Goal: Obtain resource: Obtain resource

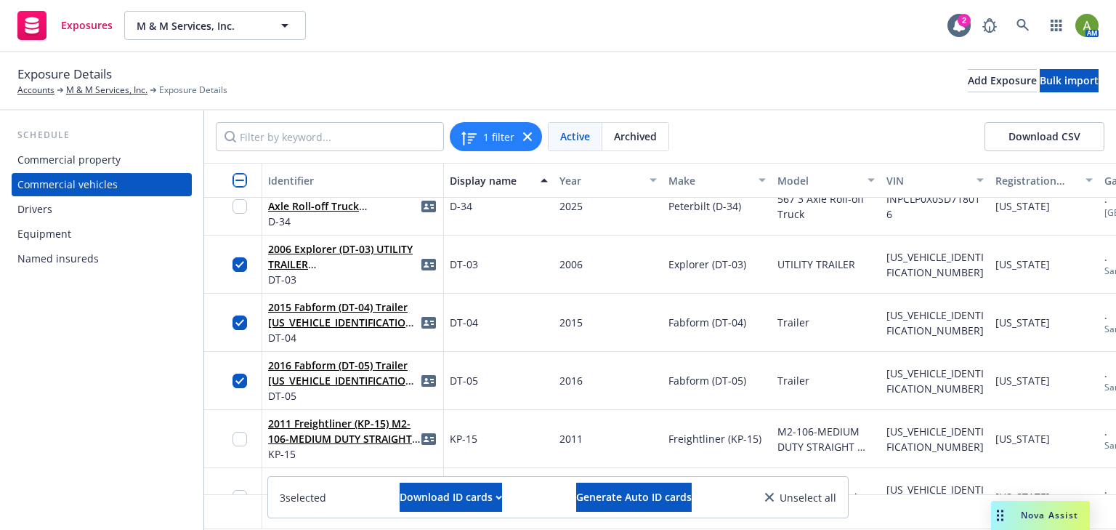
scroll to position [756, 0]
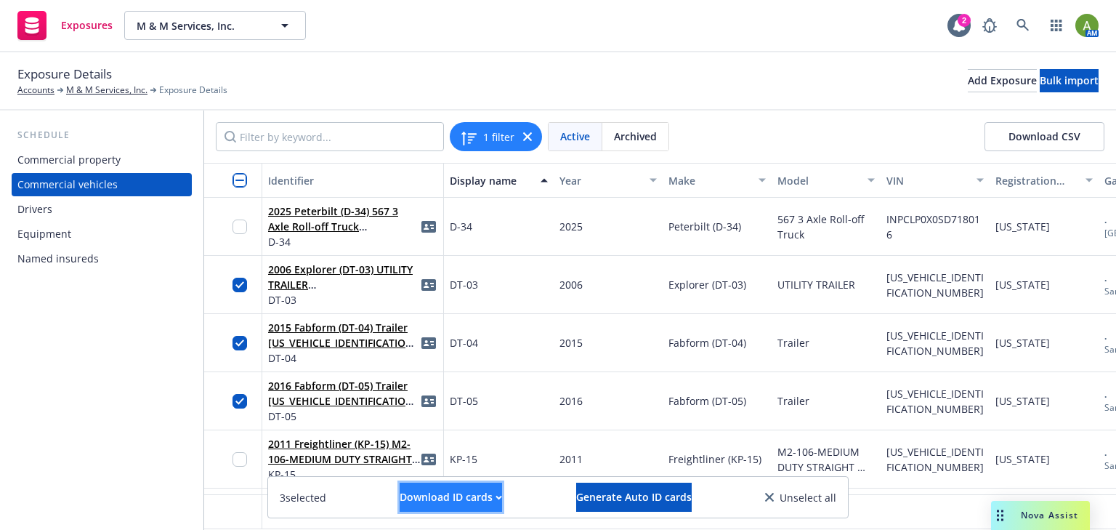
click at [437, 496] on div "Download ID cards" at bounding box center [451, 497] width 102 height 28
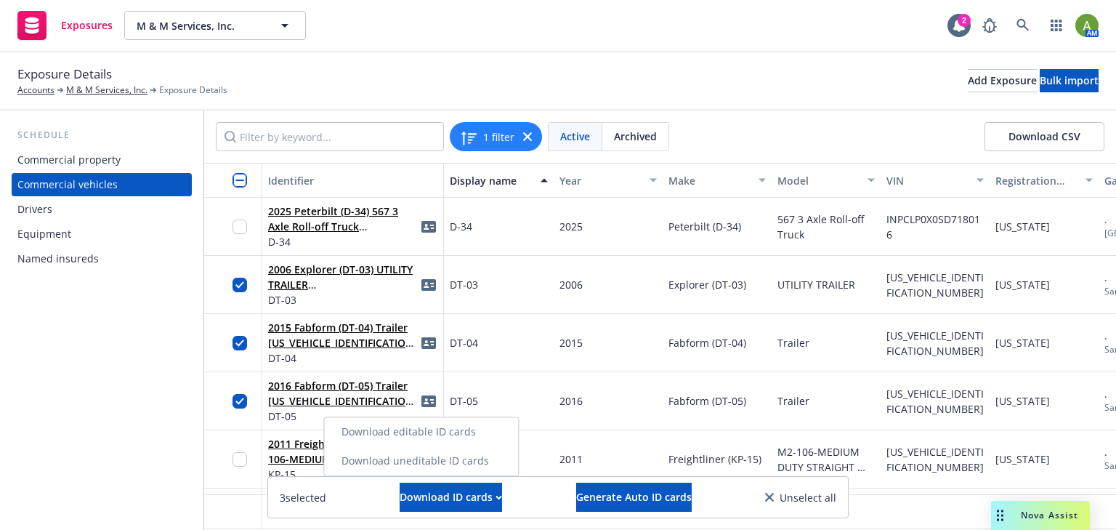
click at [430, 462] on link "Download uneditable ID cards" at bounding box center [421, 460] width 194 height 29
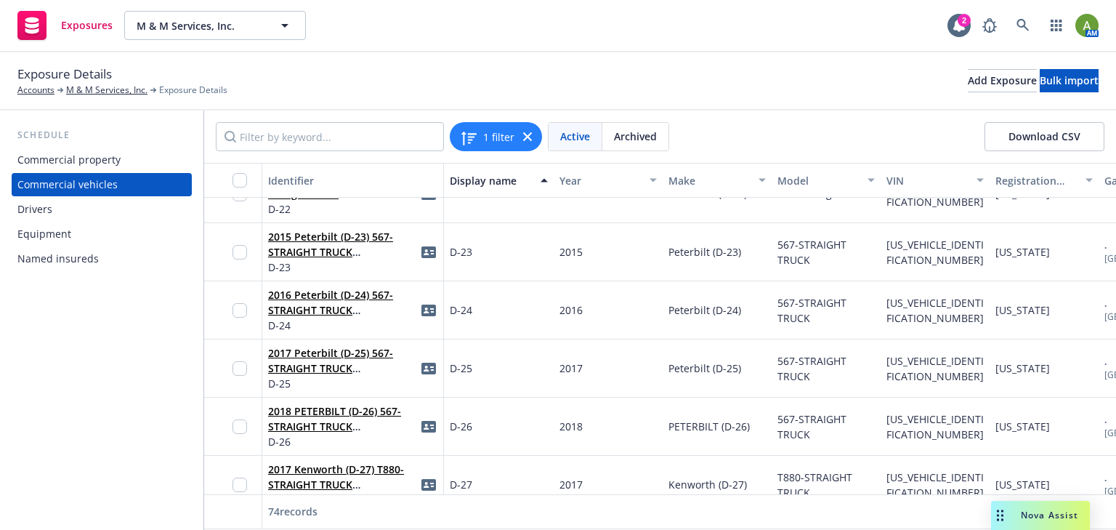
scroll to position [0, 0]
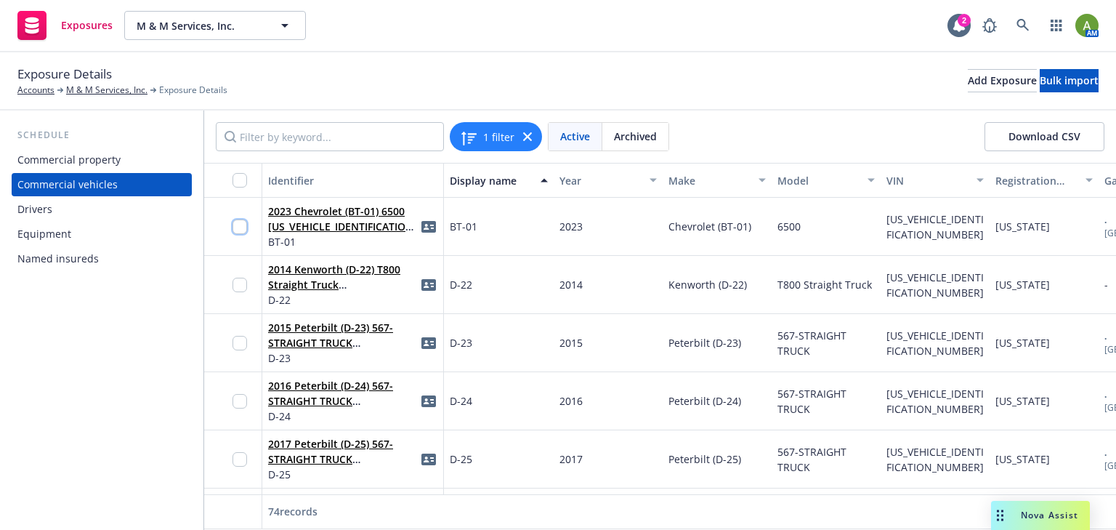
click at [246, 224] on input "checkbox" at bounding box center [240, 226] width 15 height 15
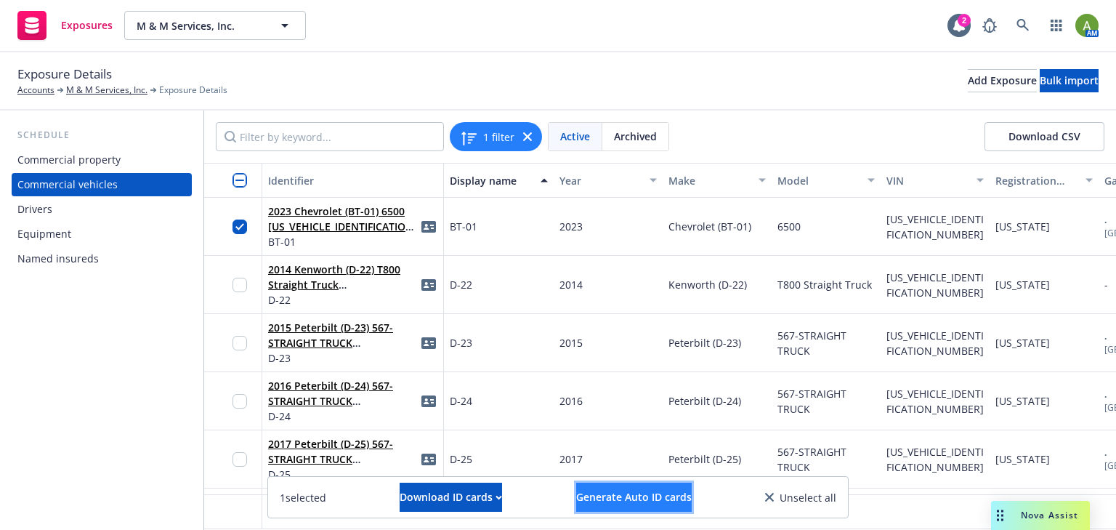
click at [625, 496] on span "Generate Auto ID cards" at bounding box center [634, 497] width 116 height 14
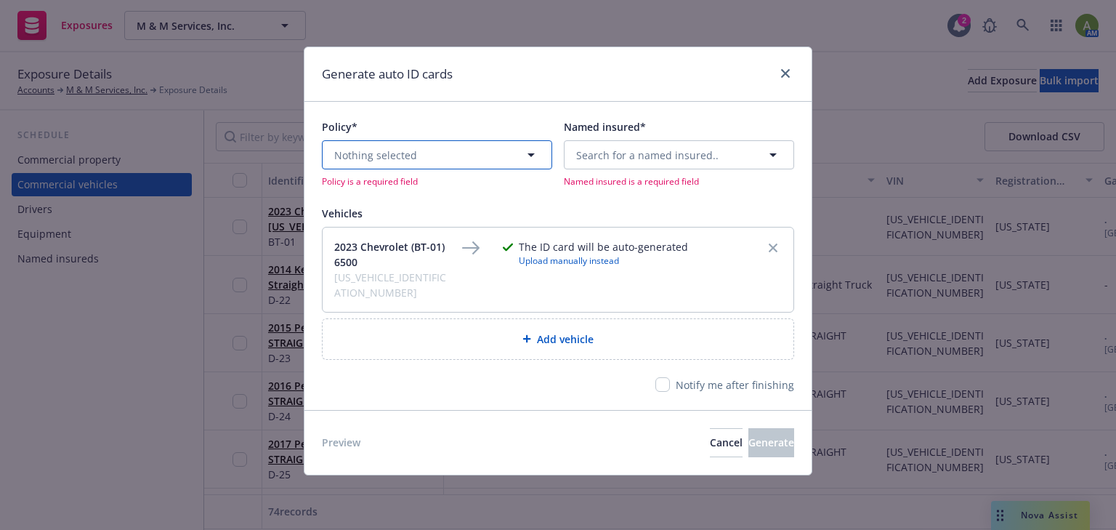
click at [523, 163] on icon "button" at bounding box center [530, 154] width 17 height 17
click at [430, 191] on span "Upcoming" at bounding box center [422, 198] width 50 height 15
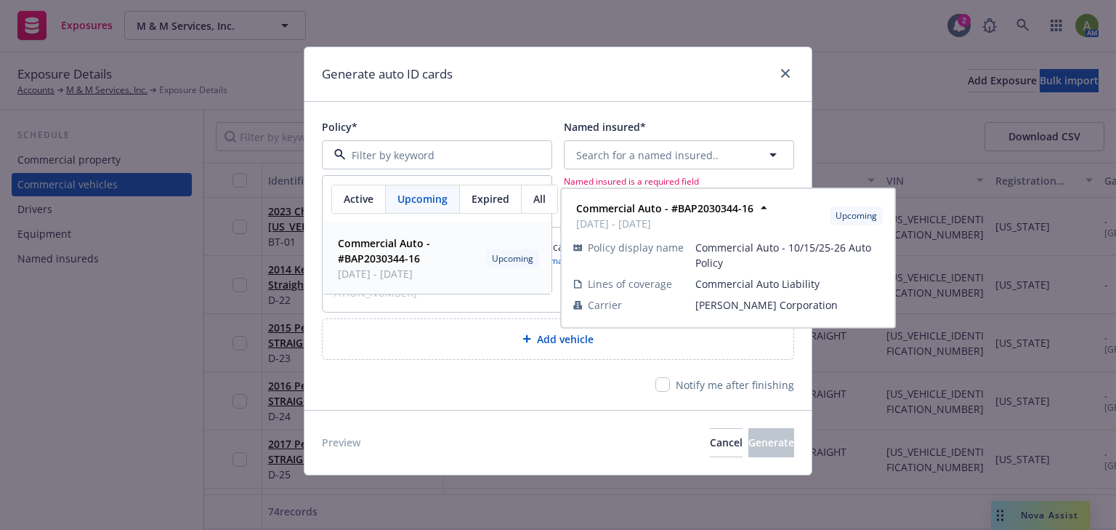
click at [392, 247] on strong "Commercial Auto - #BAP2030344-16" at bounding box center [384, 250] width 92 height 29
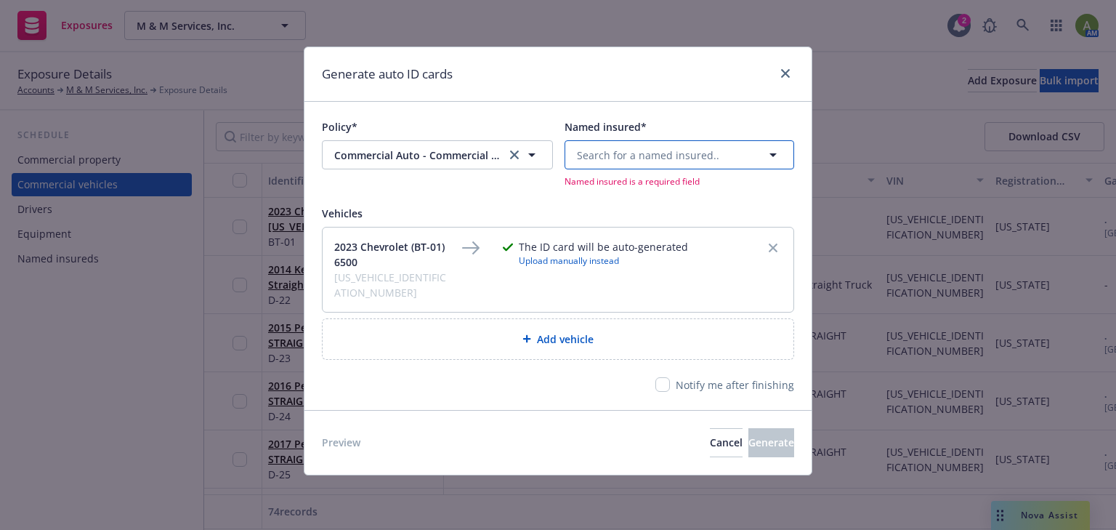
click at [651, 160] on span "Search for a named insured.." at bounding box center [648, 155] width 142 height 15
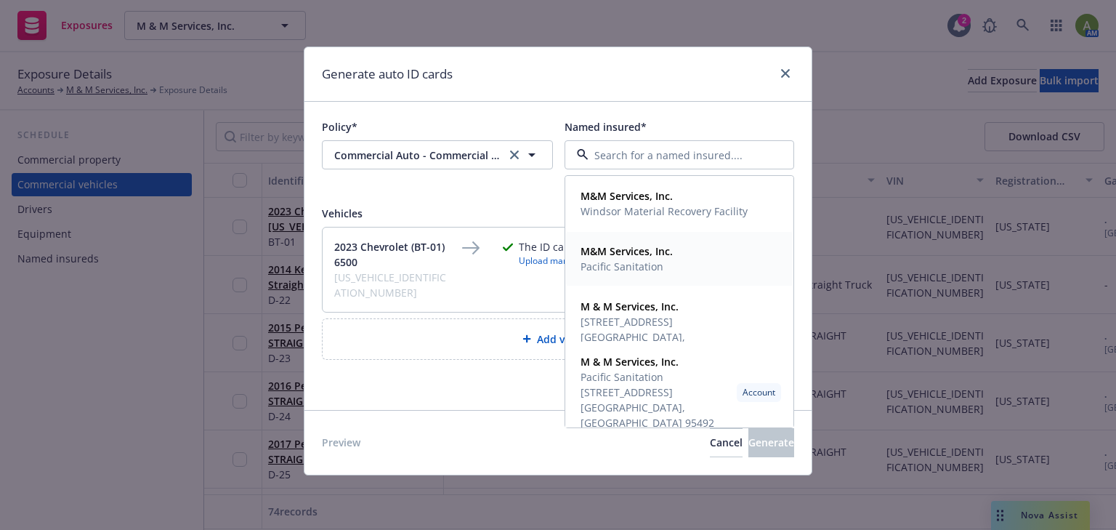
click at [631, 262] on span "Pacific Sanitation" at bounding box center [627, 266] width 92 height 15
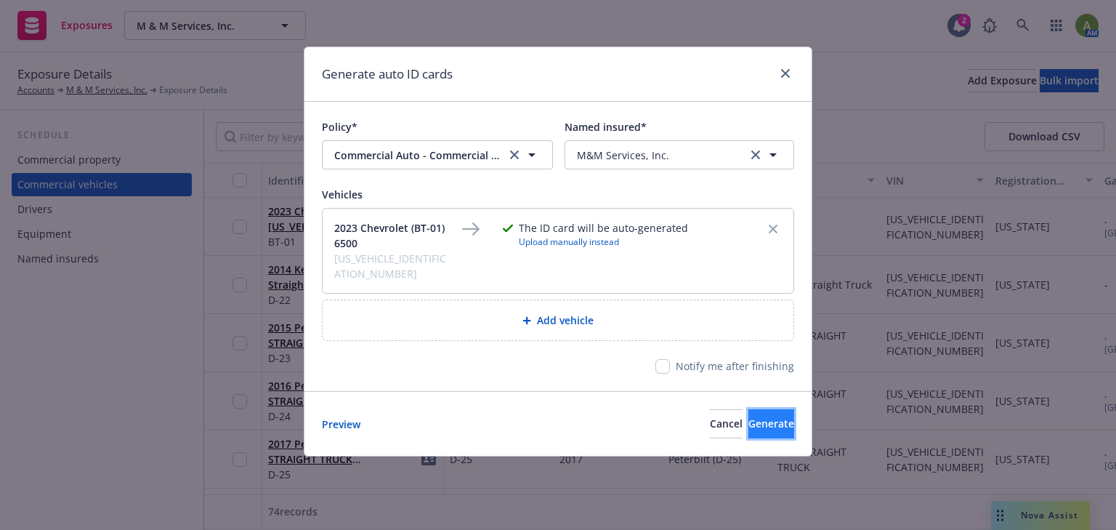
click at [748, 416] on span "Generate" at bounding box center [771, 423] width 46 height 14
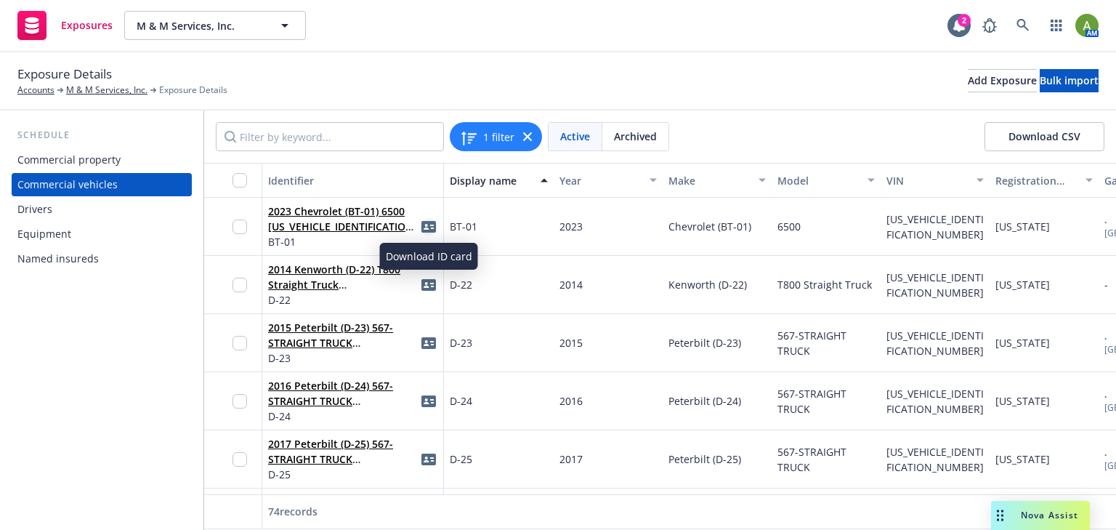
click at [424, 224] on icon "idCard" at bounding box center [428, 227] width 15 height 12
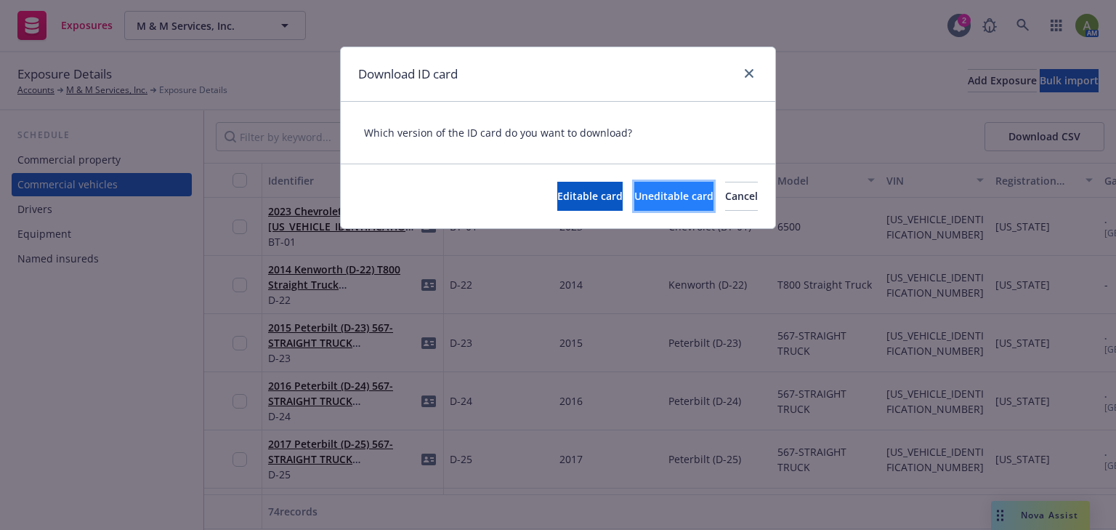
click at [634, 198] on span "Uneditable card" at bounding box center [673, 196] width 79 height 14
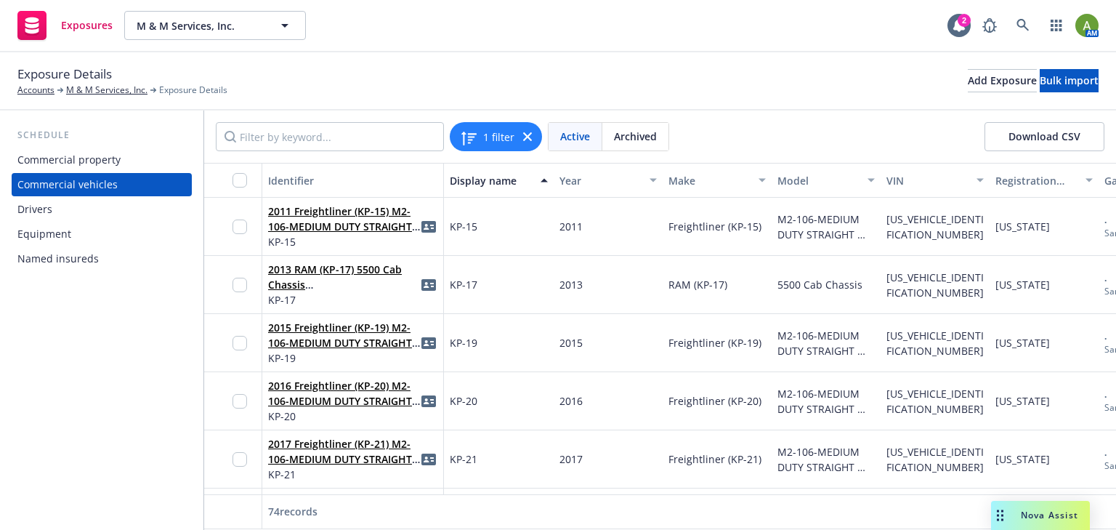
scroll to position [930, 0]
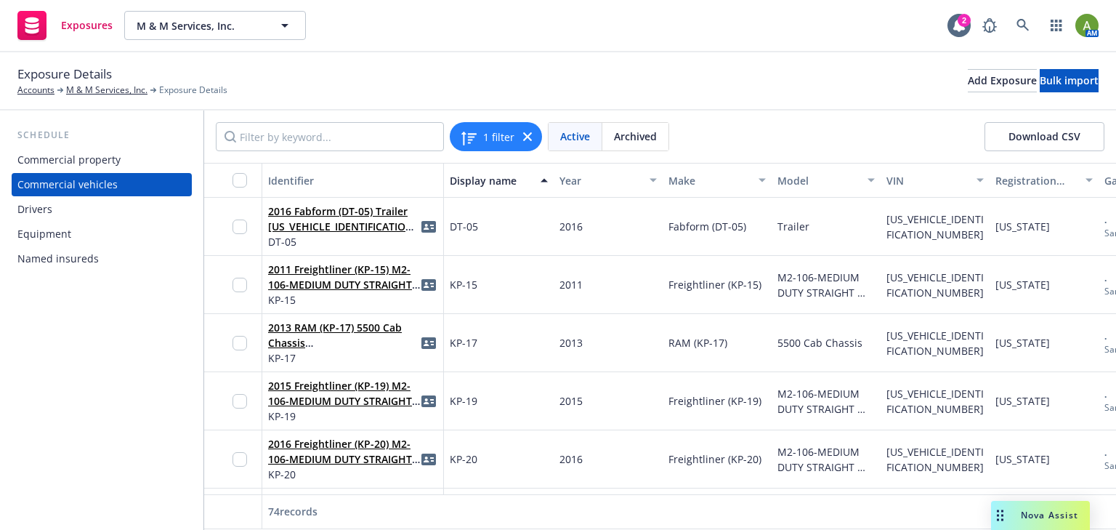
click at [244, 284] on input "checkbox" at bounding box center [240, 285] width 15 height 15
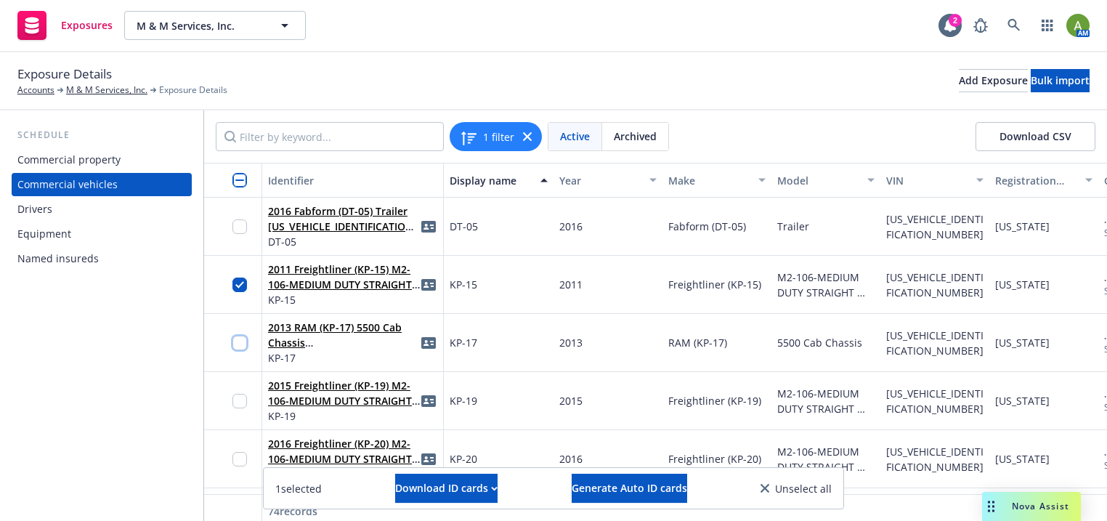
click at [243, 348] on input "checkbox" at bounding box center [240, 343] width 15 height 15
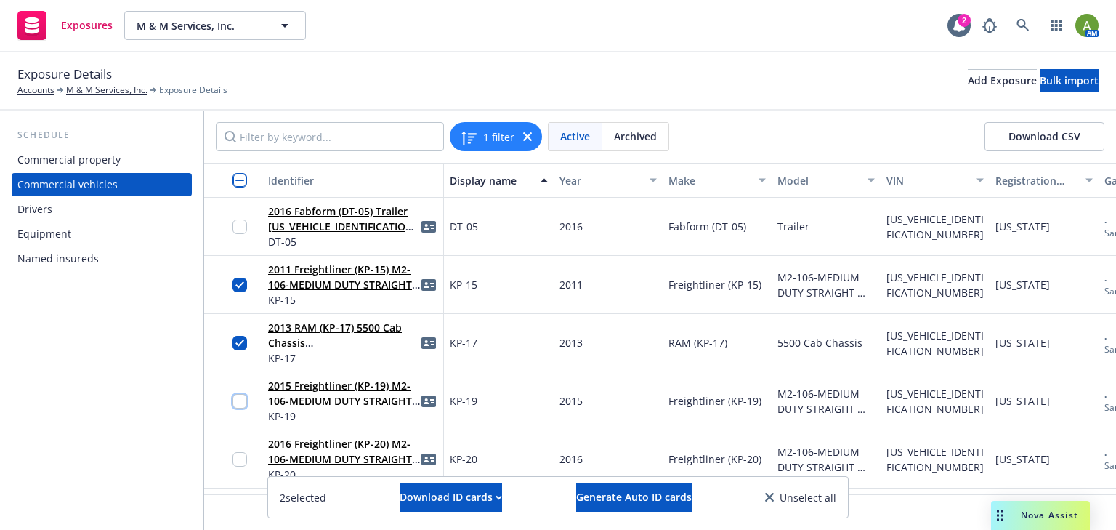
click at [241, 396] on input "checkbox" at bounding box center [240, 401] width 15 height 15
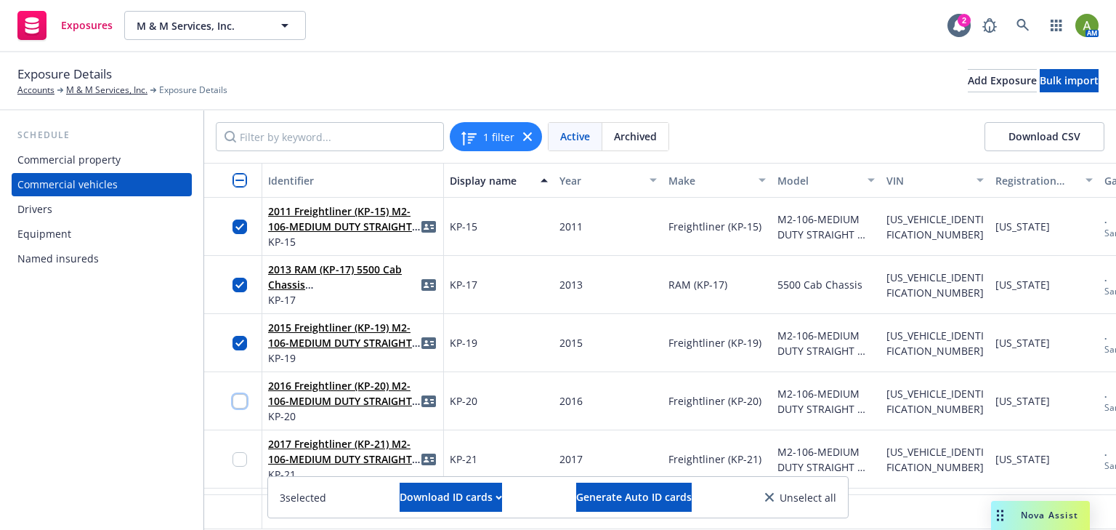
click at [241, 399] on input "checkbox" at bounding box center [240, 401] width 15 height 15
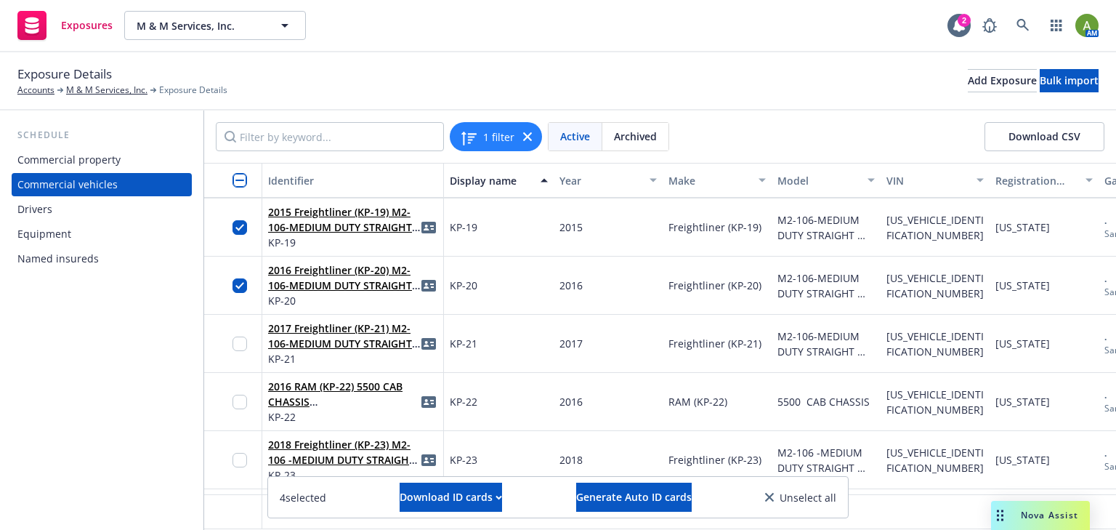
scroll to position [1104, 0]
drag, startPoint x: 241, startPoint y: 343, endPoint x: 254, endPoint y: 375, distance: 34.3
click at [242, 343] on input "checkbox" at bounding box center [240, 343] width 15 height 15
click at [234, 401] on input "checkbox" at bounding box center [240, 401] width 15 height 15
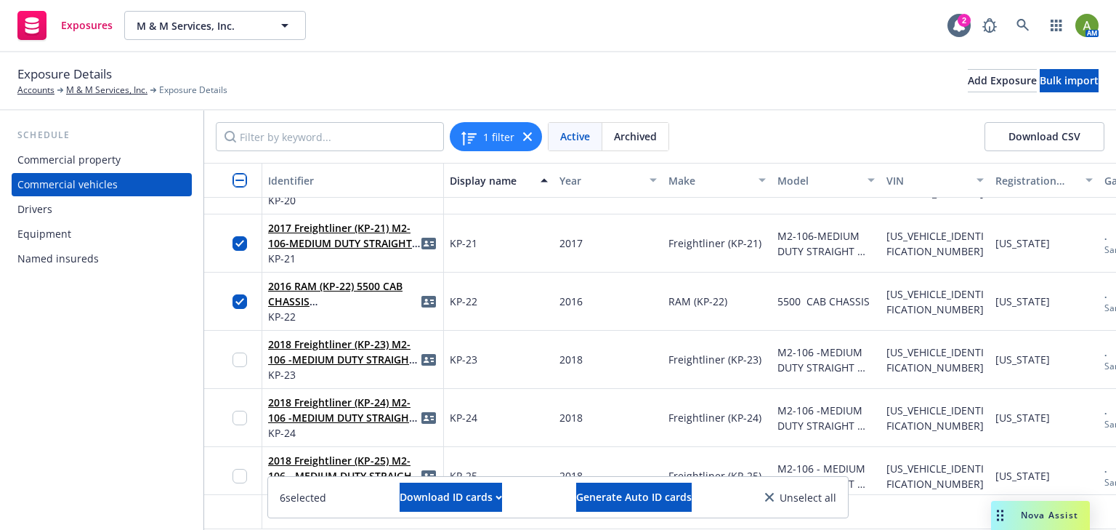
scroll to position [1221, 0]
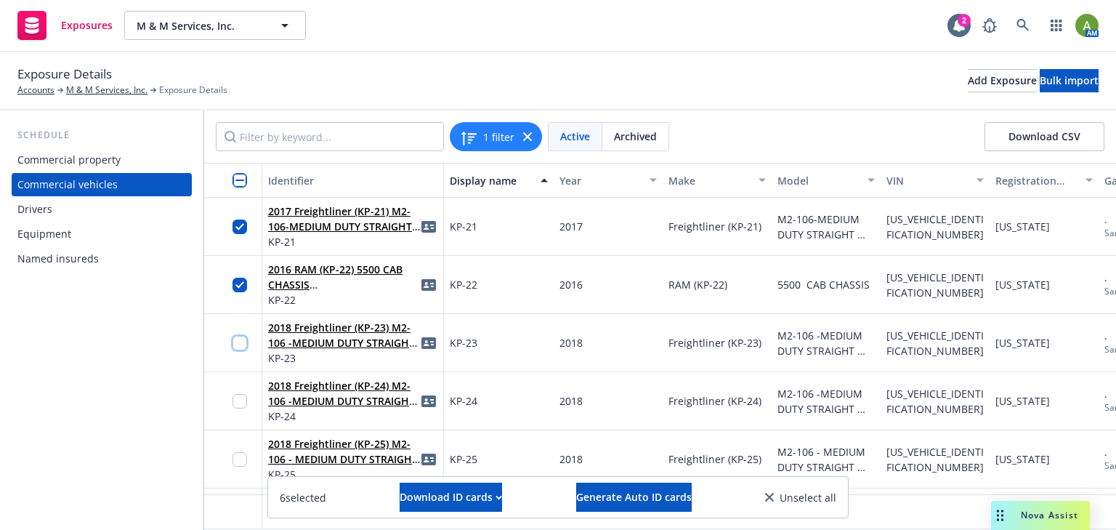
drag, startPoint x: 240, startPoint y: 339, endPoint x: 238, endPoint y: 367, distance: 28.4
click at [238, 341] on input "checkbox" at bounding box center [240, 343] width 15 height 15
click at [238, 405] on input "checkbox" at bounding box center [240, 401] width 15 height 15
click at [235, 337] on input "checkbox" at bounding box center [240, 343] width 15 height 15
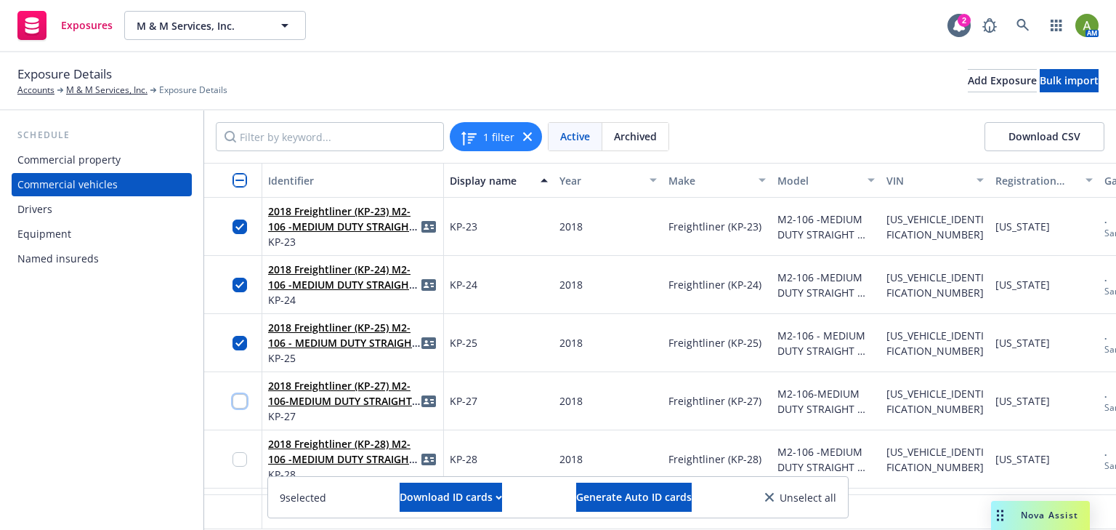
click at [237, 405] on input "checkbox" at bounding box center [240, 401] width 15 height 15
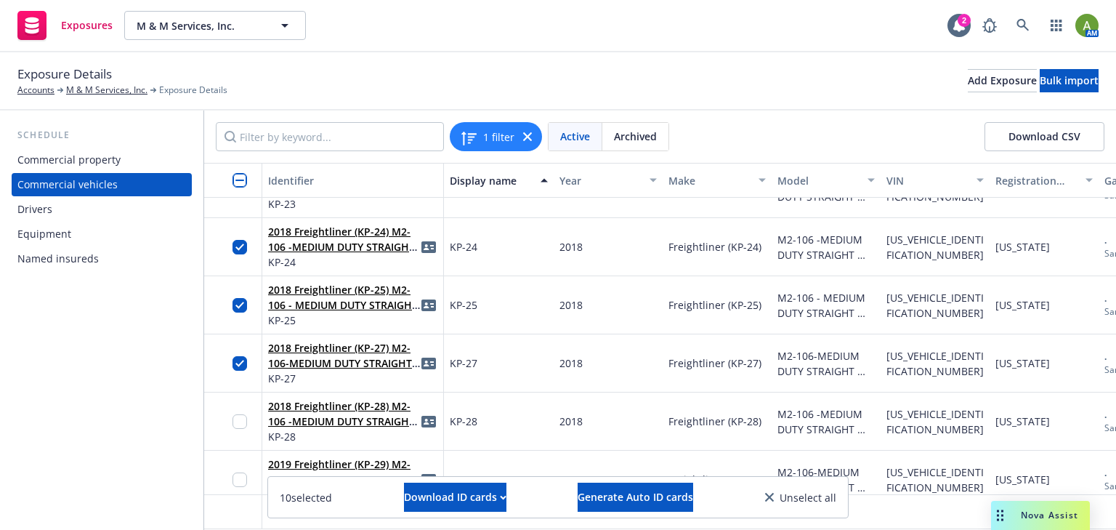
scroll to position [1395, 0]
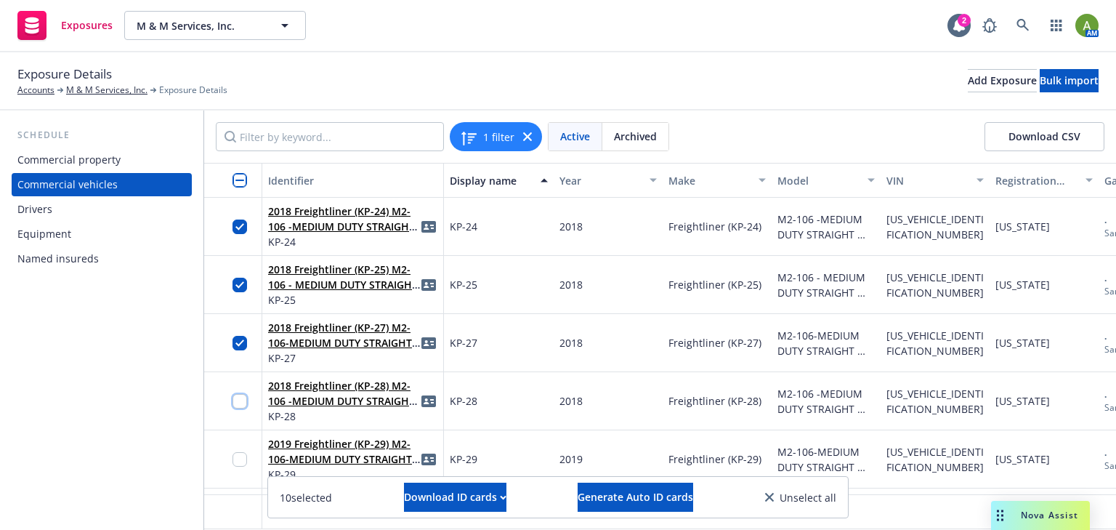
click at [237, 402] on input "checkbox" at bounding box center [240, 401] width 15 height 15
click at [238, 343] on input "checkbox" at bounding box center [240, 343] width 15 height 15
click at [238, 398] on input "checkbox" at bounding box center [240, 401] width 15 height 15
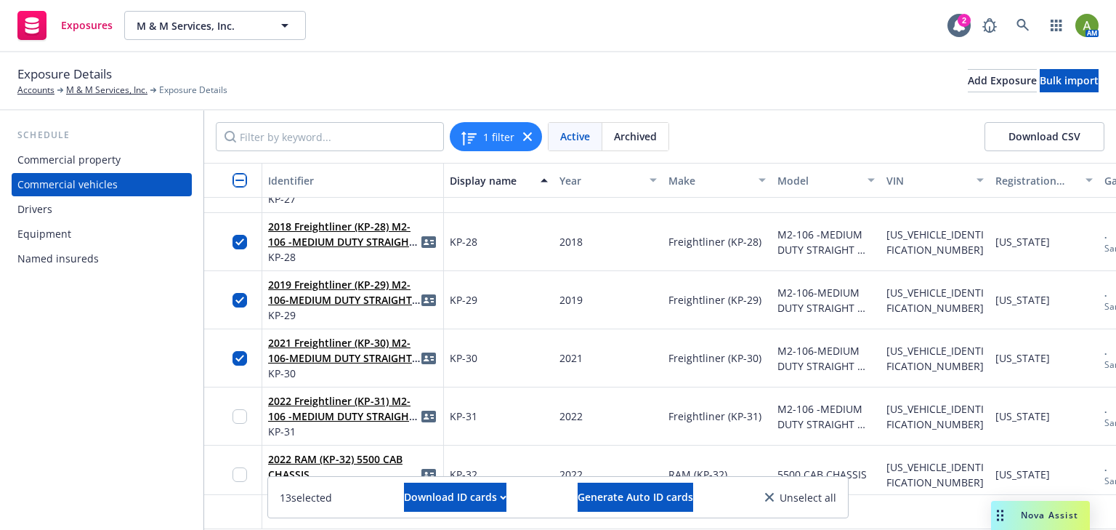
scroll to position [1628, 0]
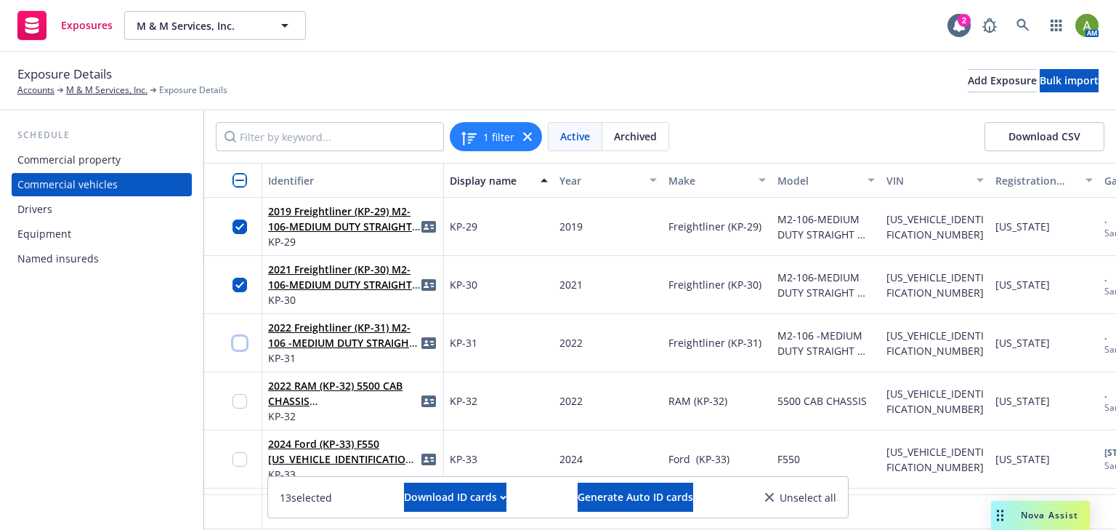
drag, startPoint x: 236, startPoint y: 342, endPoint x: 250, endPoint y: 378, distance: 38.9
click at [238, 342] on input "checkbox" at bounding box center [240, 343] width 15 height 15
click at [238, 402] on input "checkbox" at bounding box center [240, 401] width 15 height 15
click at [239, 457] on input "checkbox" at bounding box center [240, 459] width 15 height 15
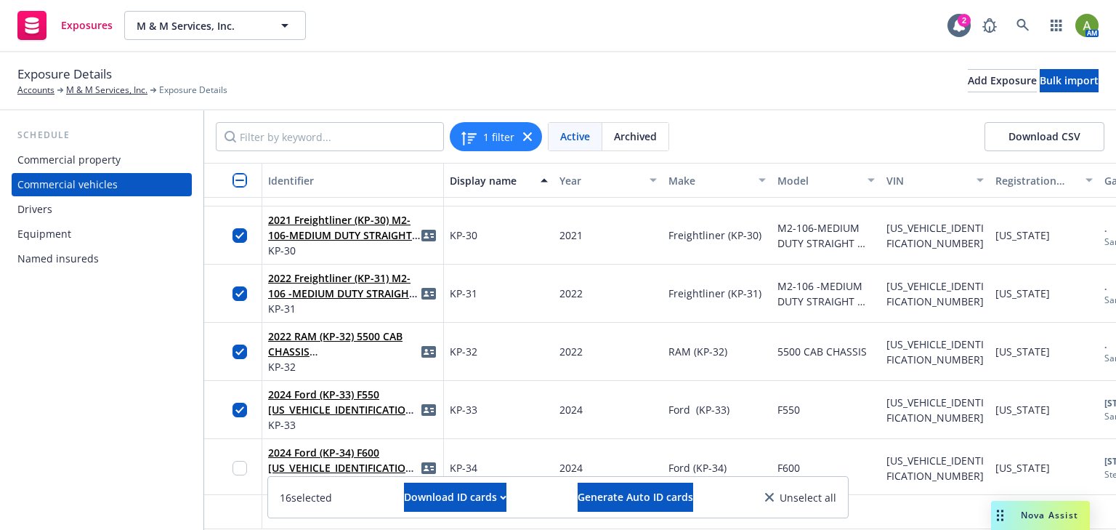
scroll to position [1744, 0]
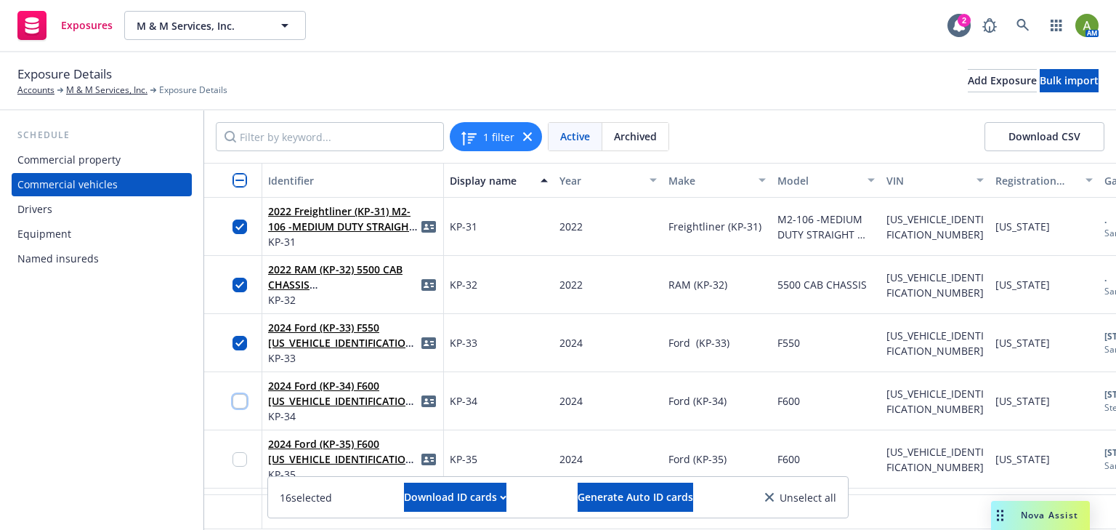
click at [242, 406] on input "checkbox" at bounding box center [240, 401] width 15 height 15
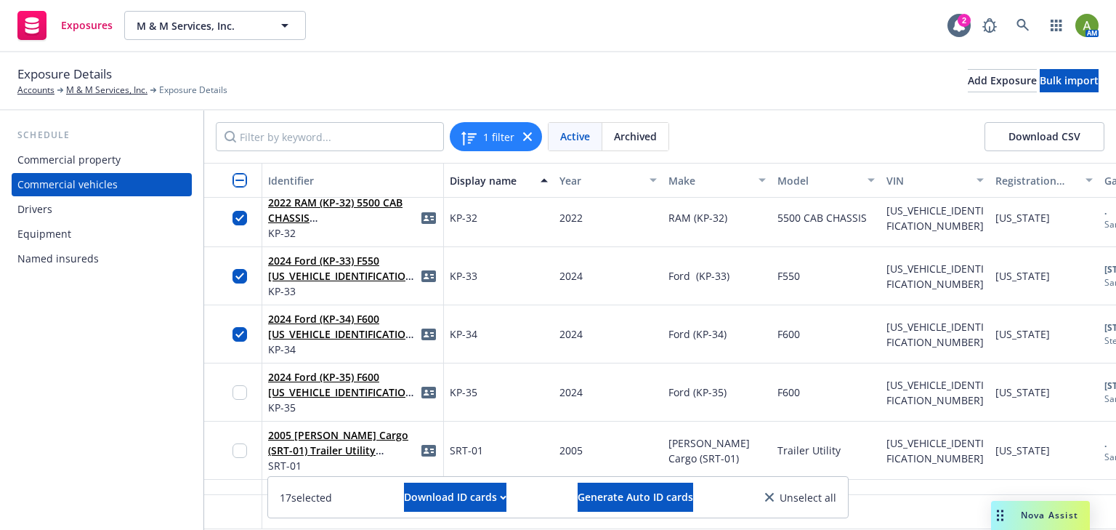
scroll to position [1860, 0]
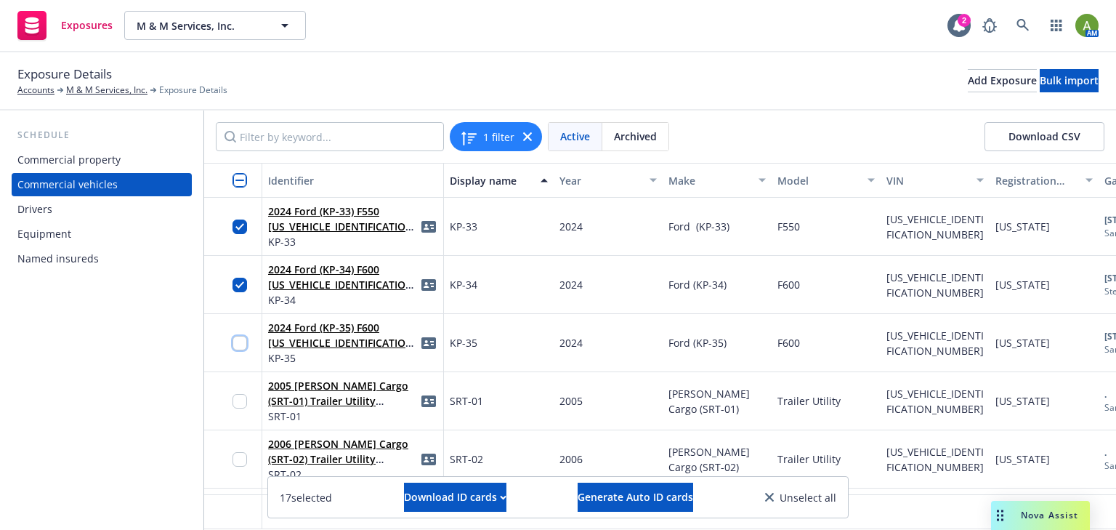
click at [241, 342] on input "checkbox" at bounding box center [240, 343] width 15 height 15
click at [594, 493] on span "Generate Auto ID cards" at bounding box center [636, 497] width 116 height 14
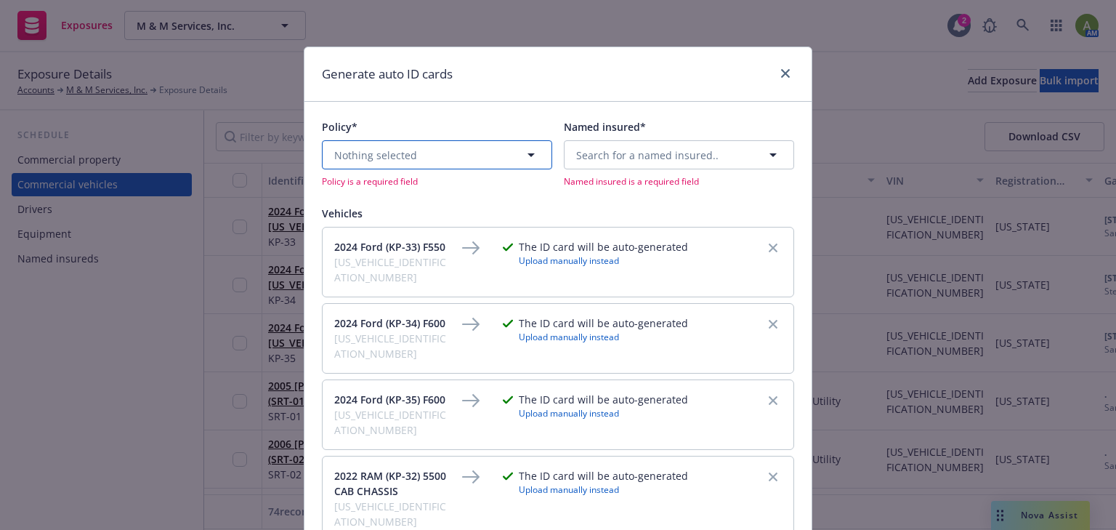
click at [451, 143] on button "Nothing selected" at bounding box center [437, 154] width 230 height 29
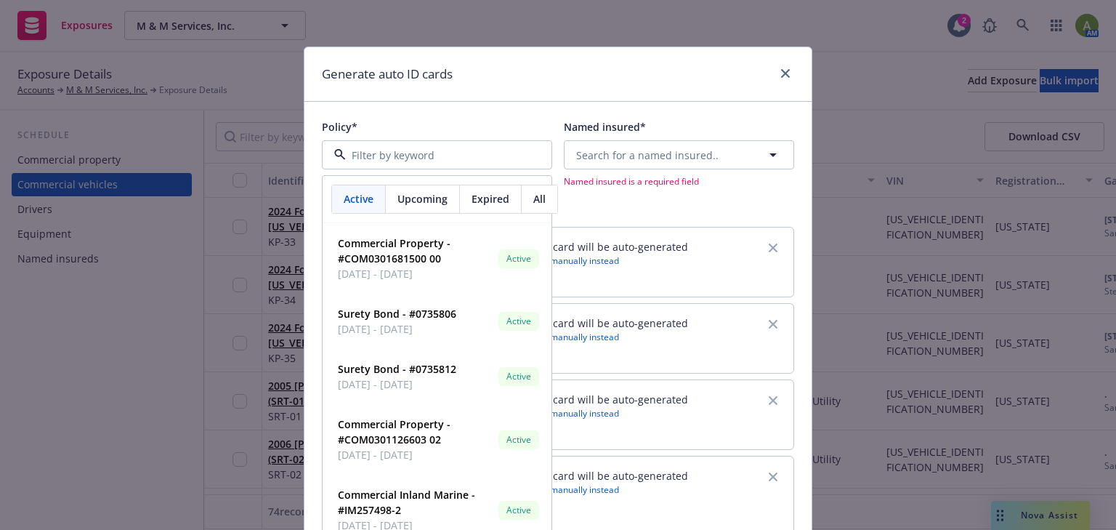
click at [420, 198] on span "Upcoming" at bounding box center [422, 198] width 50 height 15
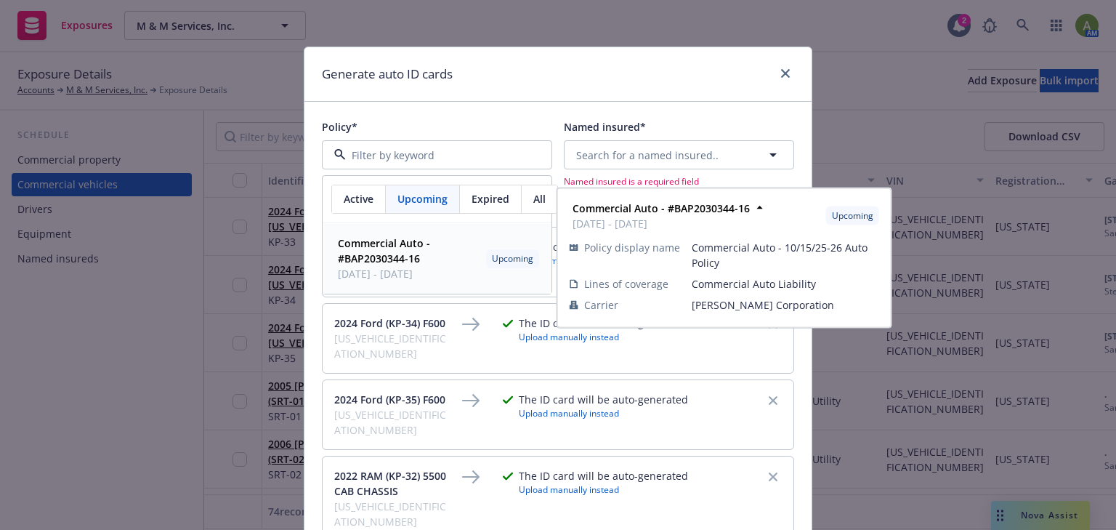
click at [388, 250] on strong "Commercial Auto - #BAP2030344-16" at bounding box center [384, 250] width 92 height 29
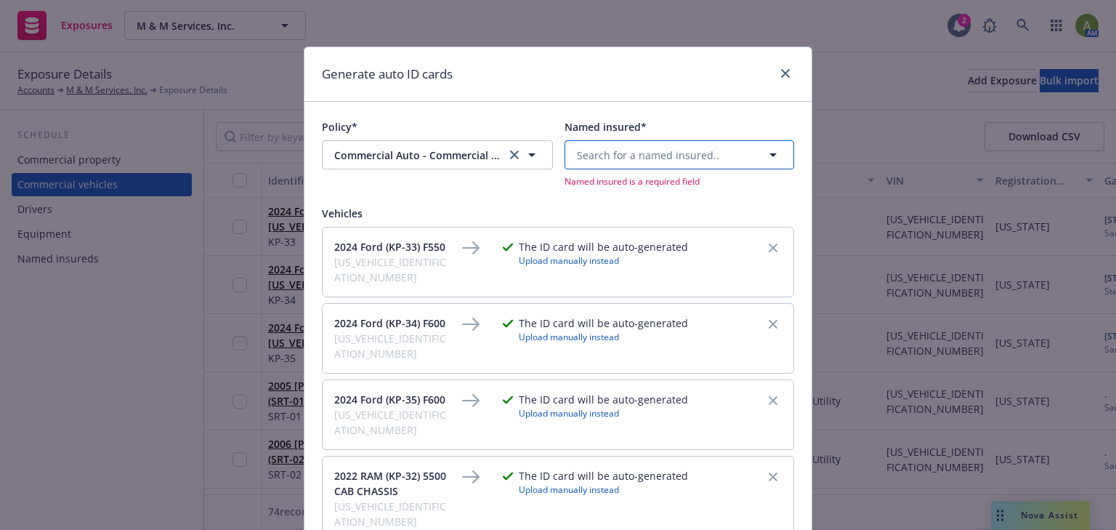
click at [687, 156] on span "Search for a named insured.." at bounding box center [648, 155] width 142 height 15
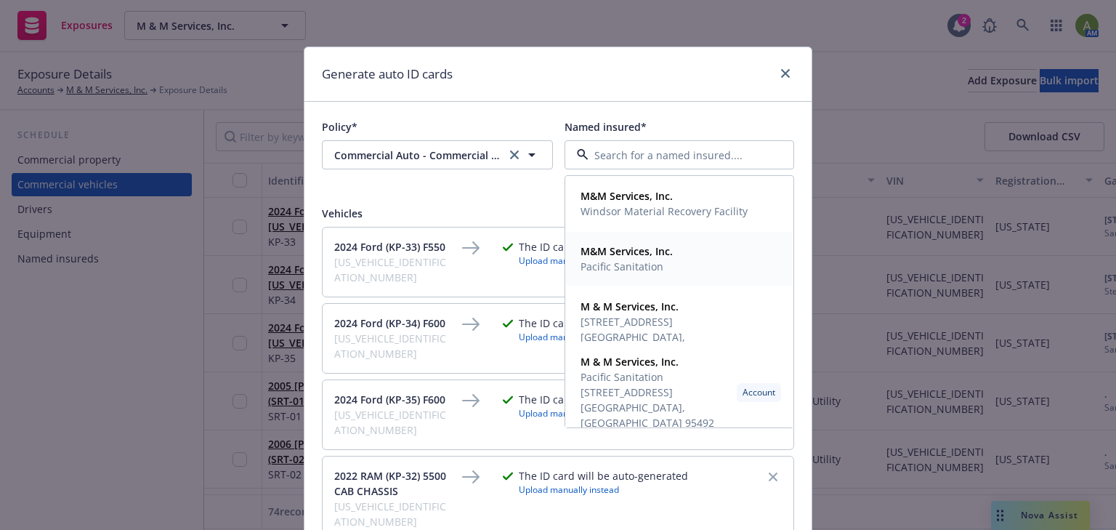
click at [626, 267] on span "Pacific Sanitation" at bounding box center [627, 266] width 92 height 15
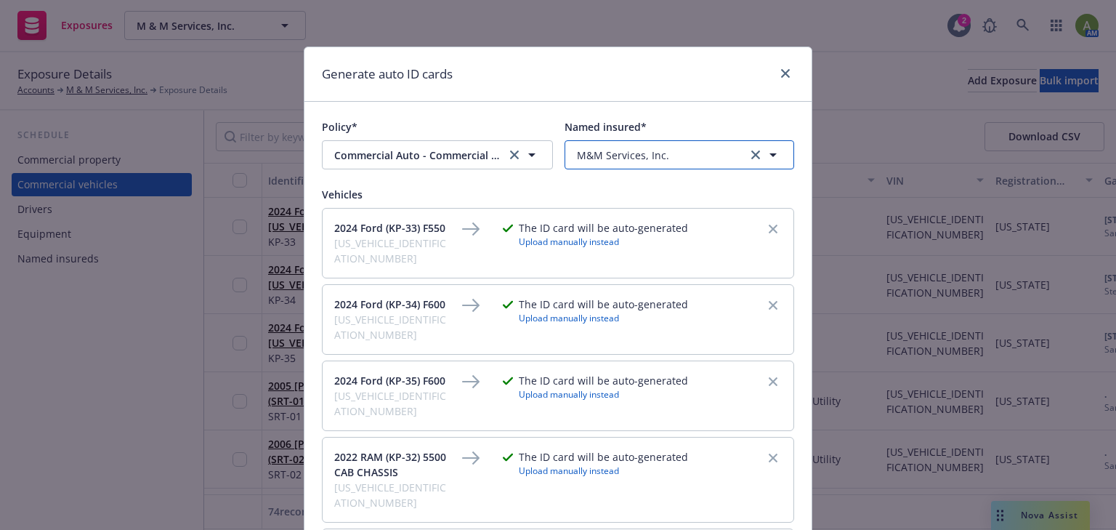
click at [658, 145] on button "M&M Services, Inc." at bounding box center [680, 154] width 230 height 29
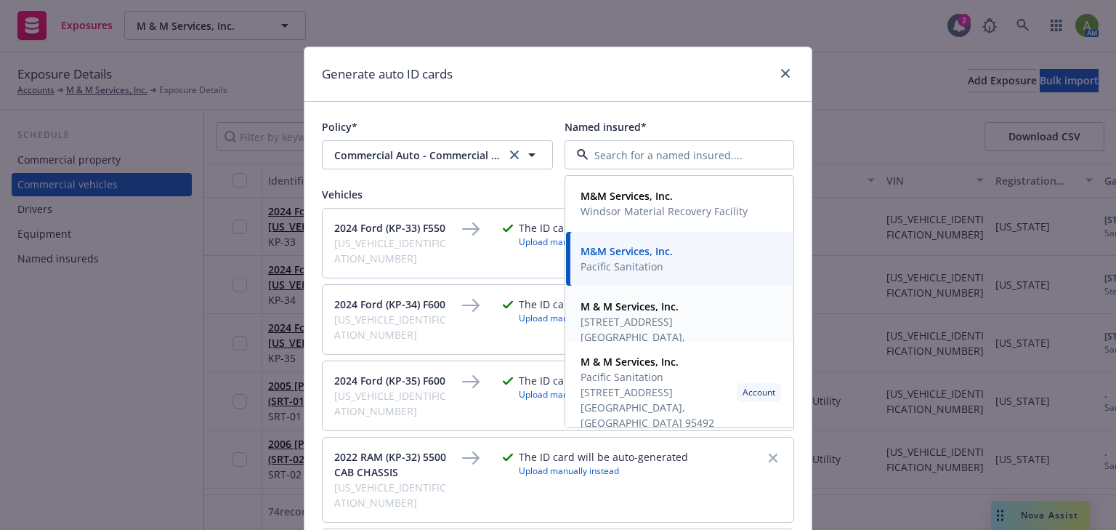
click at [629, 322] on span "[STREET_ADDRESS] [GEOGRAPHIC_DATA], [GEOGRAPHIC_DATA] 95492" at bounding box center [678, 337] width 195 height 46
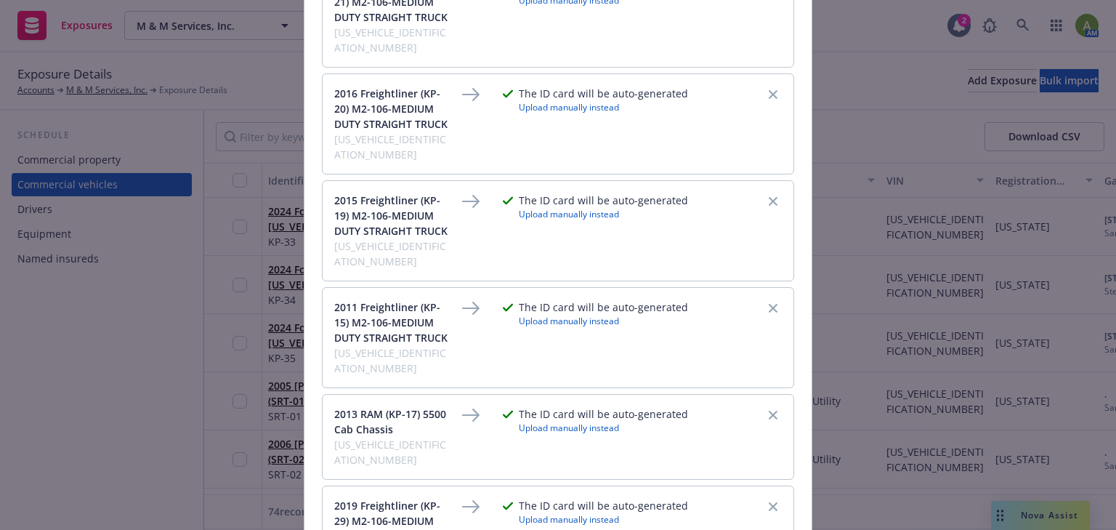
scroll to position [1404, 0]
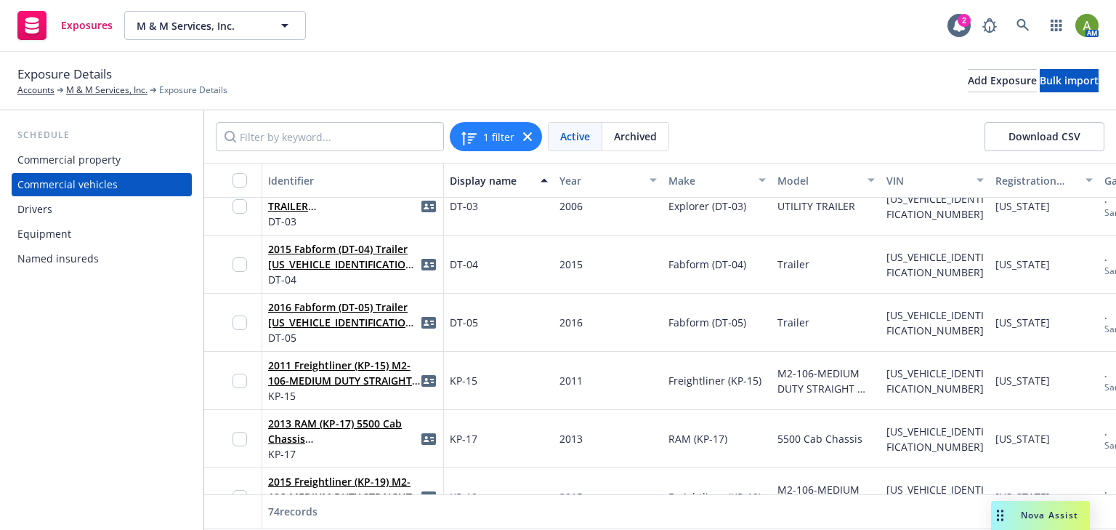
scroll to position [814, 0]
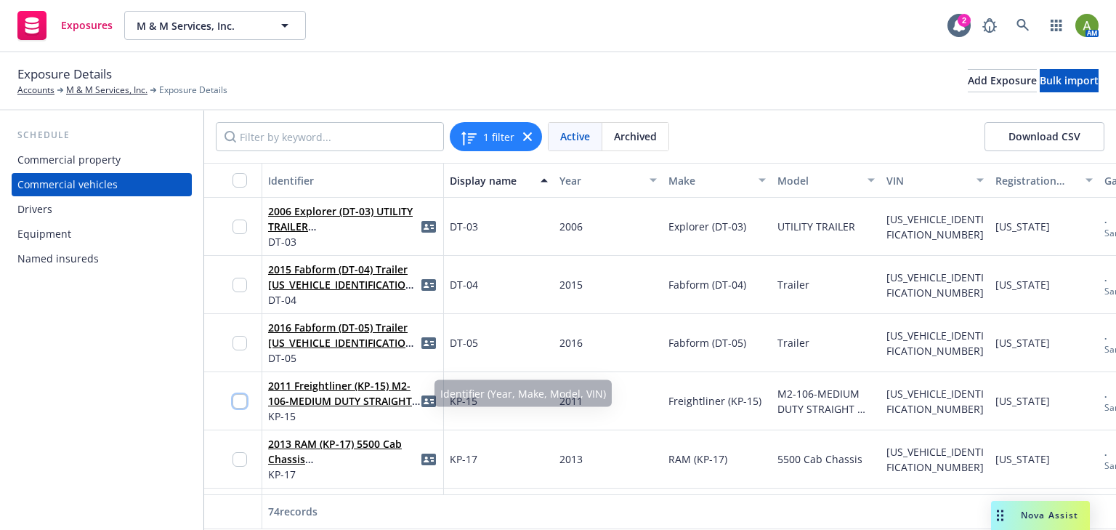
click at [238, 401] on input "checkbox" at bounding box center [240, 401] width 15 height 15
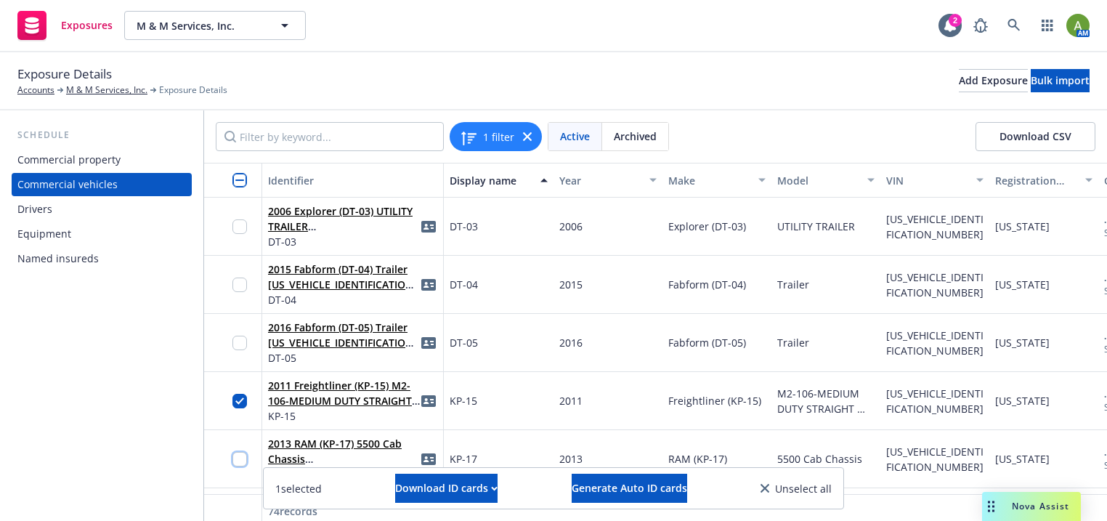
click at [241, 463] on input "checkbox" at bounding box center [240, 459] width 15 height 15
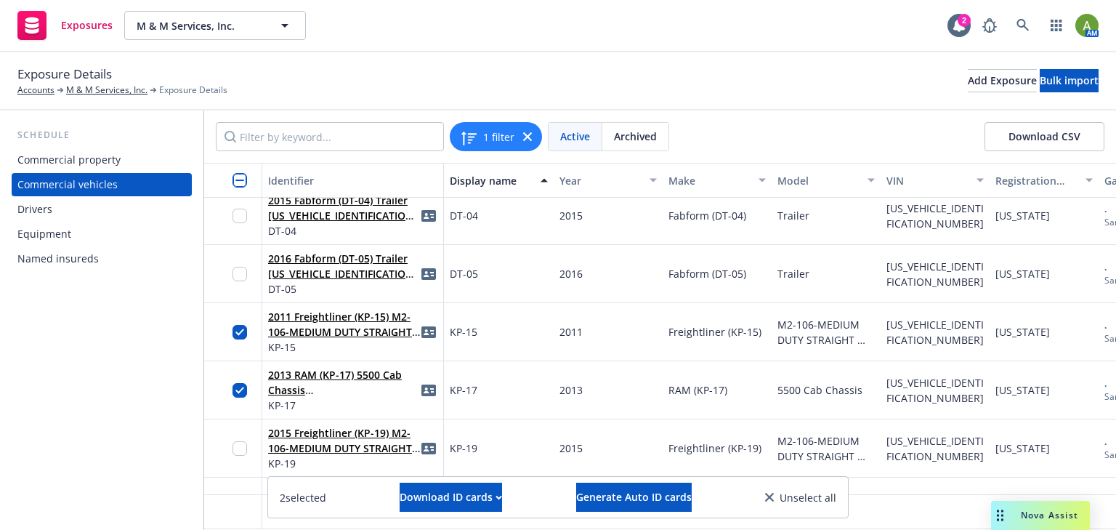
scroll to position [988, 0]
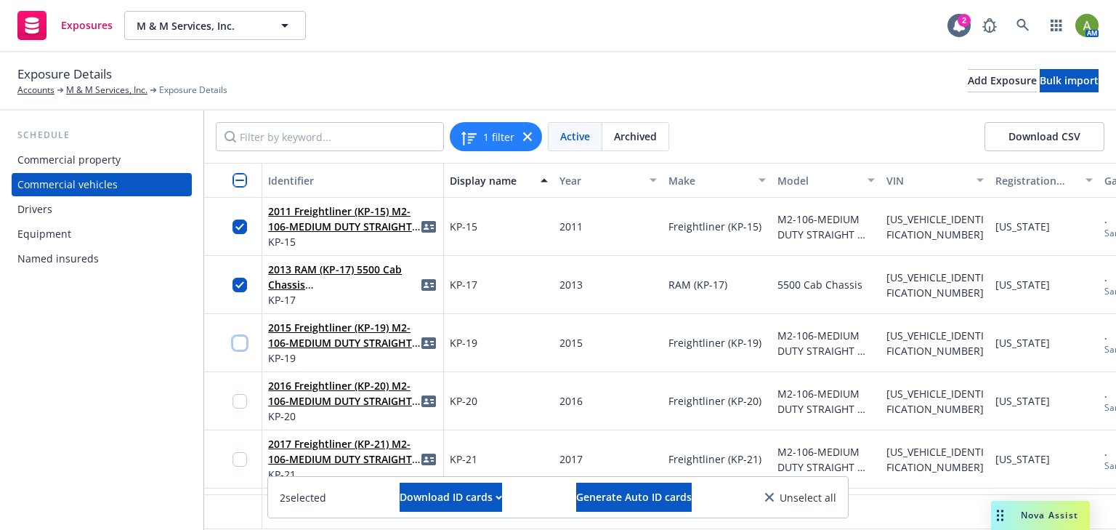
click at [246, 346] on input "checkbox" at bounding box center [240, 343] width 15 height 15
click at [236, 403] on input "checkbox" at bounding box center [240, 401] width 15 height 15
click at [241, 459] on input "checkbox" at bounding box center [240, 459] width 15 height 15
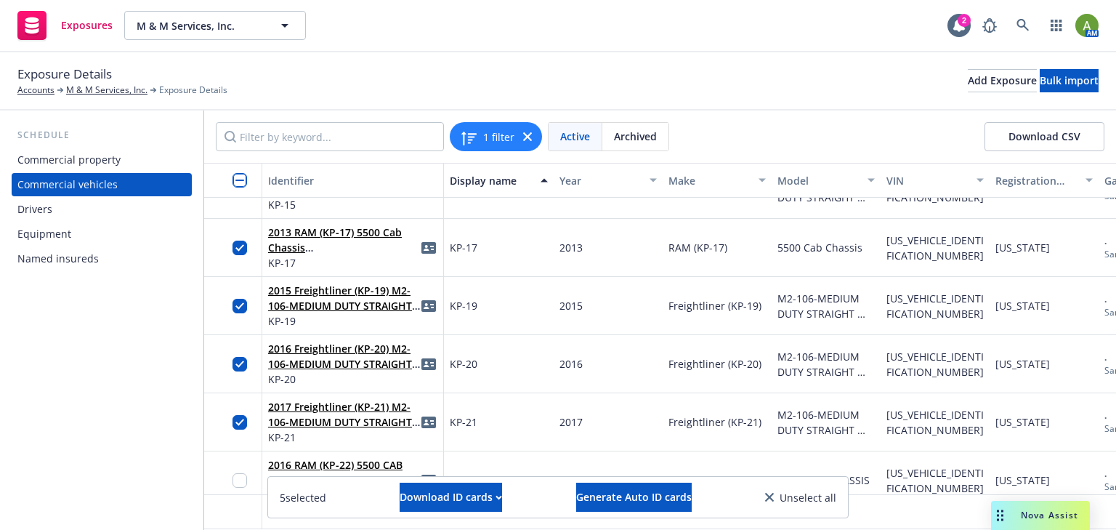
scroll to position [1104, 0]
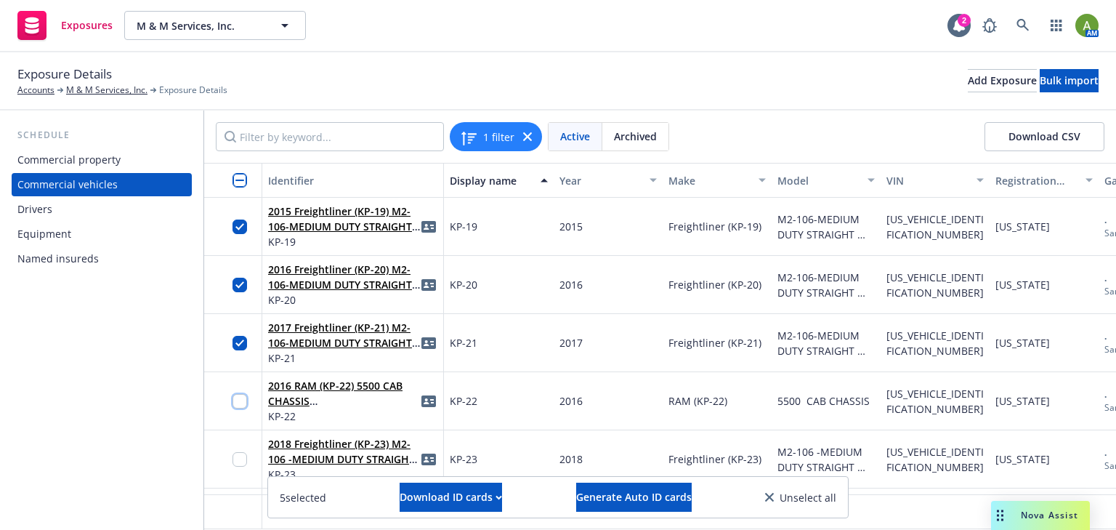
click at [235, 407] on input "checkbox" at bounding box center [240, 401] width 15 height 15
click at [241, 459] on input "checkbox" at bounding box center [240, 459] width 15 height 15
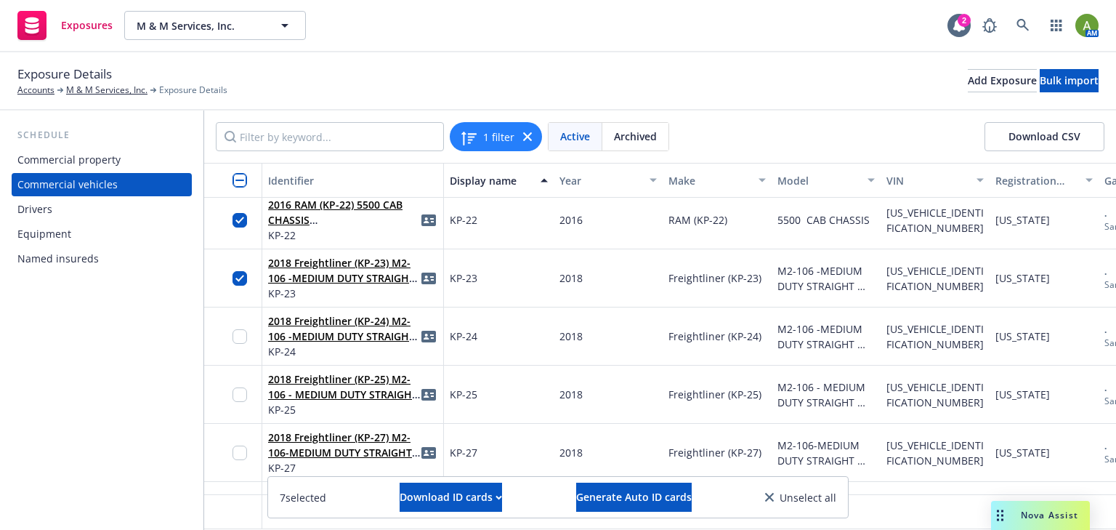
scroll to position [1279, 0]
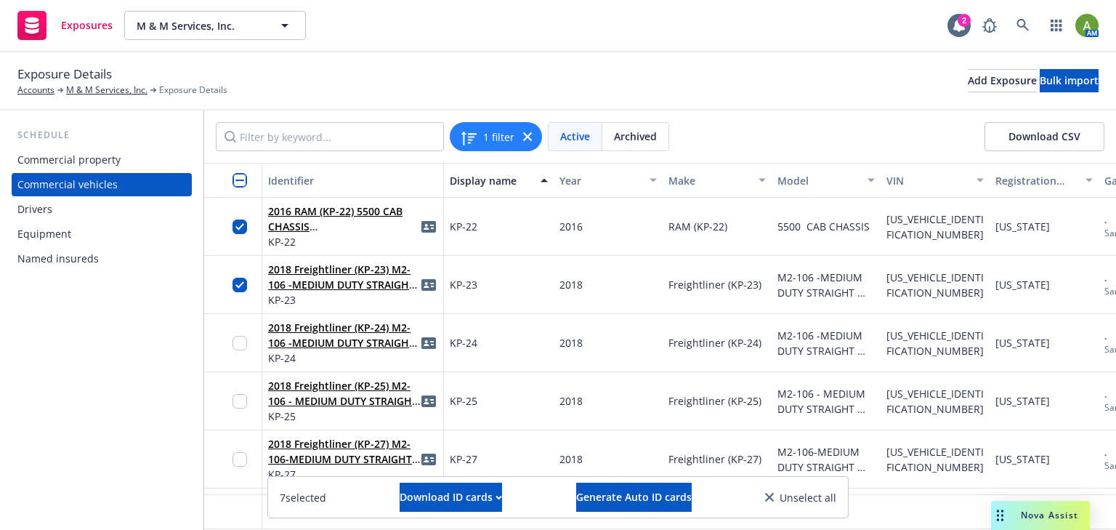
click at [238, 350] on div at bounding box center [244, 343] width 23 height 40
click at [241, 403] on input "checkbox" at bounding box center [240, 401] width 15 height 15
click at [241, 336] on div at bounding box center [244, 343] width 23 height 40
click at [241, 343] on input "checkbox" at bounding box center [240, 343] width 15 height 15
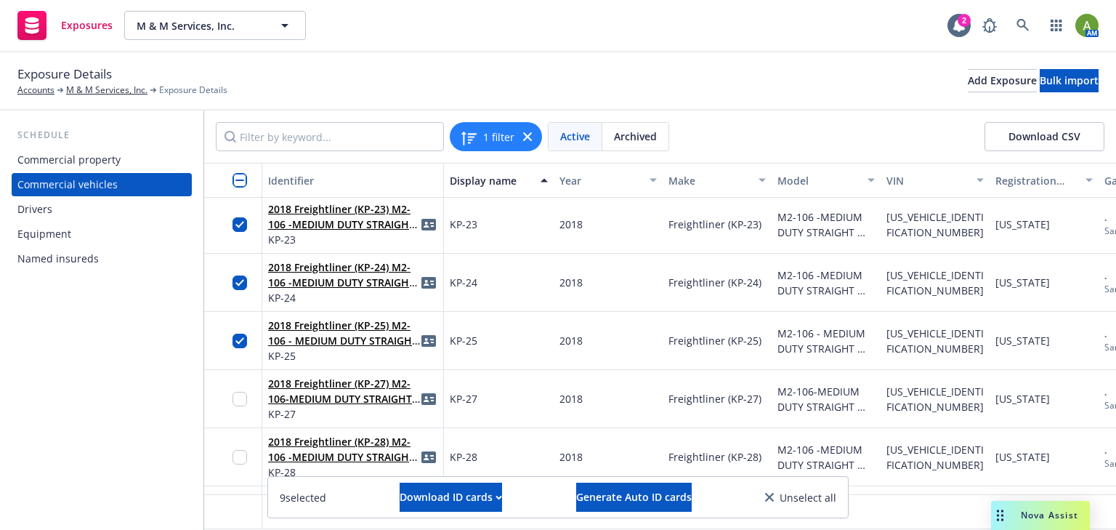
scroll to position [1395, 0]
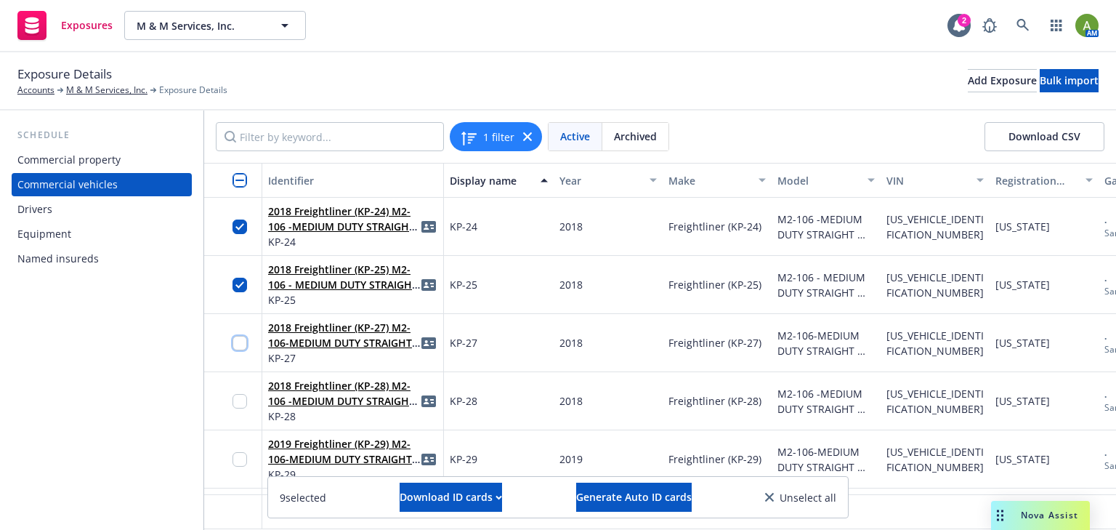
drag, startPoint x: 242, startPoint y: 347, endPoint x: 243, endPoint y: 374, distance: 27.7
click at [241, 349] on input "checkbox" at bounding box center [240, 343] width 15 height 15
drag, startPoint x: 243, startPoint y: 398, endPoint x: 242, endPoint y: 426, distance: 27.7
click at [243, 401] on input "checkbox" at bounding box center [240, 401] width 15 height 15
drag, startPoint x: 238, startPoint y: 460, endPoint x: 257, endPoint y: 445, distance: 24.3
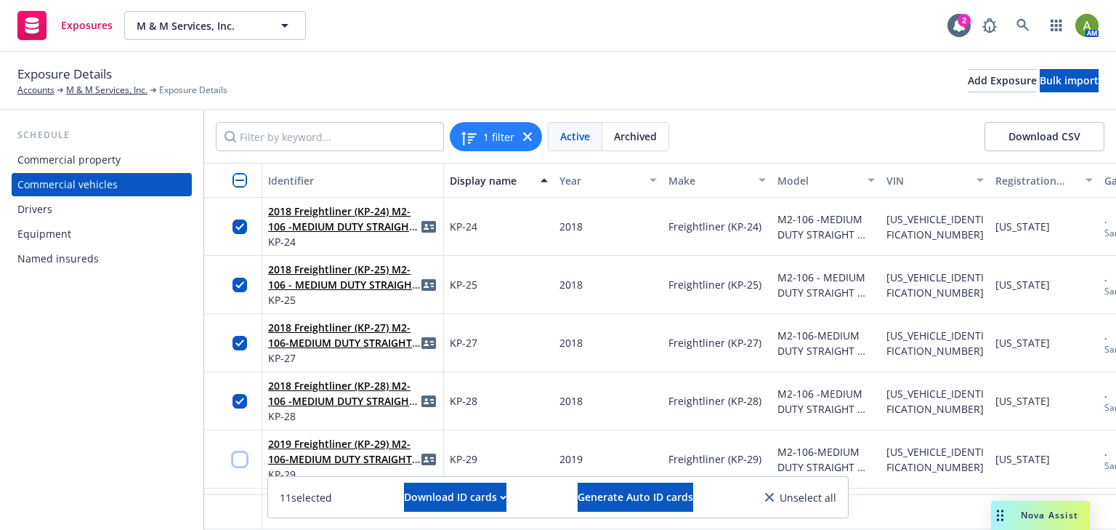
click at [238, 461] on input "checkbox" at bounding box center [240, 459] width 15 height 15
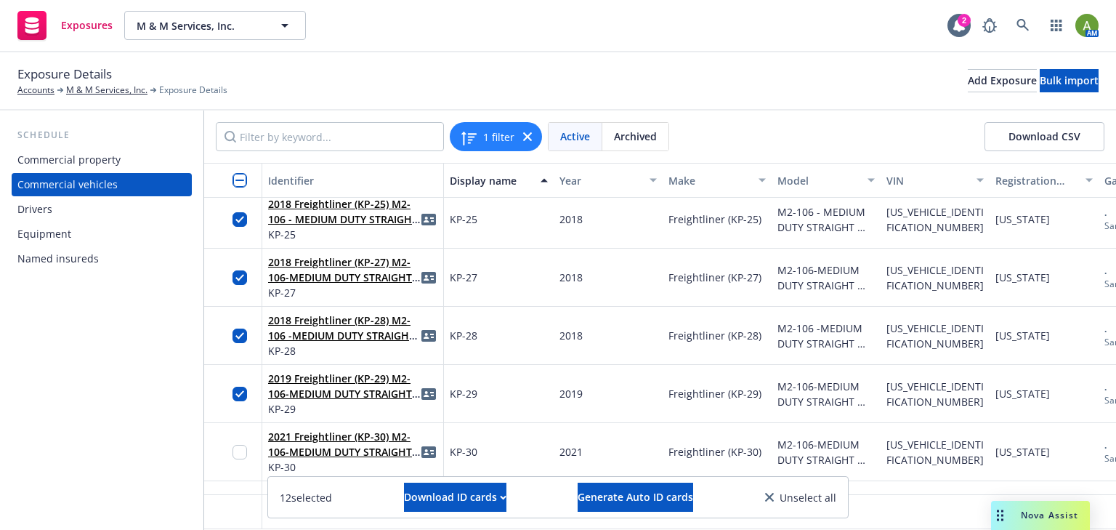
scroll to position [1570, 0]
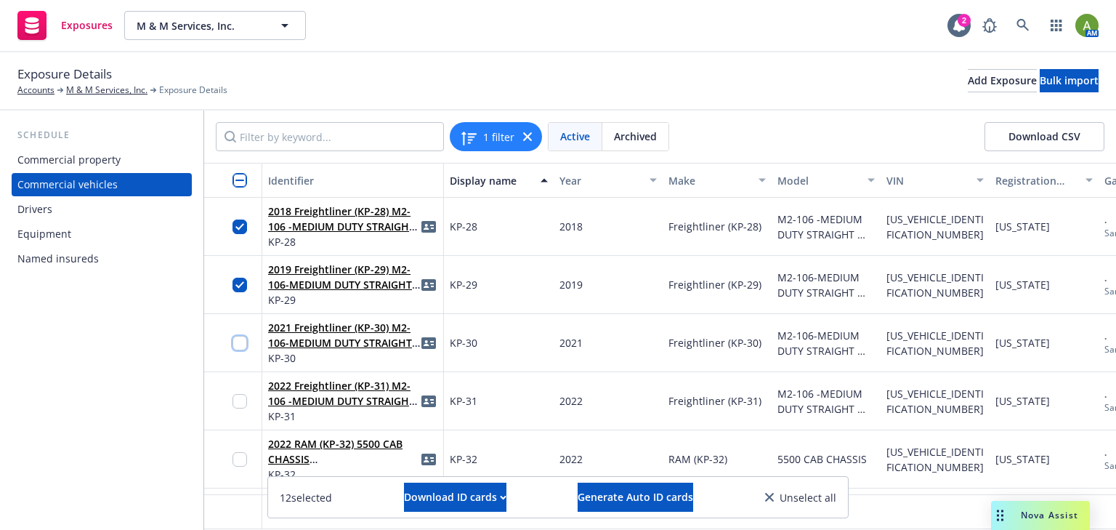
drag, startPoint x: 242, startPoint y: 347, endPoint x: 242, endPoint y: 376, distance: 29.1
click at [242, 347] on input "checkbox" at bounding box center [240, 343] width 15 height 15
click at [238, 417] on div at bounding box center [244, 401] width 23 height 40
click at [241, 397] on input "checkbox" at bounding box center [240, 401] width 15 height 15
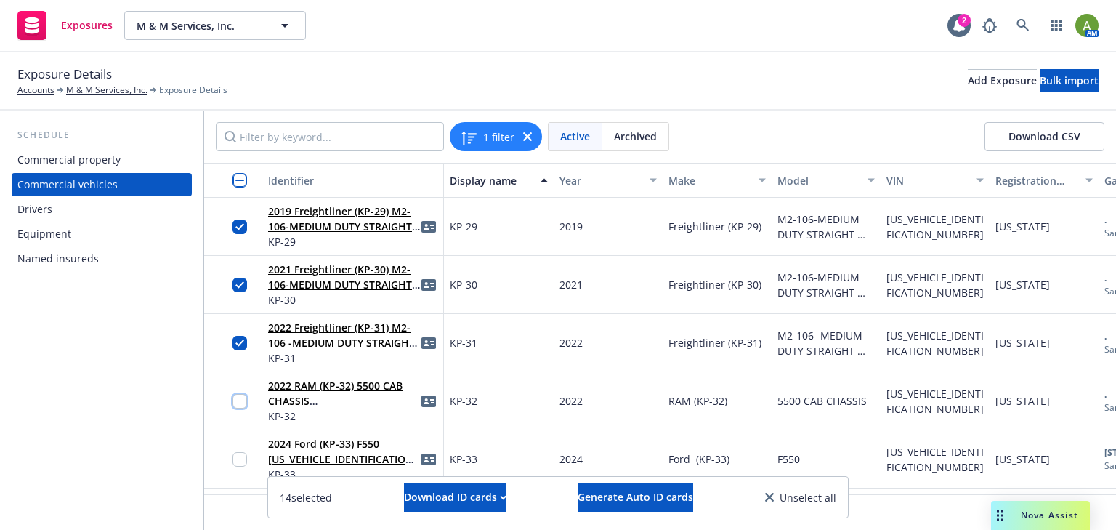
click at [241, 395] on input "checkbox" at bounding box center [240, 401] width 15 height 15
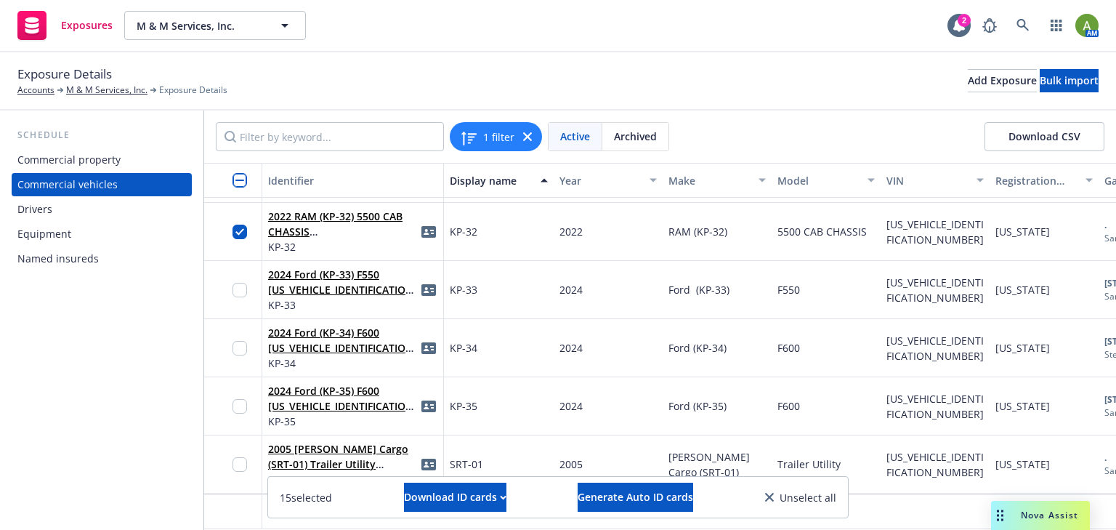
scroll to position [1802, 0]
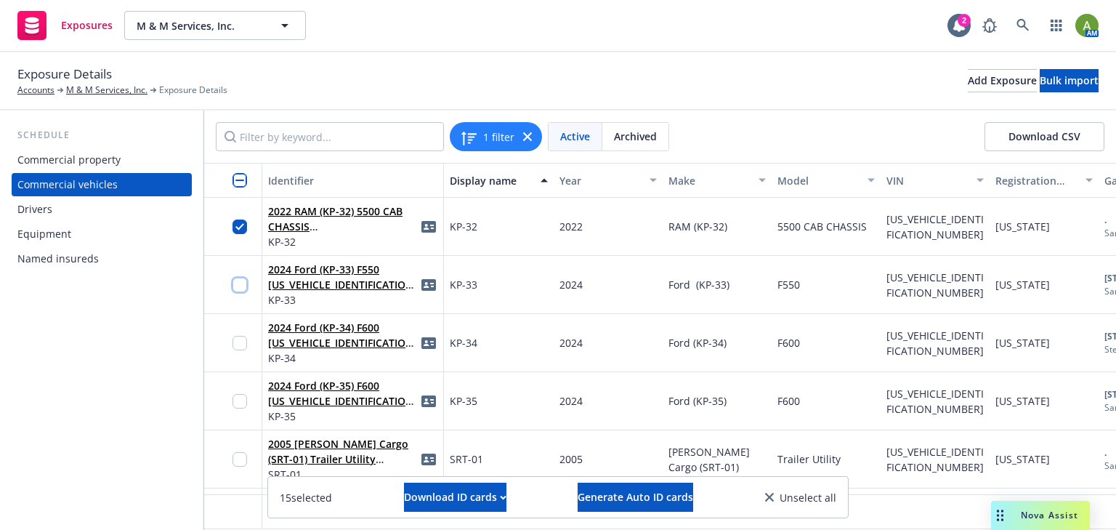
click at [239, 283] on input "checkbox" at bounding box center [240, 285] width 15 height 15
click at [238, 350] on div at bounding box center [244, 343] width 23 height 40
click at [241, 343] on input "checkbox" at bounding box center [240, 343] width 15 height 15
click at [244, 399] on input "checkbox" at bounding box center [240, 401] width 15 height 15
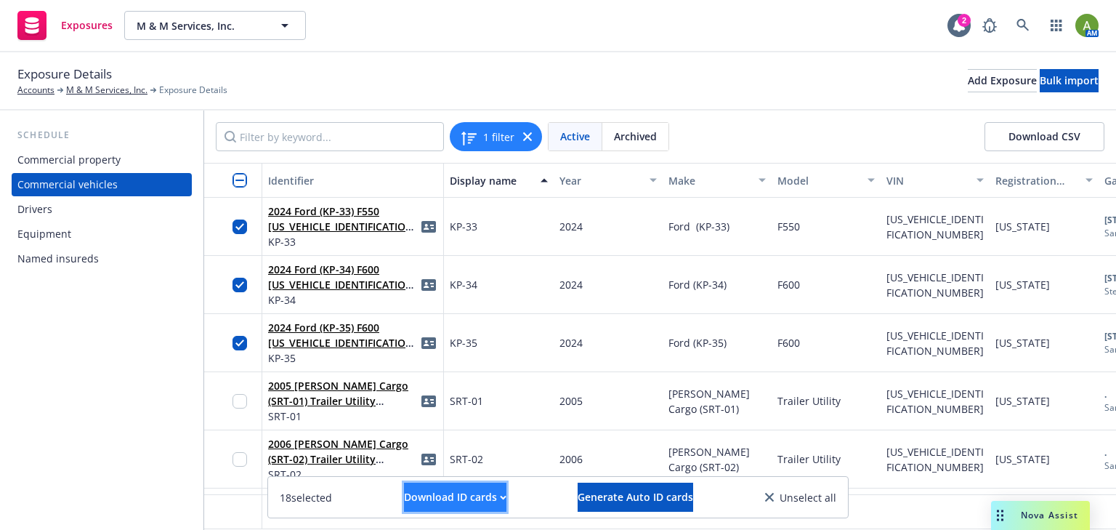
click at [465, 493] on div "Download ID cards" at bounding box center [455, 497] width 102 height 28
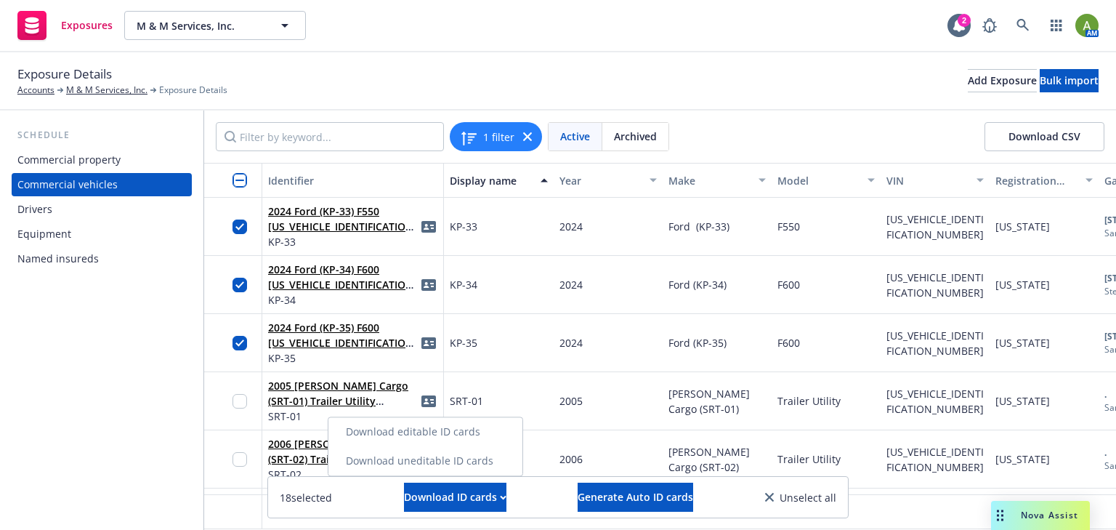
click at [427, 459] on link "Download uneditable ID cards" at bounding box center [425, 460] width 194 height 29
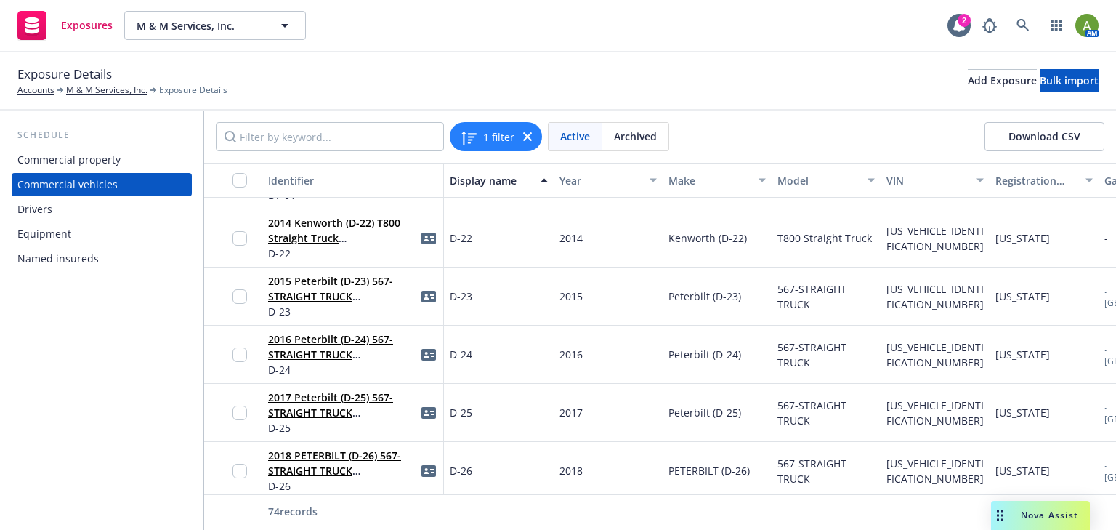
scroll to position [0, 0]
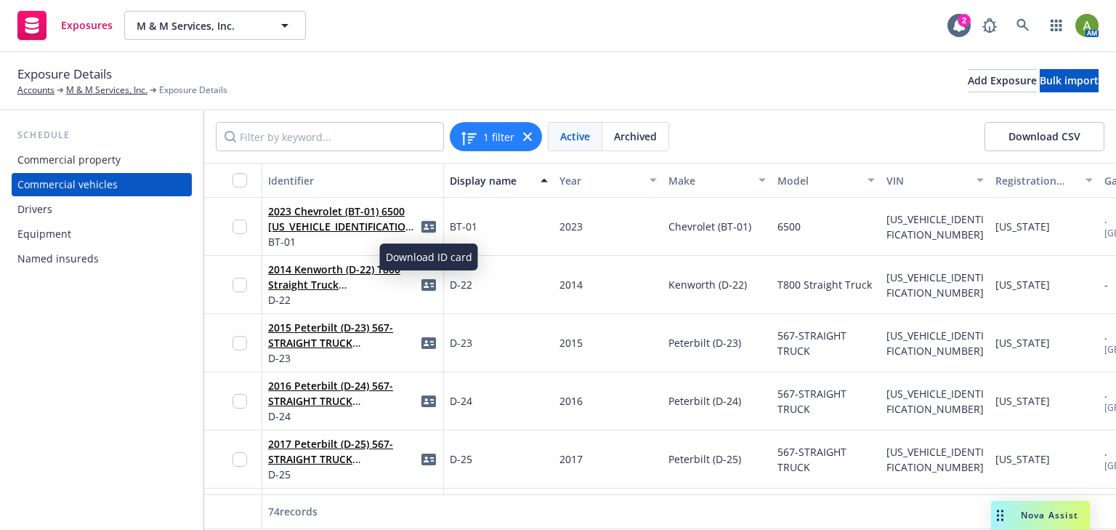
click at [430, 223] on icon "idCard" at bounding box center [428, 227] width 15 height 12
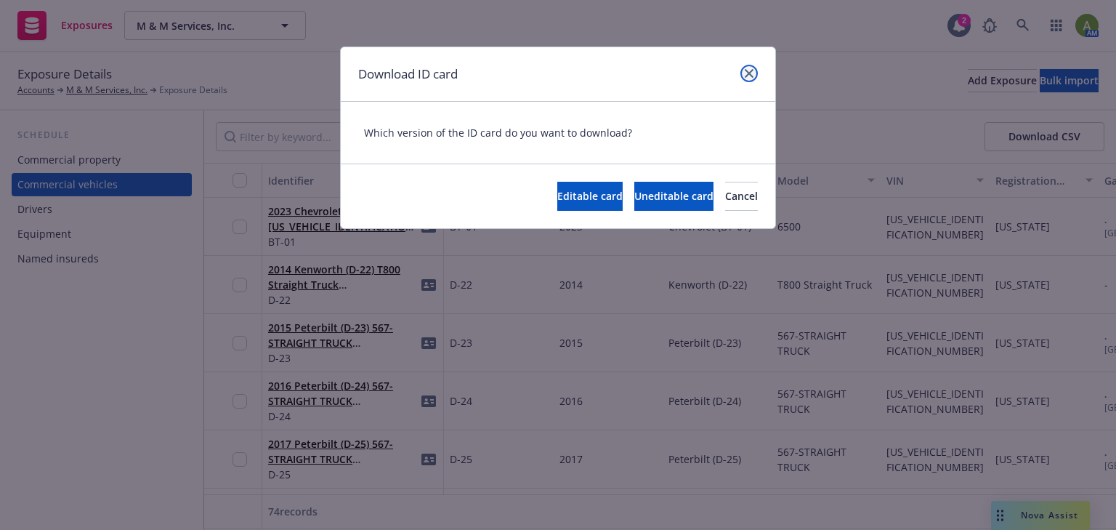
click at [756, 70] on link "close" at bounding box center [748, 73] width 17 height 17
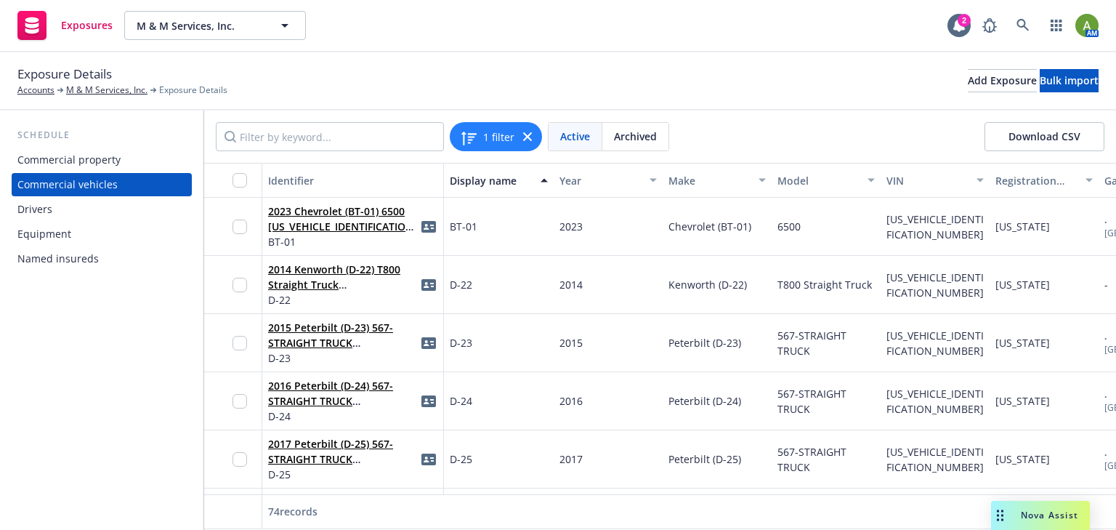
click at [247, 223] on div at bounding box center [244, 226] width 23 height 40
click at [227, 230] on div at bounding box center [233, 227] width 58 height 58
click at [235, 230] on input "checkbox" at bounding box center [240, 226] width 15 height 15
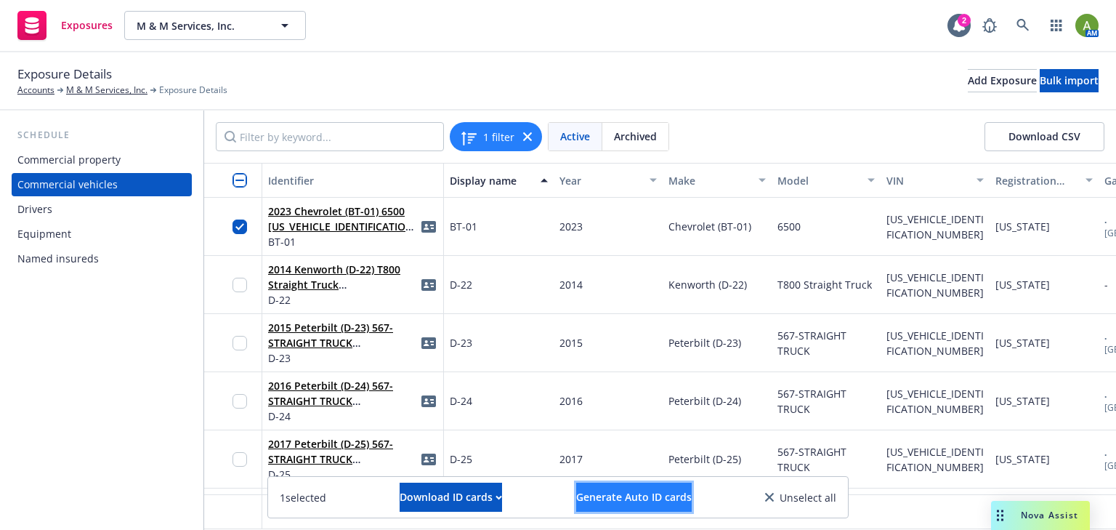
click at [605, 496] on span "Generate Auto ID cards" at bounding box center [634, 497] width 116 height 14
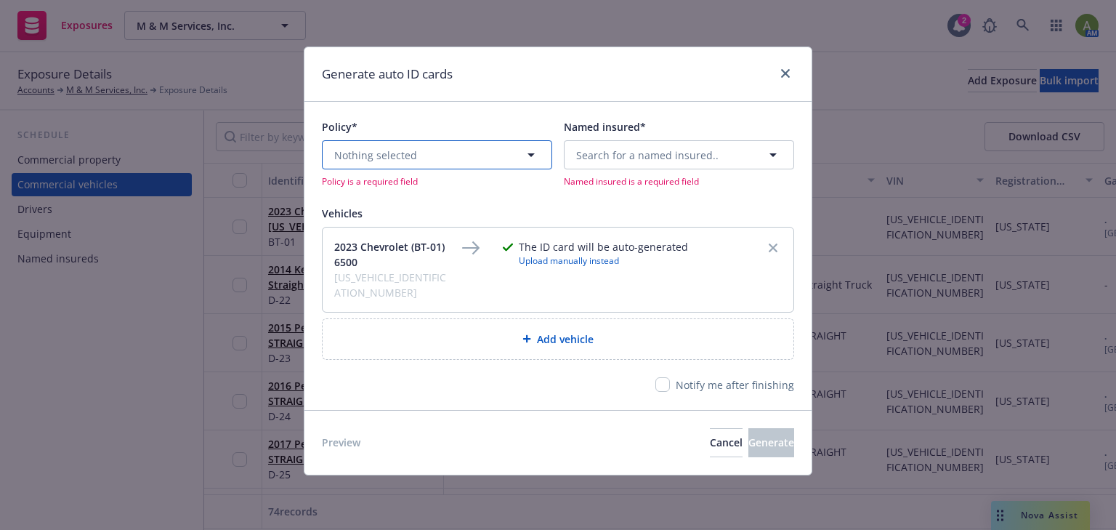
click at [523, 158] on icon "button" at bounding box center [530, 154] width 17 height 17
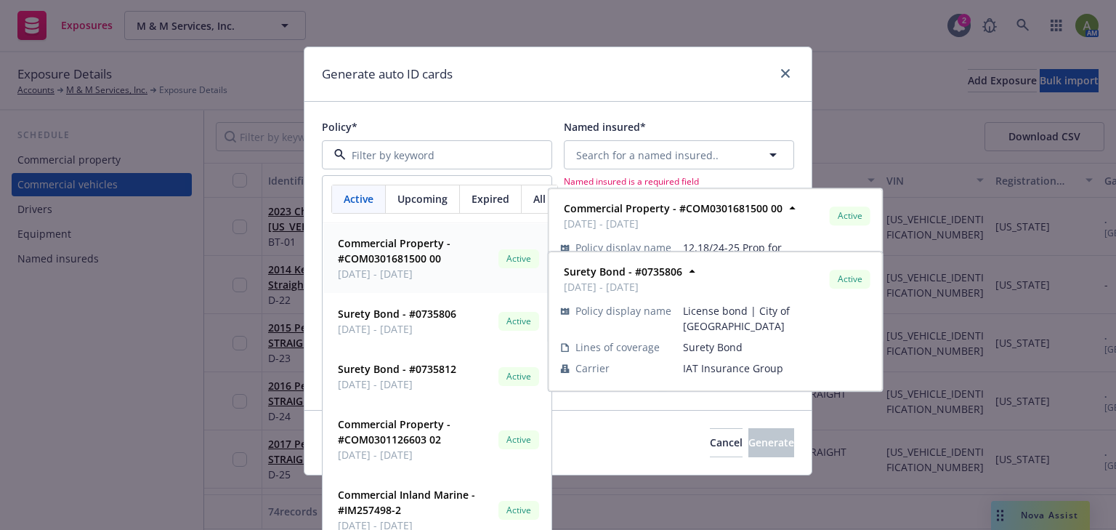
click at [413, 204] on span "Upcoming" at bounding box center [422, 198] width 50 height 15
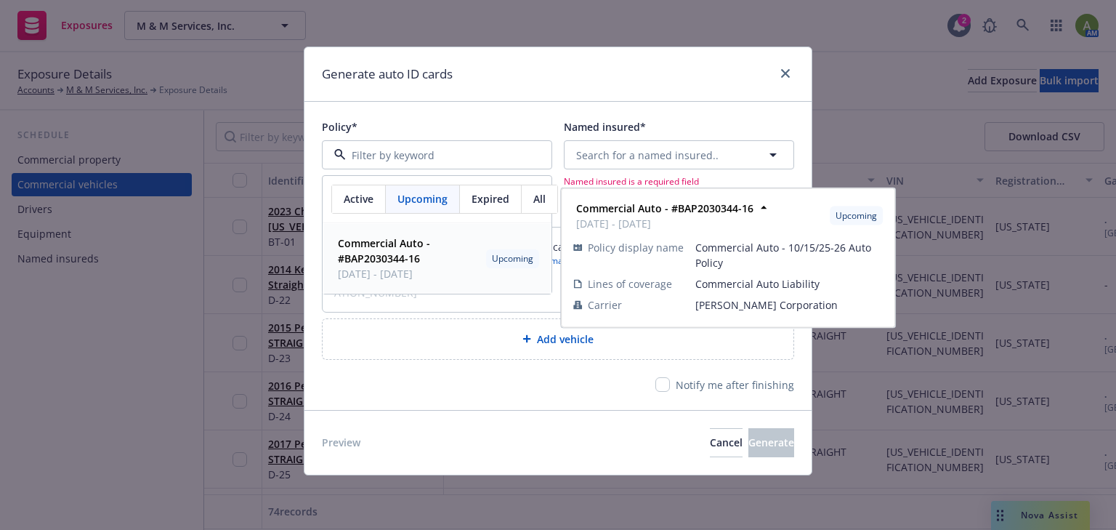
click at [413, 239] on strong "Commercial Auto - #BAP2030344-16" at bounding box center [384, 250] width 92 height 29
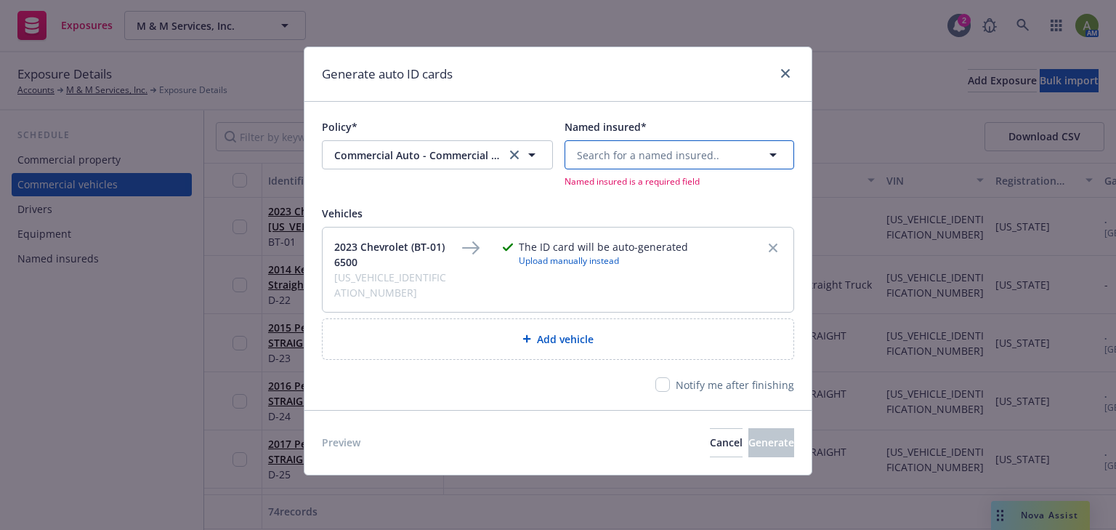
click at [779, 160] on icon "button" at bounding box center [772, 154] width 17 height 17
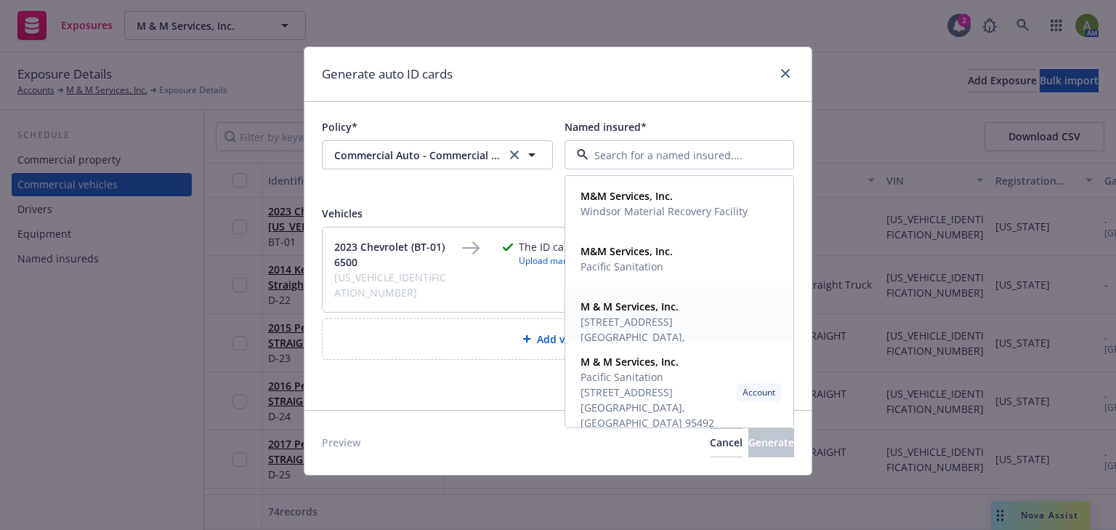
click at [669, 312] on strong "M & M Services, Inc." at bounding box center [630, 306] width 98 height 14
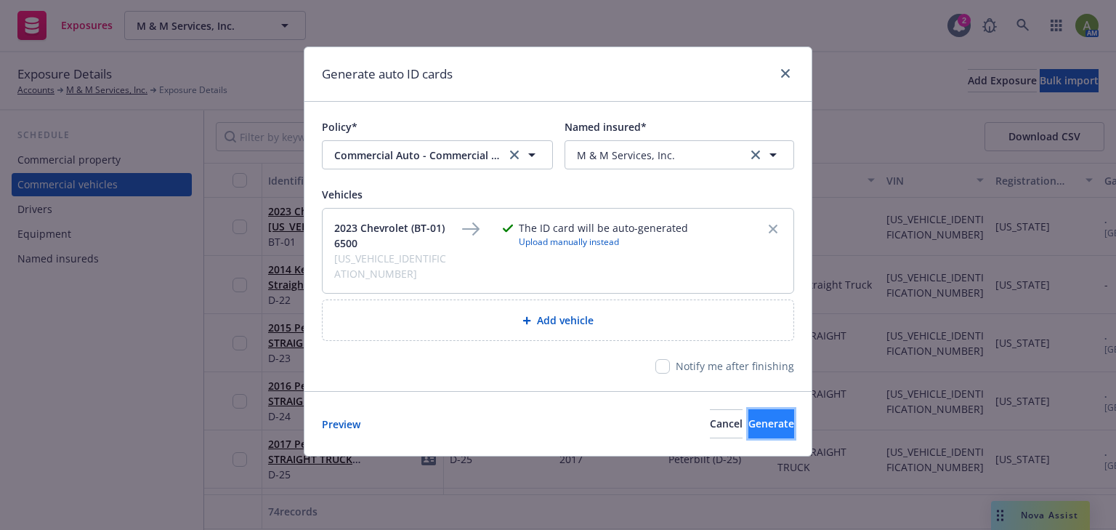
click at [748, 416] on span "Generate" at bounding box center [771, 423] width 46 height 14
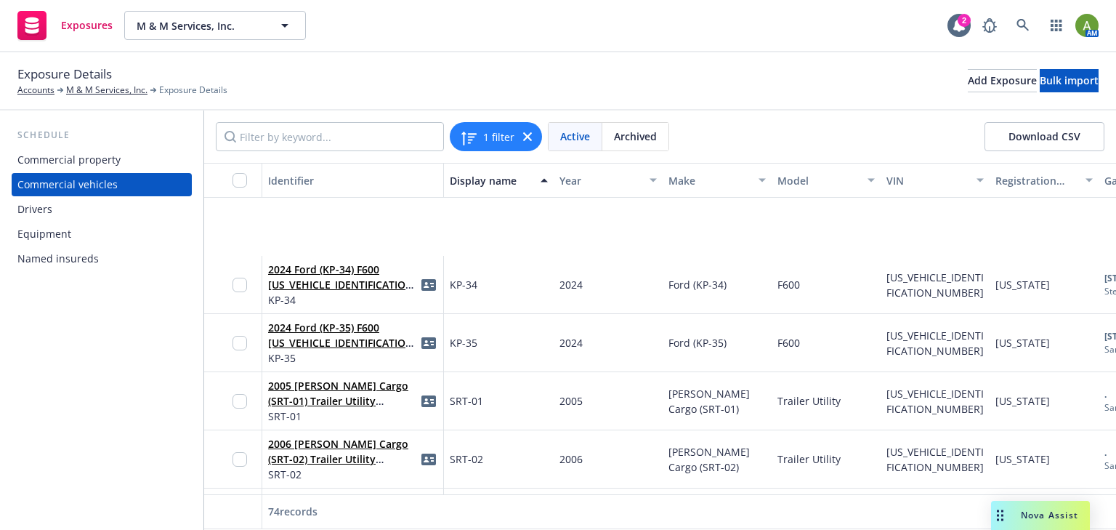
scroll to position [1976, 0]
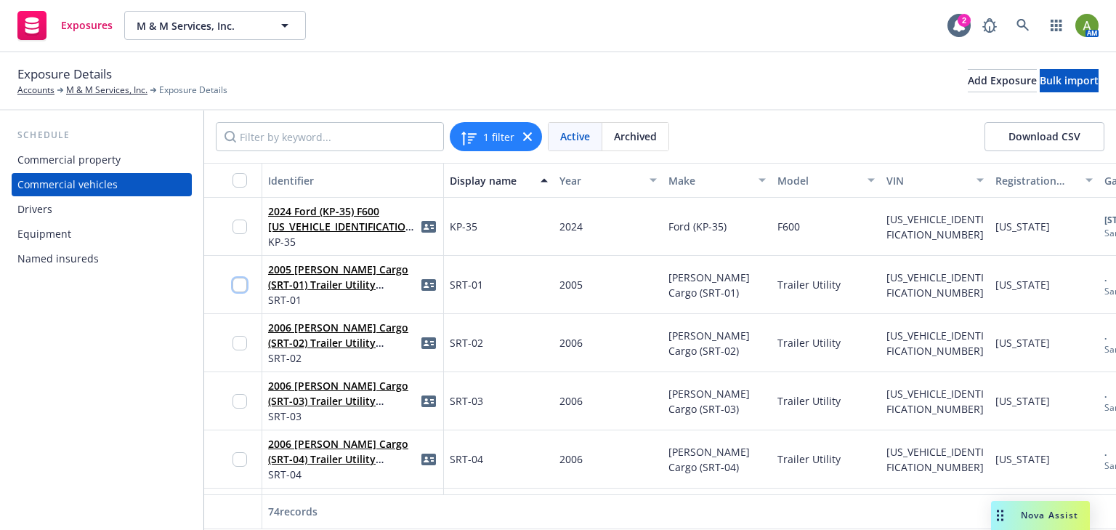
click at [246, 283] on input "checkbox" at bounding box center [240, 285] width 15 height 15
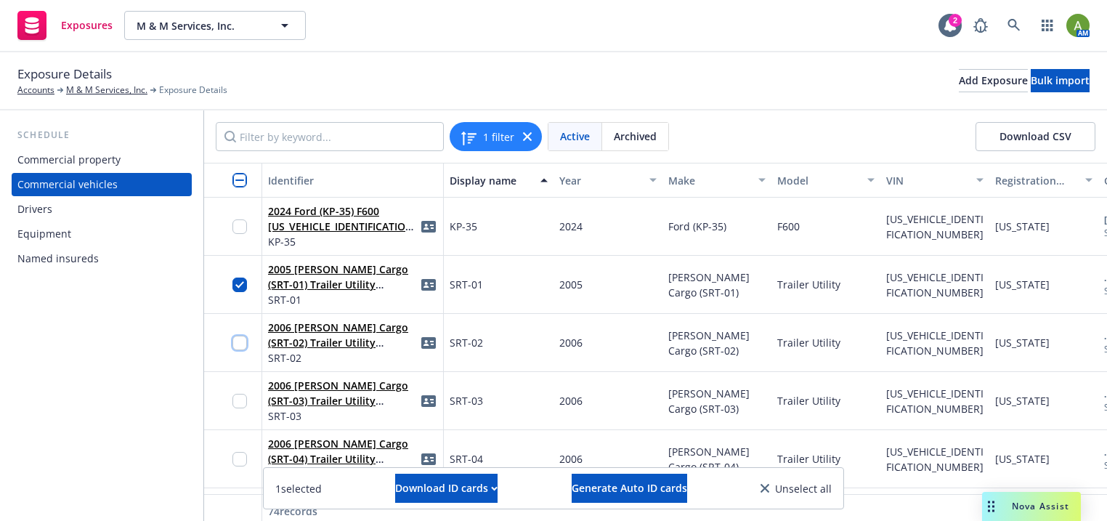
click at [244, 342] on input "checkbox" at bounding box center [240, 343] width 15 height 15
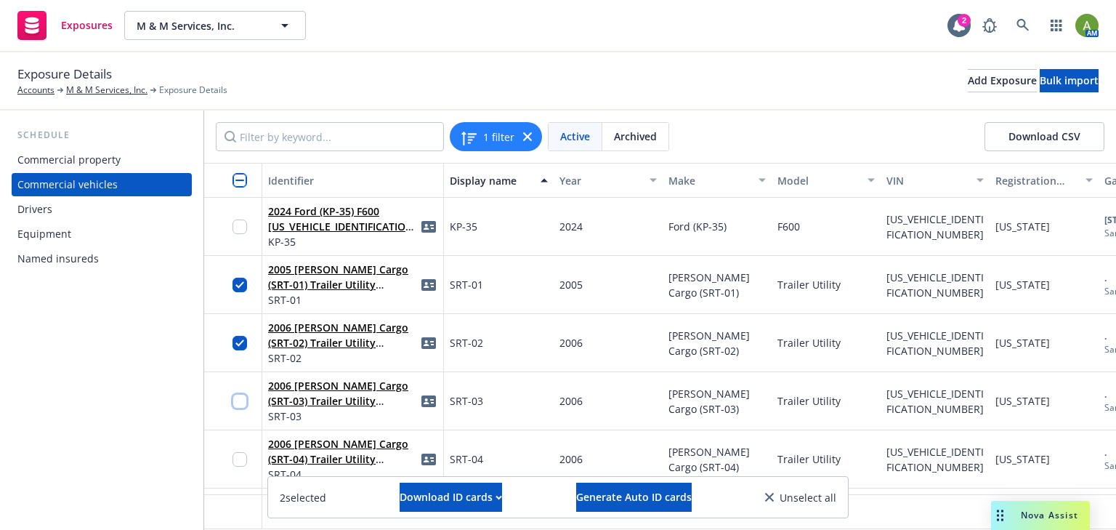
click at [242, 394] on input "checkbox" at bounding box center [240, 401] width 15 height 15
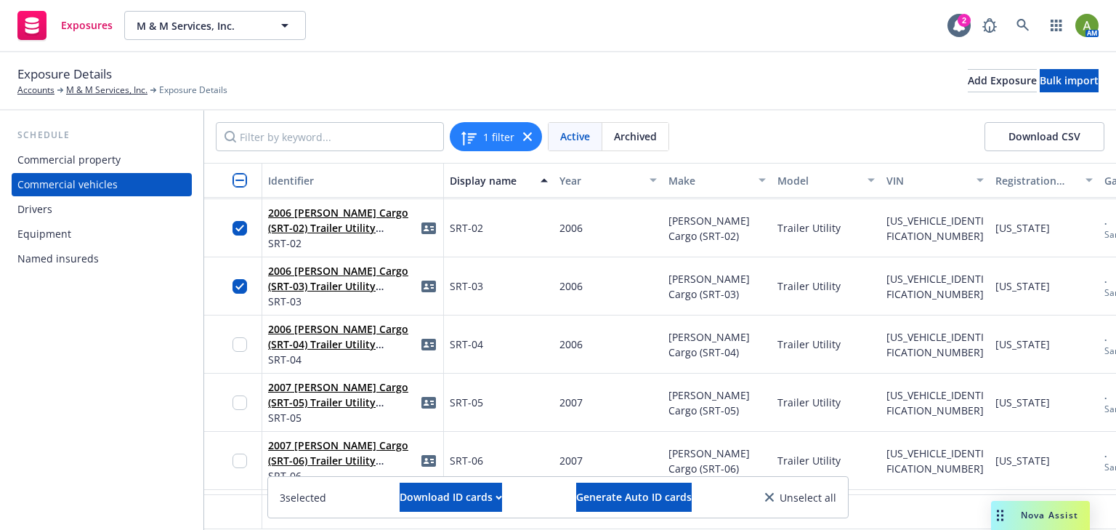
scroll to position [2093, 0]
click at [241, 346] on input "checkbox" at bounding box center [240, 343] width 15 height 15
click at [243, 400] on input "checkbox" at bounding box center [240, 401] width 15 height 15
click at [241, 395] on input "checkbox" at bounding box center [240, 401] width 15 height 15
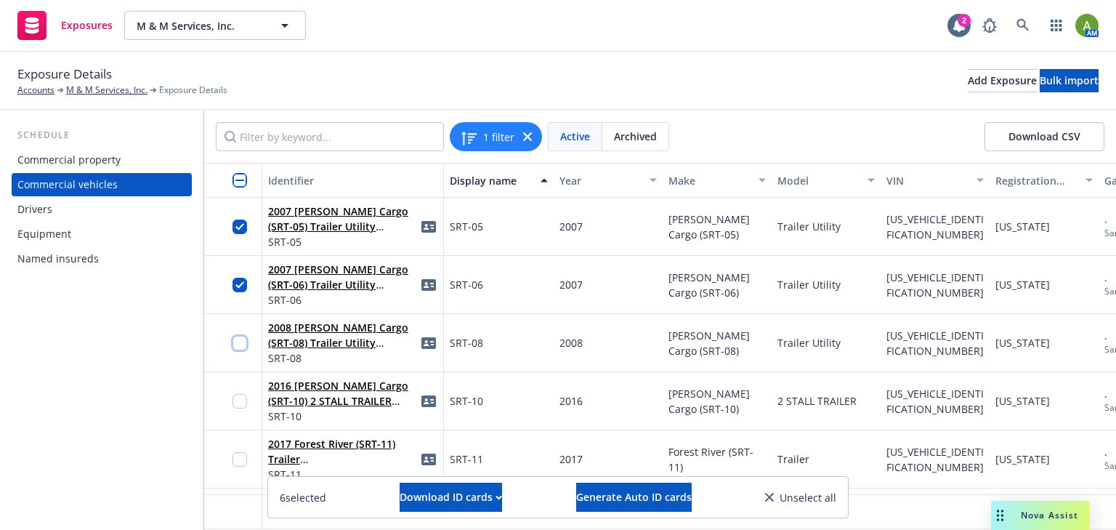
click at [246, 341] on input "checkbox" at bounding box center [240, 343] width 15 height 15
click at [240, 401] on input "checkbox" at bounding box center [240, 401] width 15 height 15
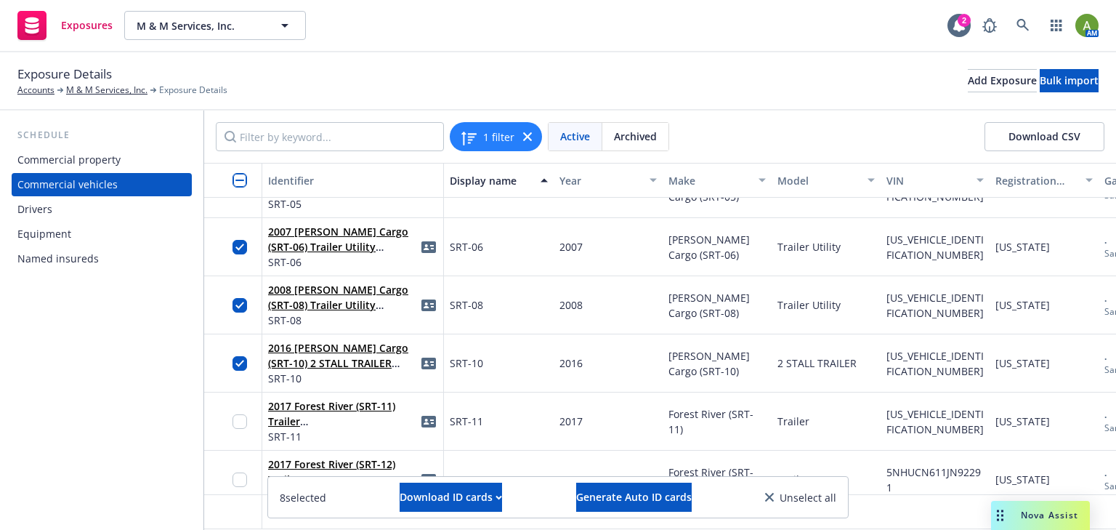
scroll to position [2383, 0]
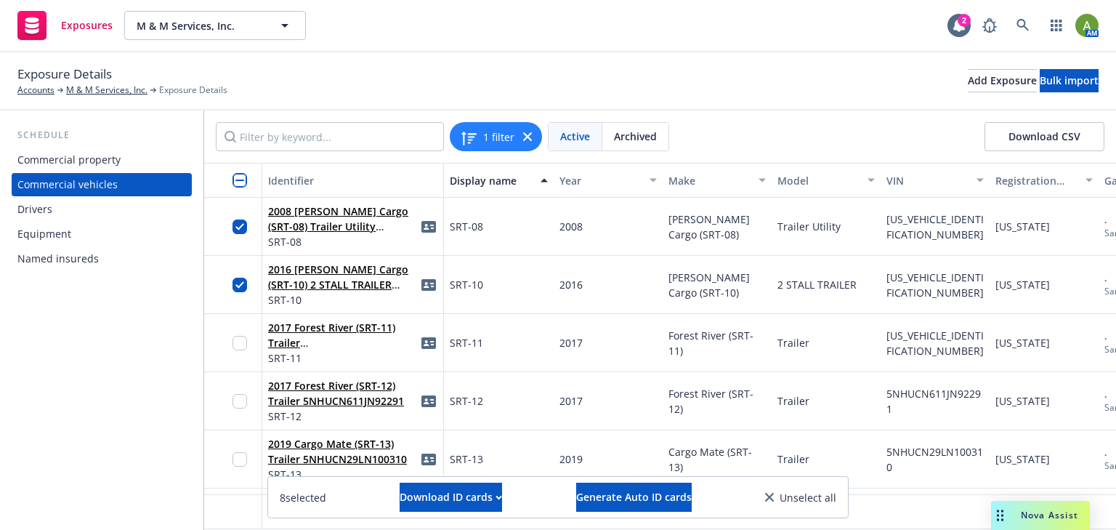
click at [231, 344] on div at bounding box center [233, 343] width 58 height 58
click at [236, 345] on input "checkbox" at bounding box center [240, 343] width 15 height 15
click at [233, 401] on div at bounding box center [233, 401] width 58 height 58
click at [236, 401] on input "checkbox" at bounding box center [240, 401] width 15 height 15
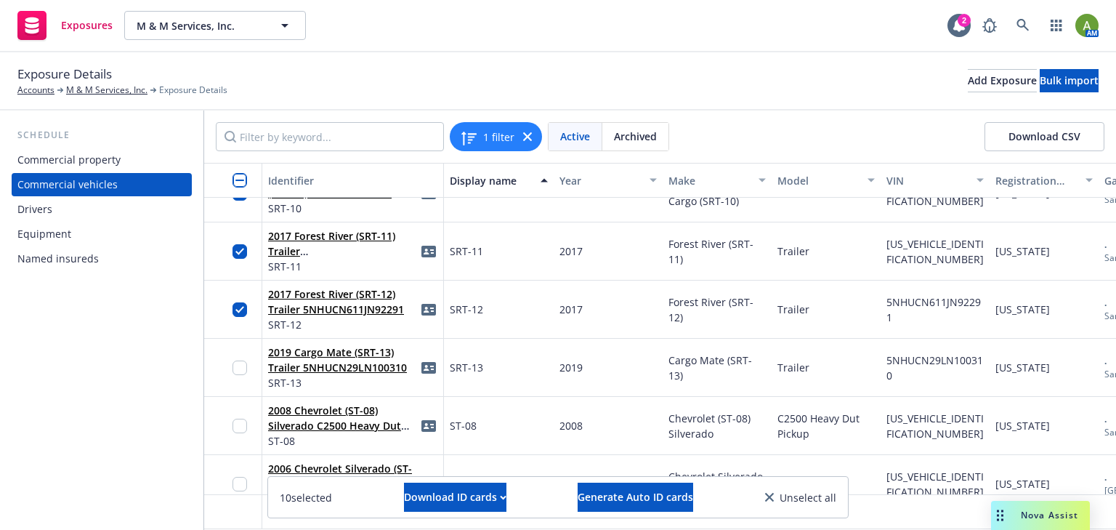
scroll to position [2558, 0]
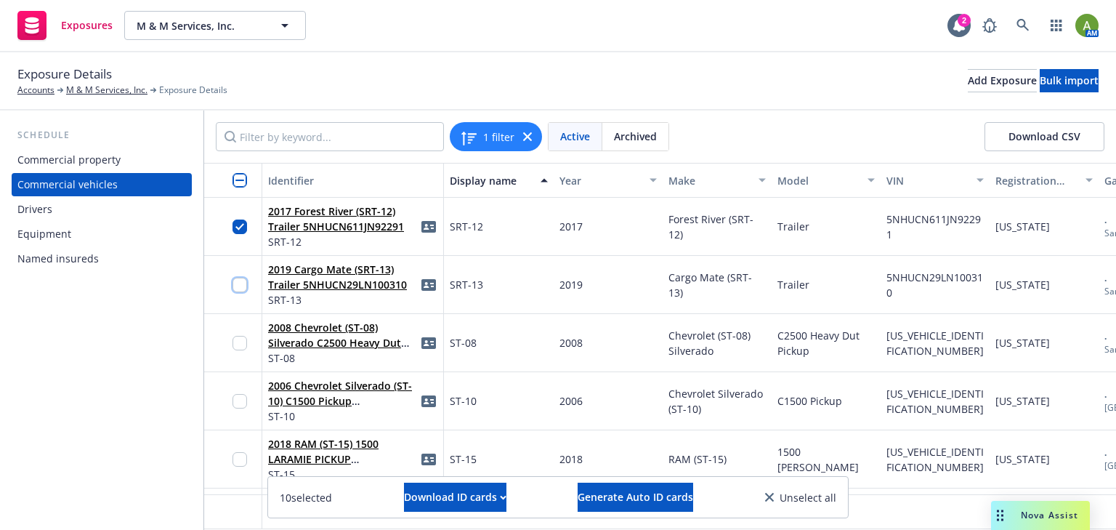
click at [241, 290] on input "checkbox" at bounding box center [240, 285] width 15 height 15
click at [240, 344] on input "checkbox" at bounding box center [240, 343] width 15 height 15
click at [237, 339] on input "checkbox" at bounding box center [240, 343] width 15 height 15
click at [597, 491] on span "Generate Auto ID cards" at bounding box center [636, 497] width 116 height 14
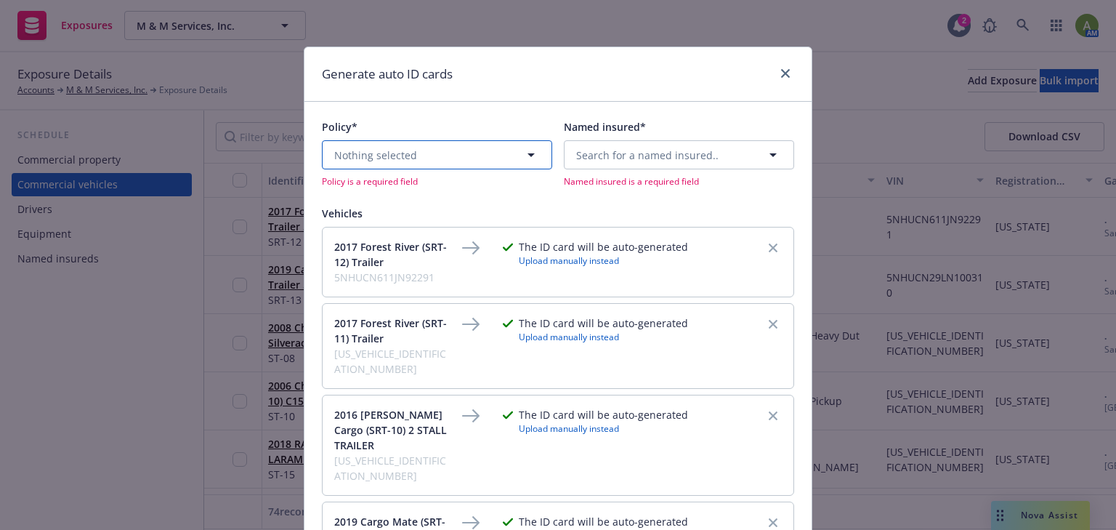
click at [523, 161] on icon "button" at bounding box center [530, 154] width 17 height 17
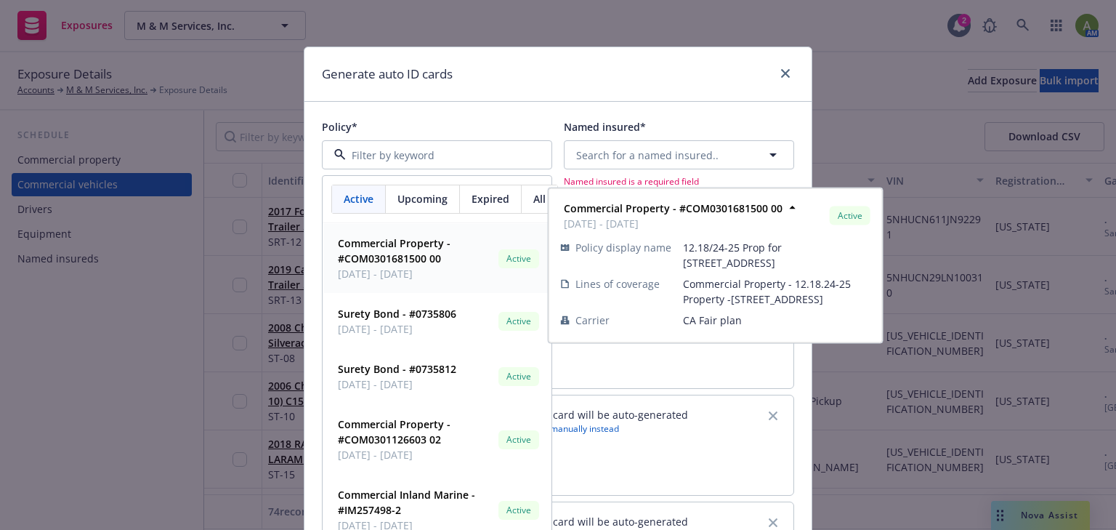
click at [409, 201] on span "Upcoming" at bounding box center [422, 198] width 50 height 15
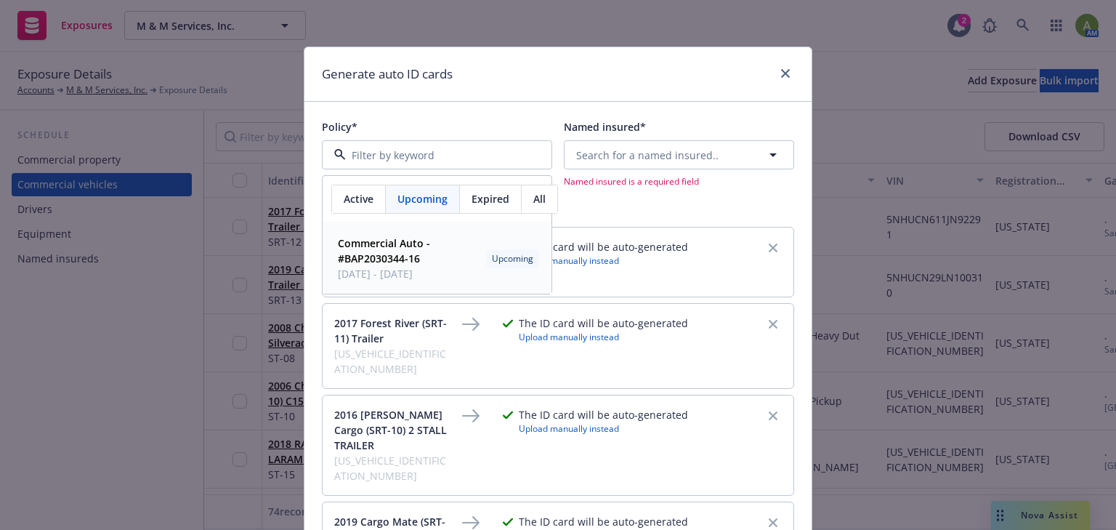
click at [381, 241] on strong "Commercial Auto - #BAP2030344-16" at bounding box center [384, 250] width 92 height 29
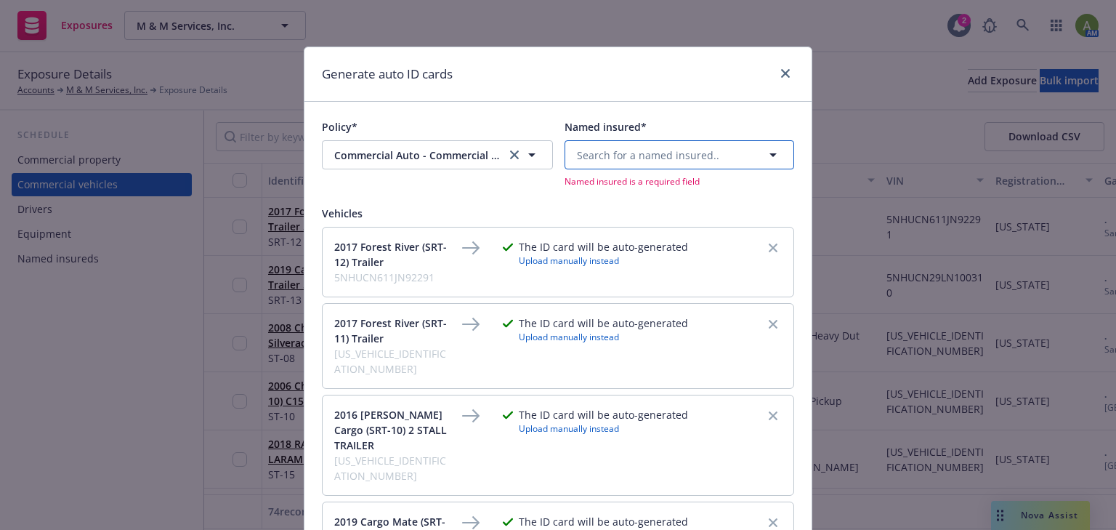
click at [645, 163] on button "Search for a named insured.." at bounding box center [680, 154] width 230 height 29
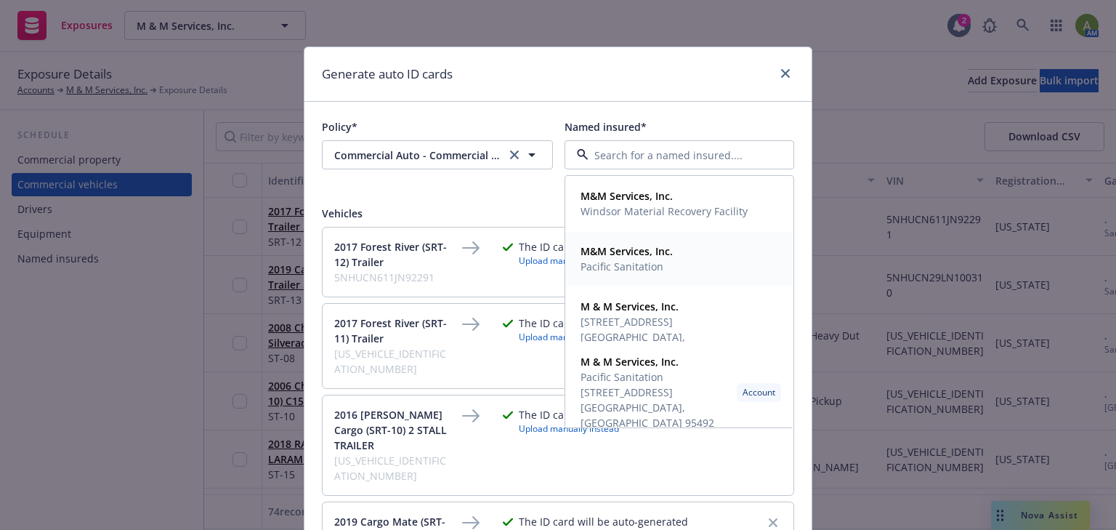
click at [610, 256] on strong "M&M Services, Inc." at bounding box center [627, 251] width 92 height 14
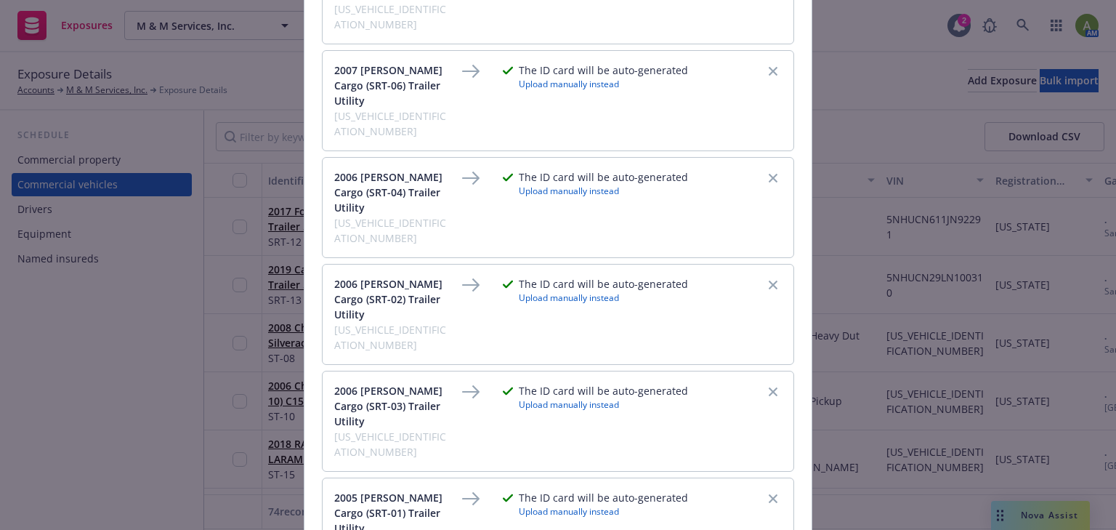
scroll to position [717, 0]
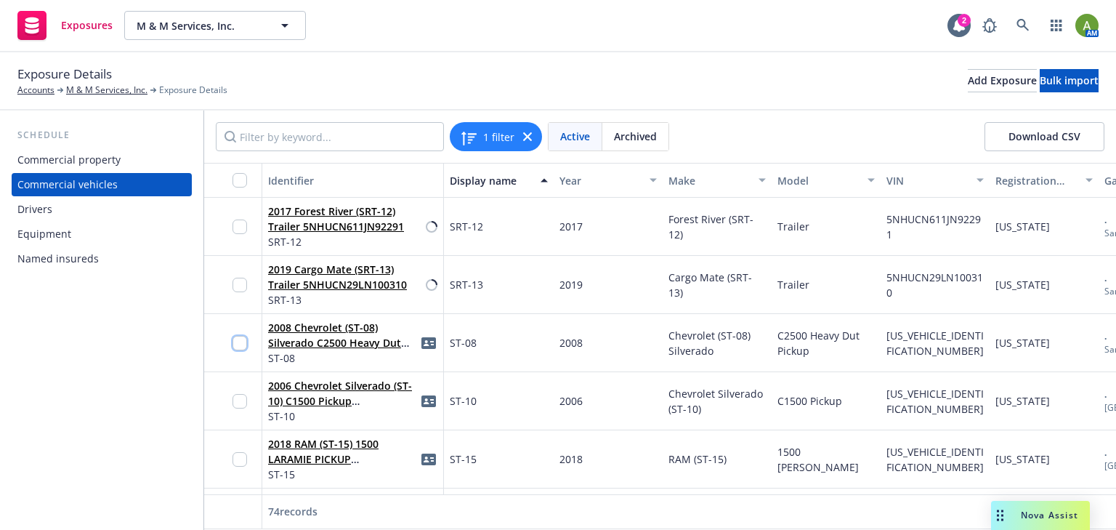
click at [243, 339] on input "checkbox" at bounding box center [240, 343] width 15 height 15
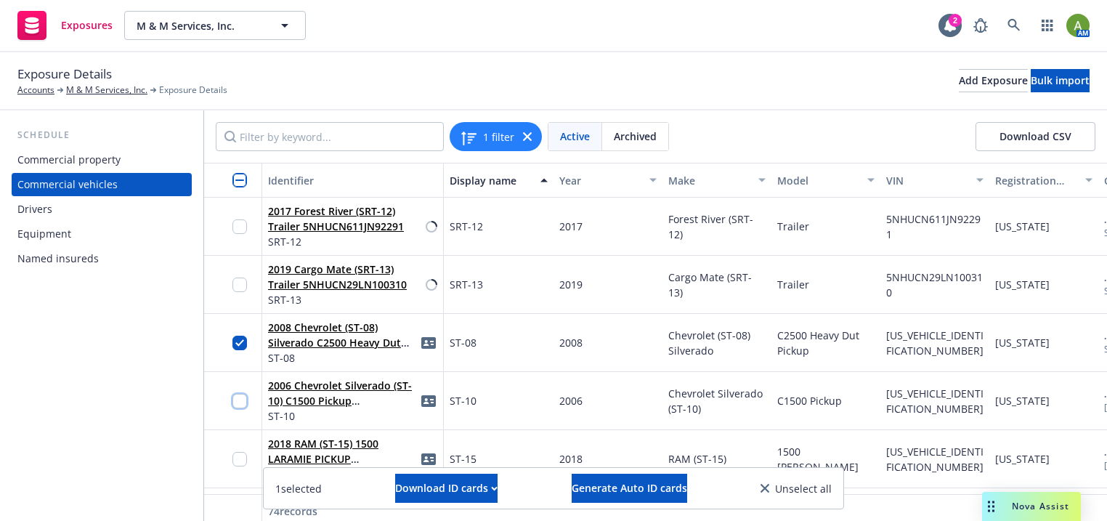
click at [241, 401] on input "checkbox" at bounding box center [240, 401] width 15 height 15
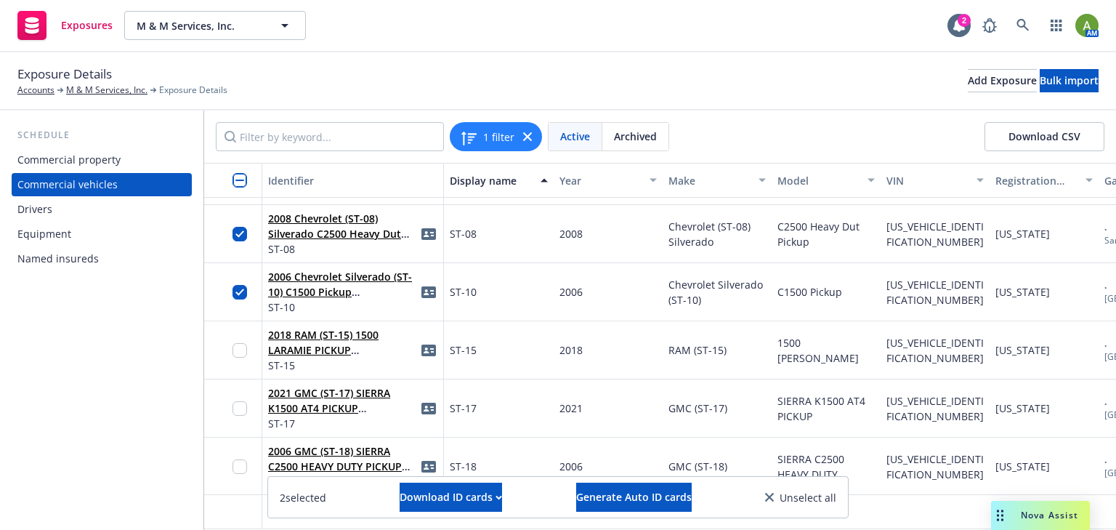
scroll to position [2674, 0]
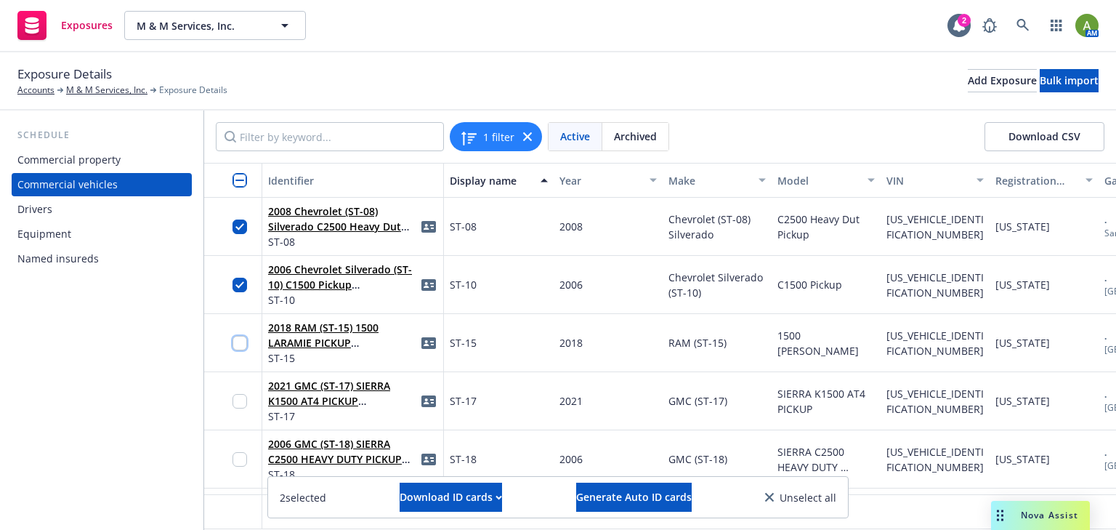
click at [241, 344] on input "checkbox" at bounding box center [240, 343] width 15 height 15
click at [247, 403] on div at bounding box center [244, 401] width 23 height 40
click at [241, 403] on input "checkbox" at bounding box center [240, 401] width 15 height 15
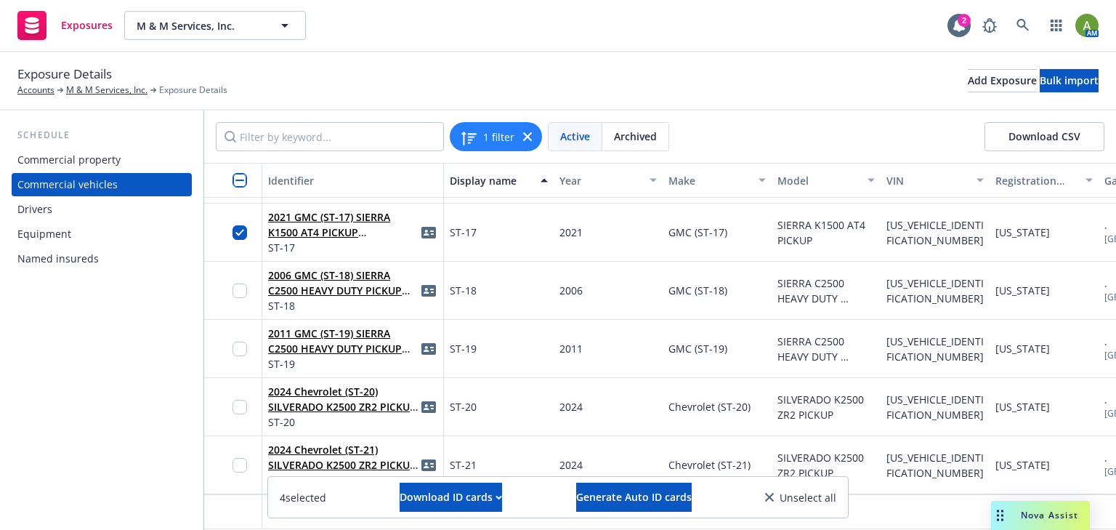
scroll to position [2848, 0]
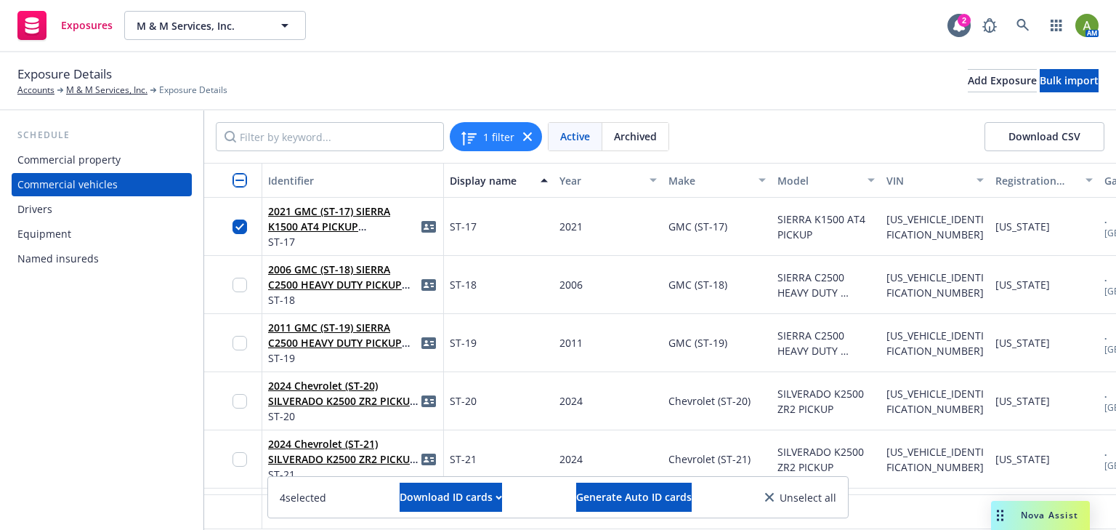
click at [247, 281] on div at bounding box center [244, 284] width 23 height 40
click at [245, 286] on input "checkbox" at bounding box center [240, 285] width 15 height 15
click at [243, 338] on input "checkbox" at bounding box center [240, 343] width 15 height 15
click at [241, 396] on div at bounding box center [244, 401] width 23 height 40
click at [241, 398] on input "checkbox" at bounding box center [240, 401] width 15 height 15
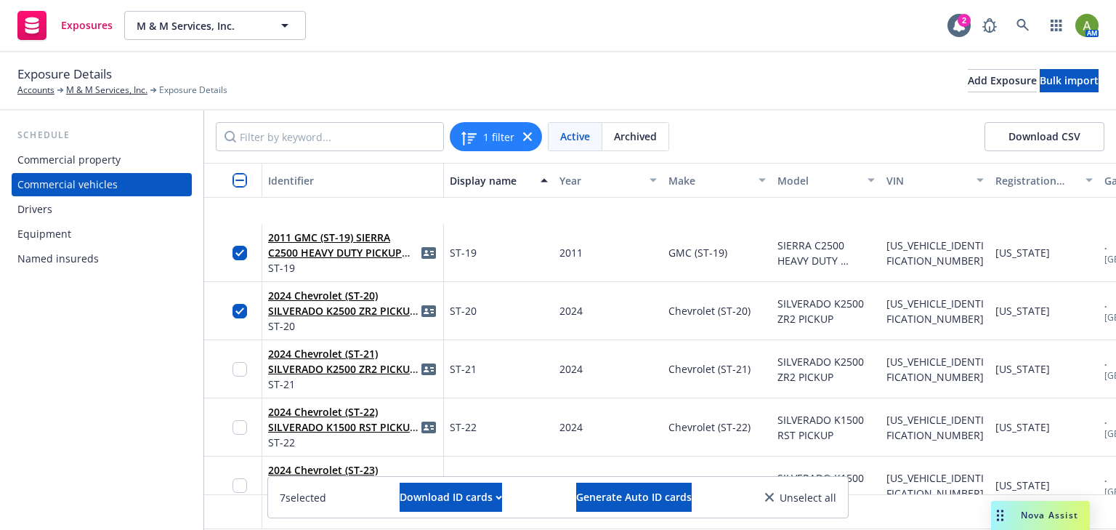
scroll to position [3023, 0]
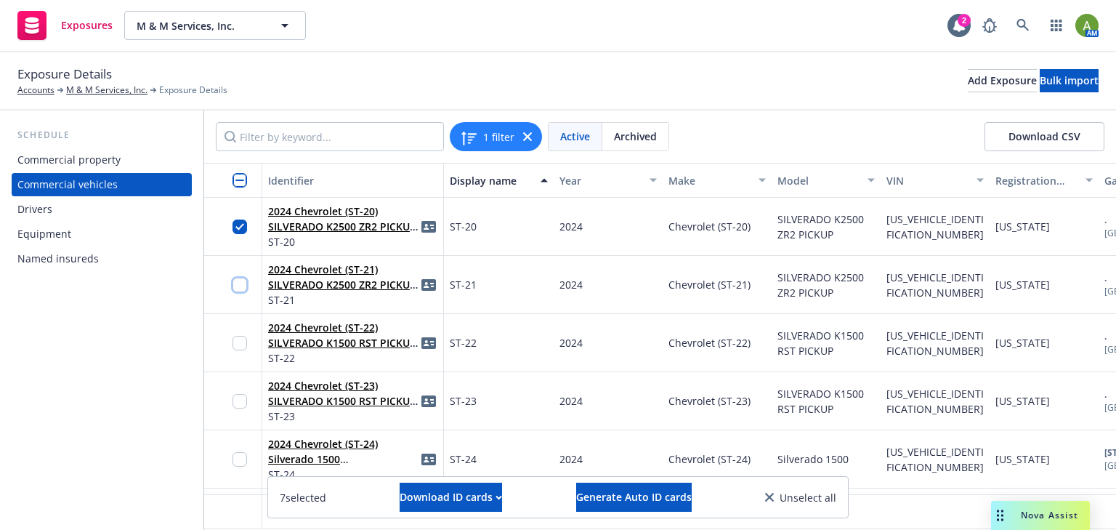
drag, startPoint x: 240, startPoint y: 286, endPoint x: 243, endPoint y: 320, distance: 34.3
click at [241, 286] on input "checkbox" at bounding box center [240, 285] width 15 height 15
click at [244, 346] on input "checkbox" at bounding box center [240, 343] width 15 height 15
click at [238, 401] on input "checkbox" at bounding box center [240, 401] width 15 height 15
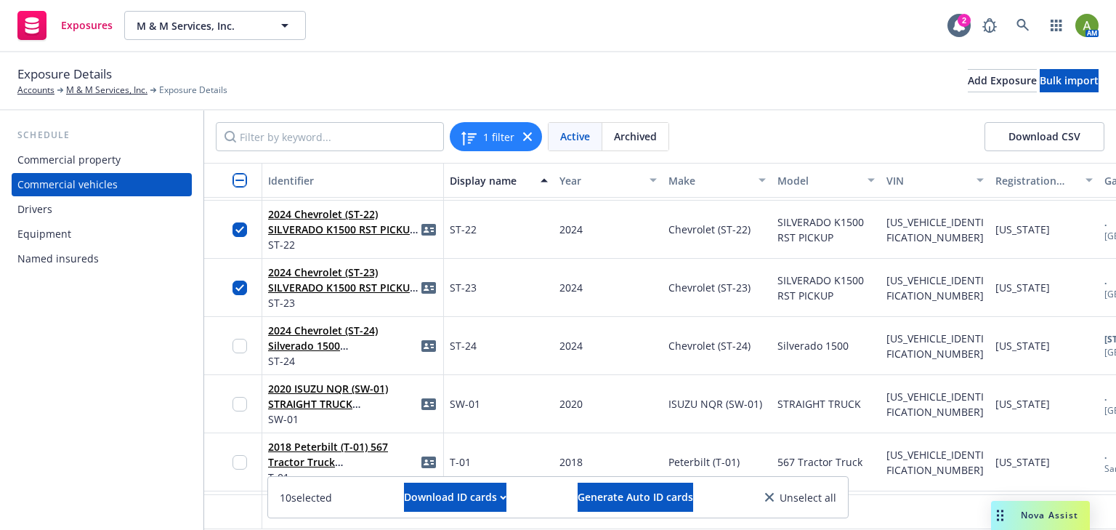
scroll to position [3139, 0]
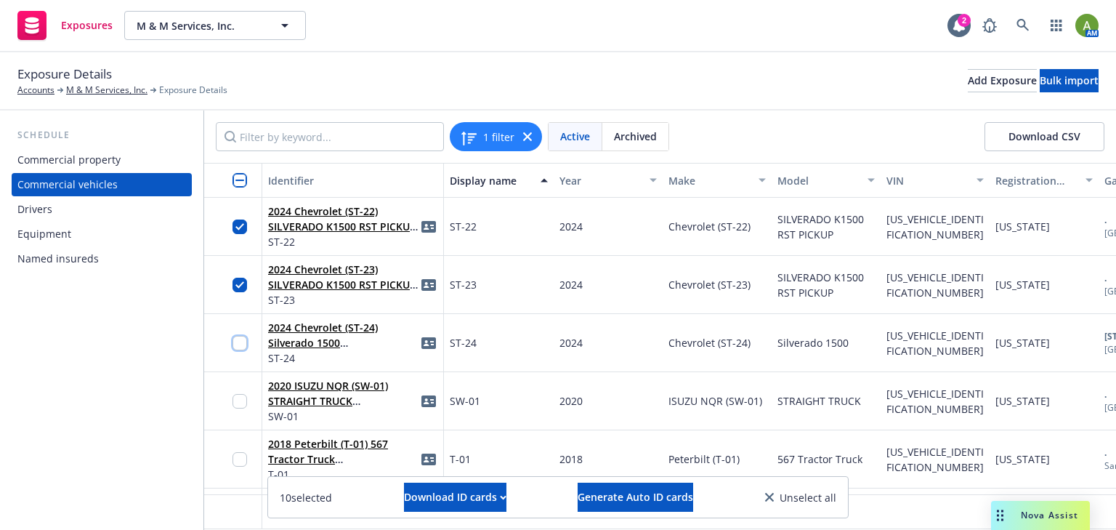
click at [241, 342] on input "checkbox" at bounding box center [240, 343] width 15 height 15
click at [244, 398] on input "checkbox" at bounding box center [240, 401] width 15 height 15
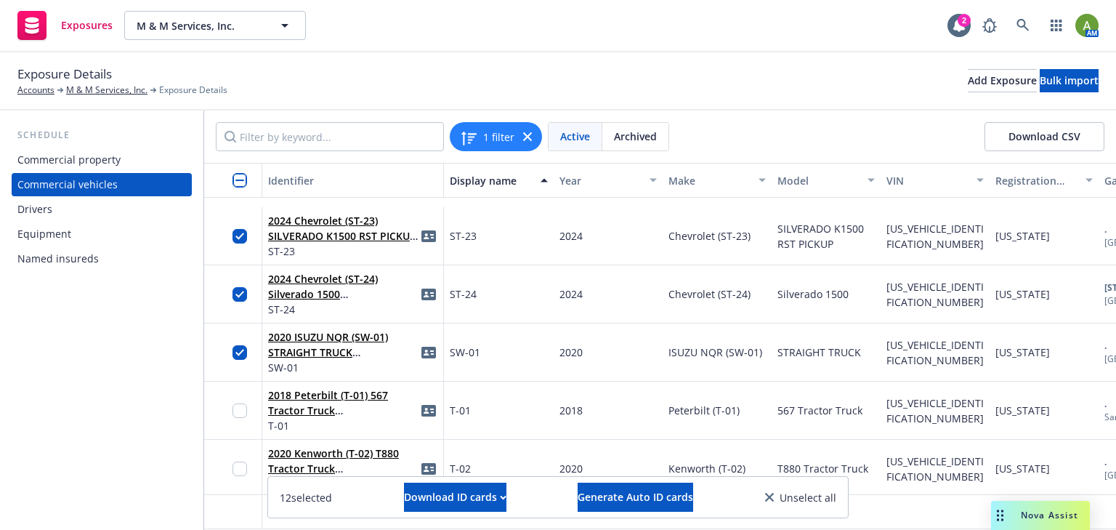
scroll to position [3255, 0]
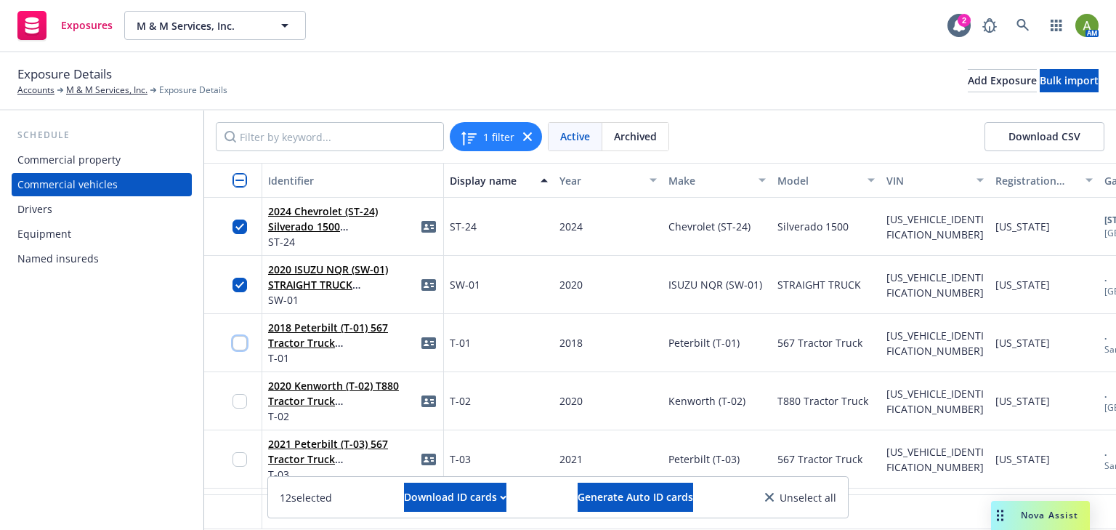
click at [244, 345] on input "checkbox" at bounding box center [240, 343] width 15 height 15
click at [240, 401] on input "checkbox" at bounding box center [240, 401] width 15 height 15
click at [233, 458] on div at bounding box center [233, 459] width 58 height 58
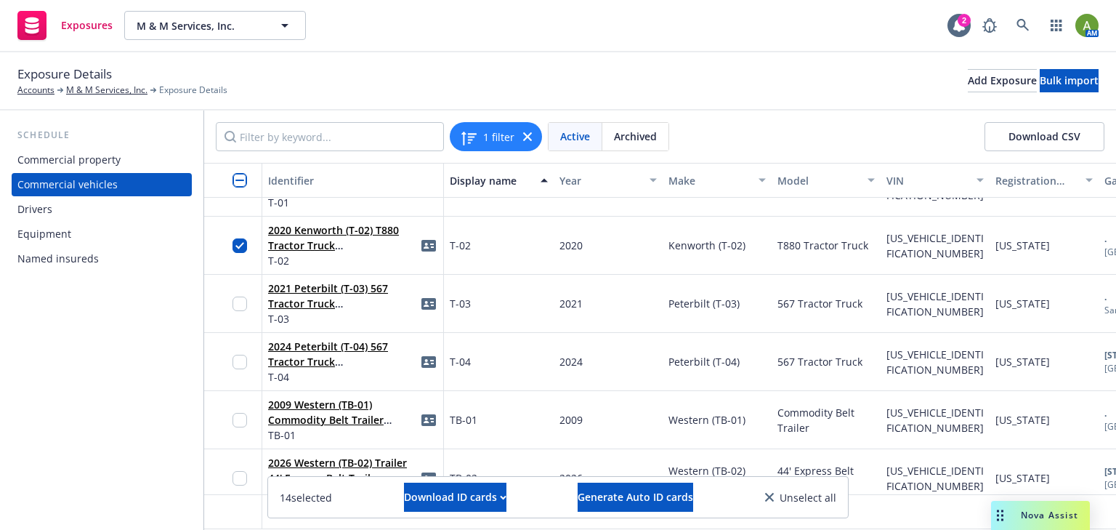
scroll to position [3372, 0]
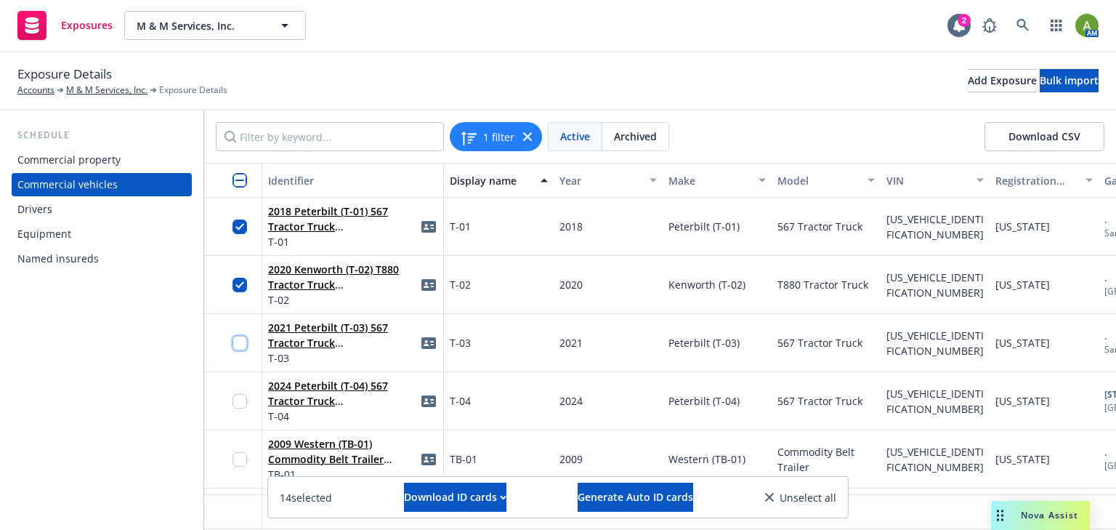
drag, startPoint x: 242, startPoint y: 346, endPoint x: 238, endPoint y: 374, distance: 28.7
click at [241, 349] on input "checkbox" at bounding box center [240, 343] width 15 height 15
click at [243, 404] on input "checkbox" at bounding box center [240, 401] width 15 height 15
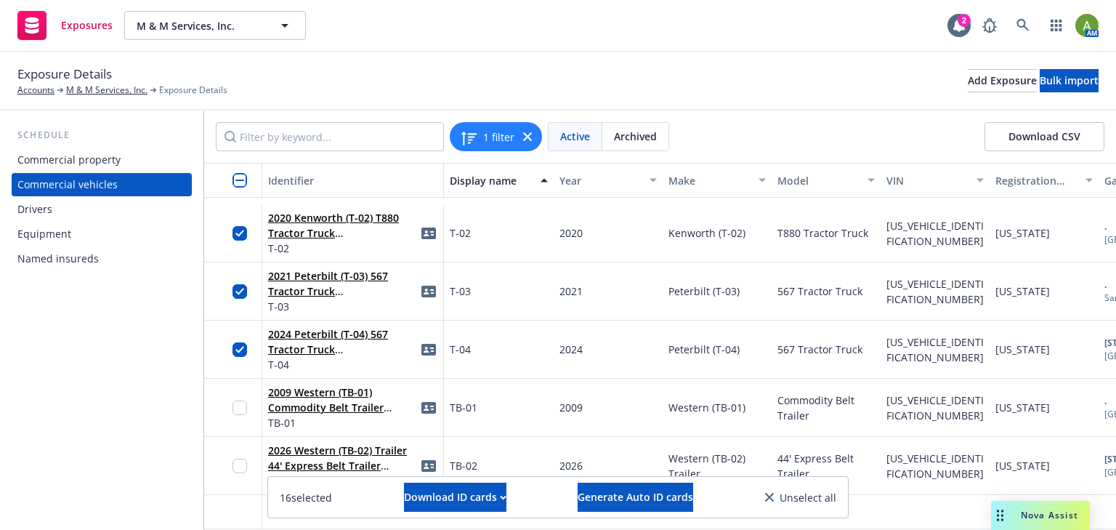
scroll to position [3488, 0]
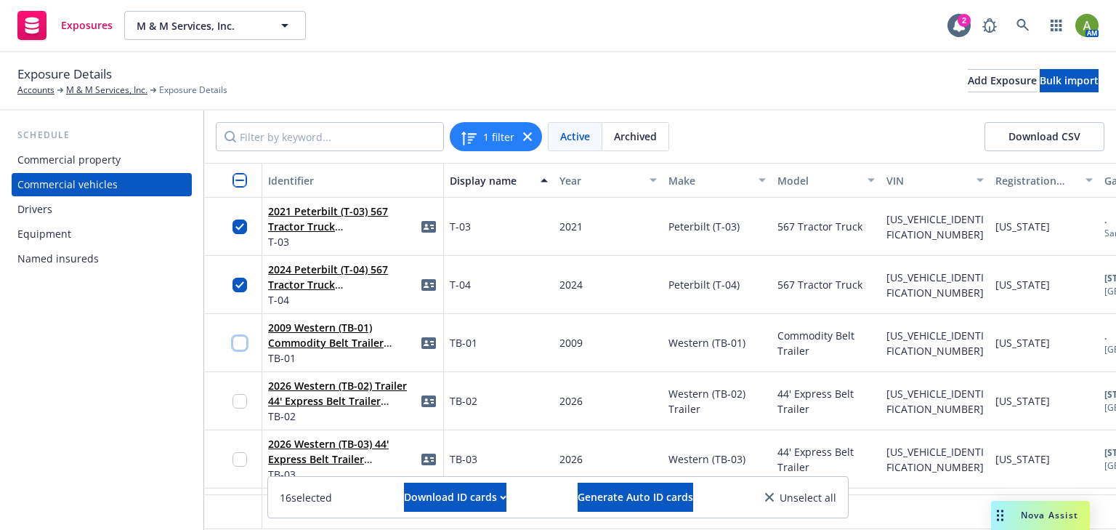
click at [238, 348] on input "checkbox" at bounding box center [240, 343] width 15 height 15
click at [242, 404] on input "checkbox" at bounding box center [240, 401] width 15 height 15
click at [239, 453] on input "checkbox" at bounding box center [240, 459] width 15 height 15
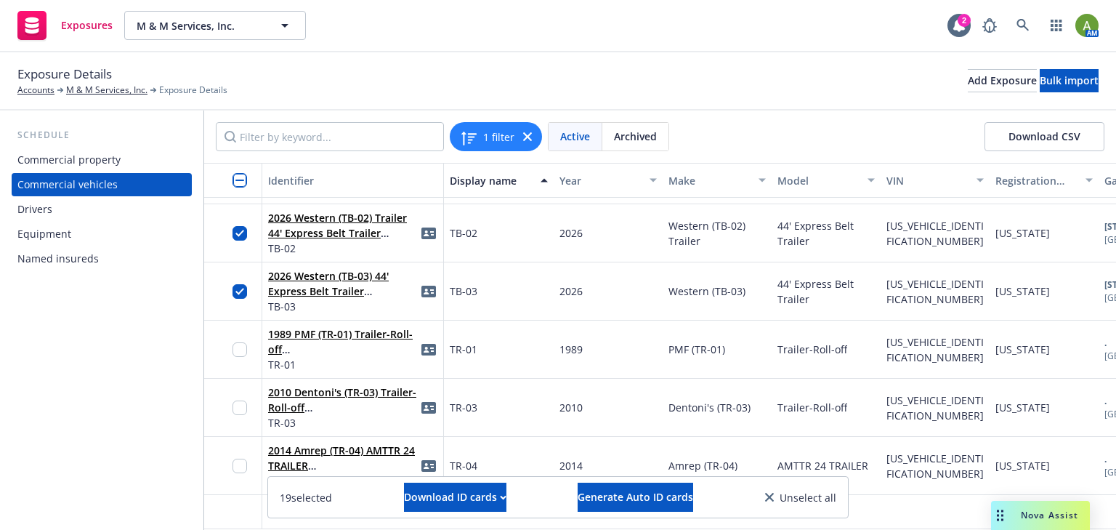
scroll to position [3662, 0]
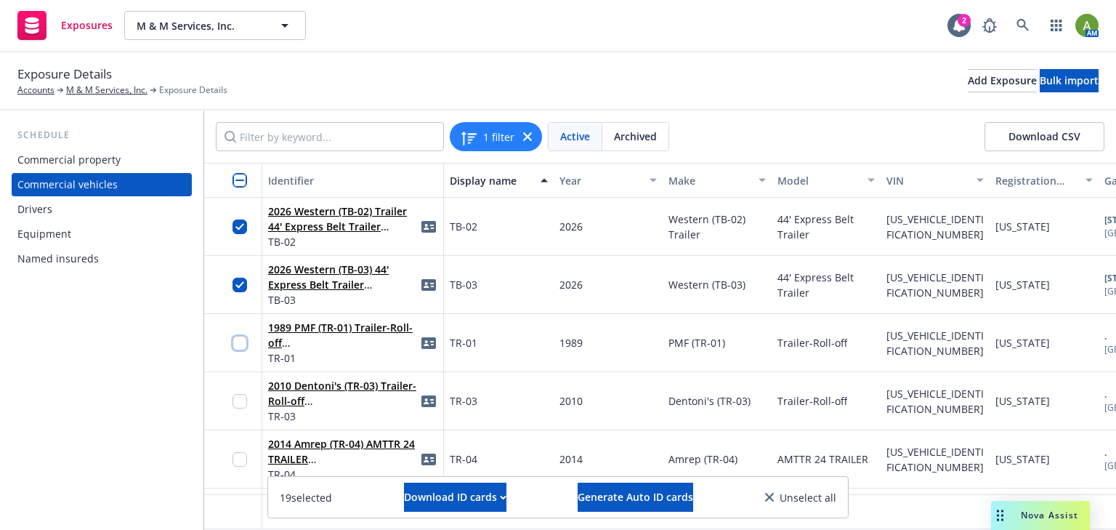
drag, startPoint x: 244, startPoint y: 349, endPoint x: 235, endPoint y: 388, distance: 40.4
click at [244, 350] on div at bounding box center [244, 343] width 23 height 40
click at [237, 405] on input "checkbox" at bounding box center [240, 401] width 15 height 15
drag, startPoint x: 237, startPoint y: 345, endPoint x: 243, endPoint y: 368, distance: 23.3
click at [238, 346] on input "checkbox" at bounding box center [240, 343] width 15 height 15
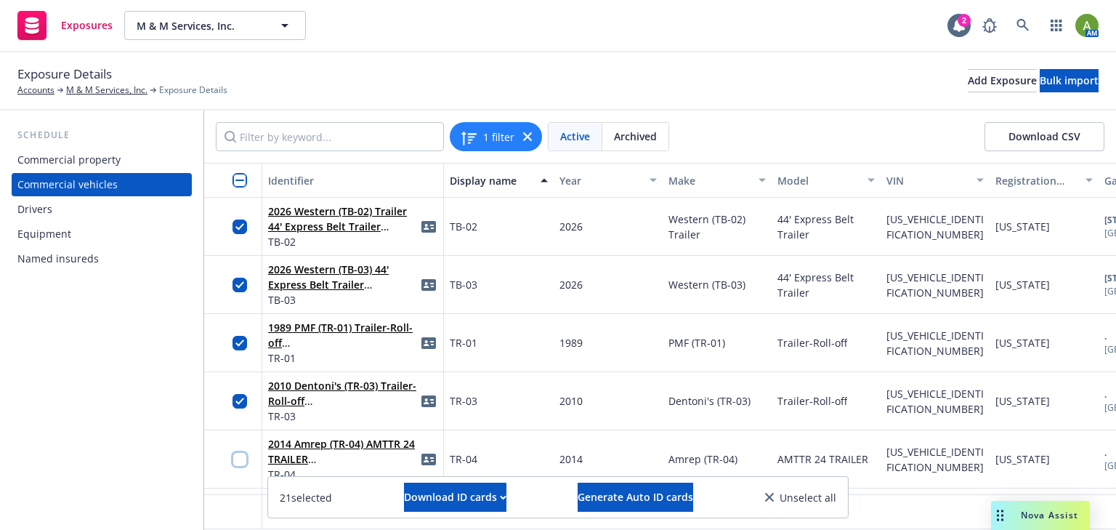
click at [244, 456] on input "checkbox" at bounding box center [240, 459] width 15 height 15
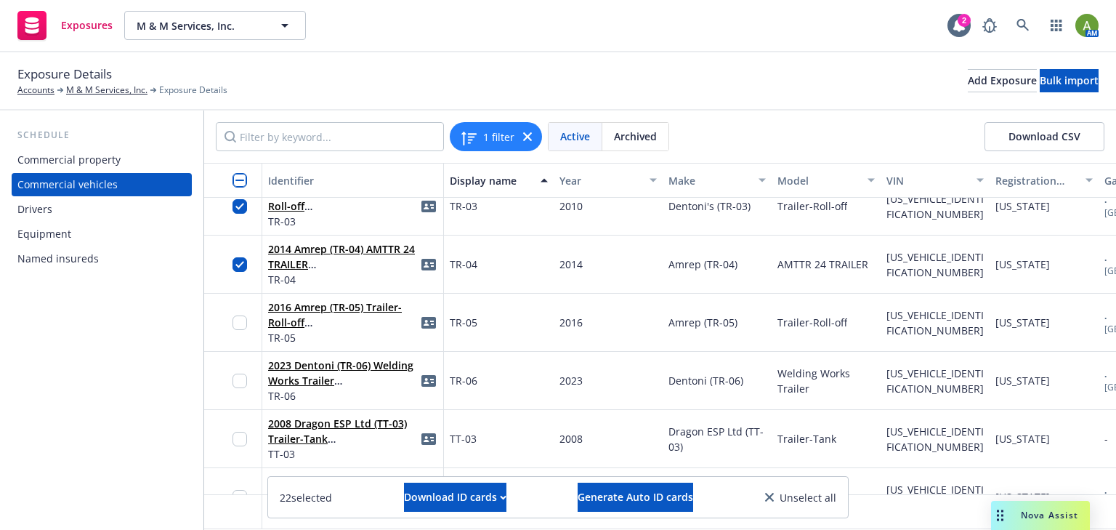
scroll to position [3895, 0]
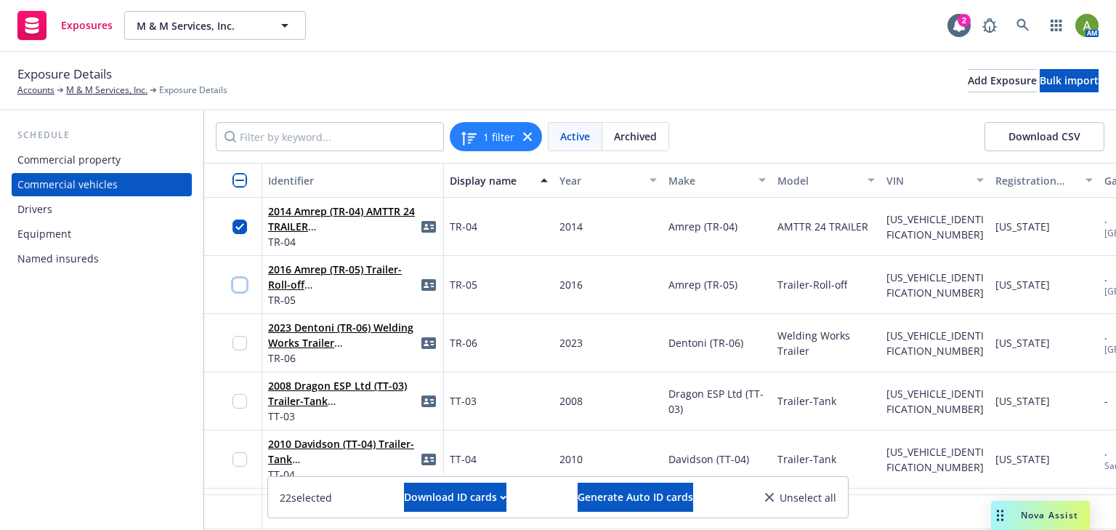
click at [246, 284] on input "checkbox" at bounding box center [240, 285] width 15 height 15
click at [246, 342] on input "checkbox" at bounding box center [240, 343] width 15 height 15
click at [241, 403] on input "checkbox" at bounding box center [240, 401] width 15 height 15
click at [241, 455] on input "checkbox" at bounding box center [240, 459] width 15 height 15
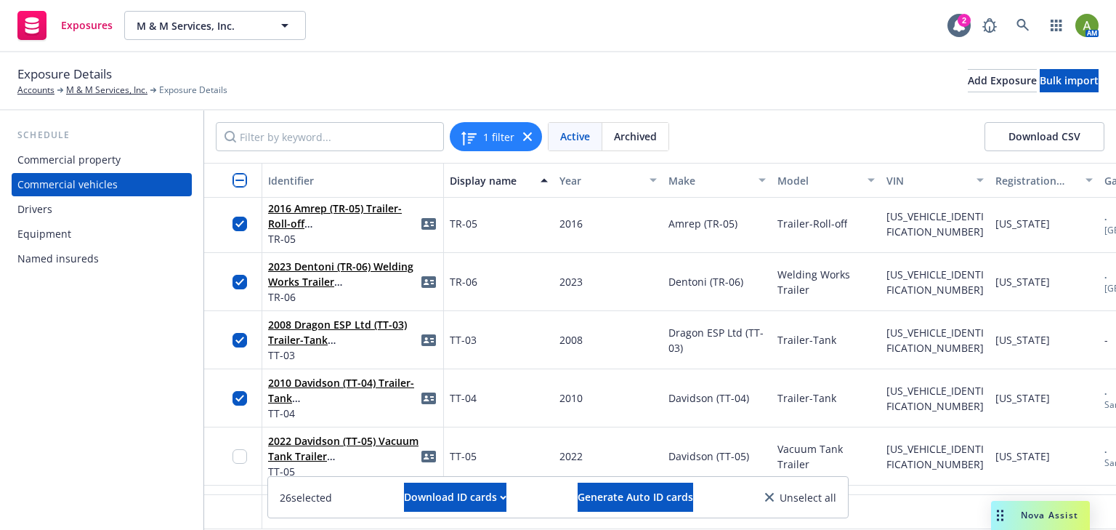
scroll to position [4014, 0]
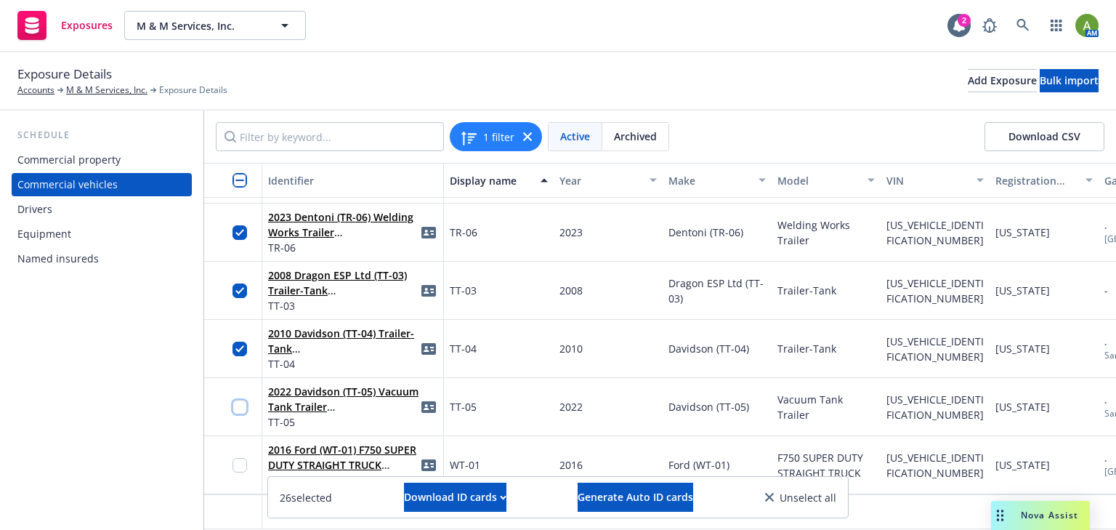
drag, startPoint x: 241, startPoint y: 400, endPoint x: 241, endPoint y: 421, distance: 21.1
click at [241, 400] on input "checkbox" at bounding box center [240, 407] width 15 height 15
click at [241, 458] on input "checkbox" at bounding box center [240, 465] width 15 height 15
click at [602, 494] on span "Generate Auto ID cards" at bounding box center [636, 497] width 116 height 14
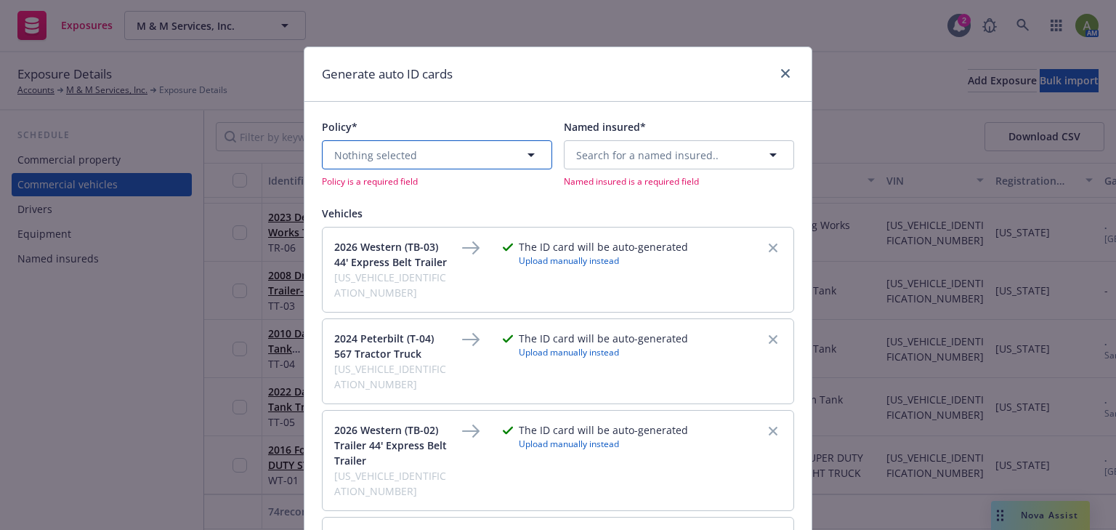
click at [485, 148] on button "Nothing selected" at bounding box center [437, 154] width 230 height 29
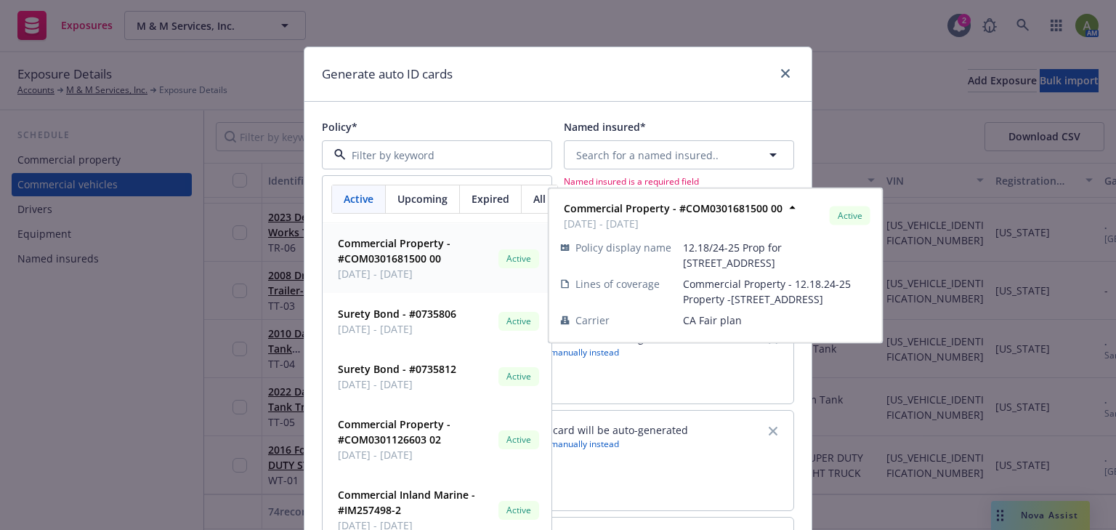
click at [413, 203] on span "Upcoming" at bounding box center [422, 198] width 50 height 15
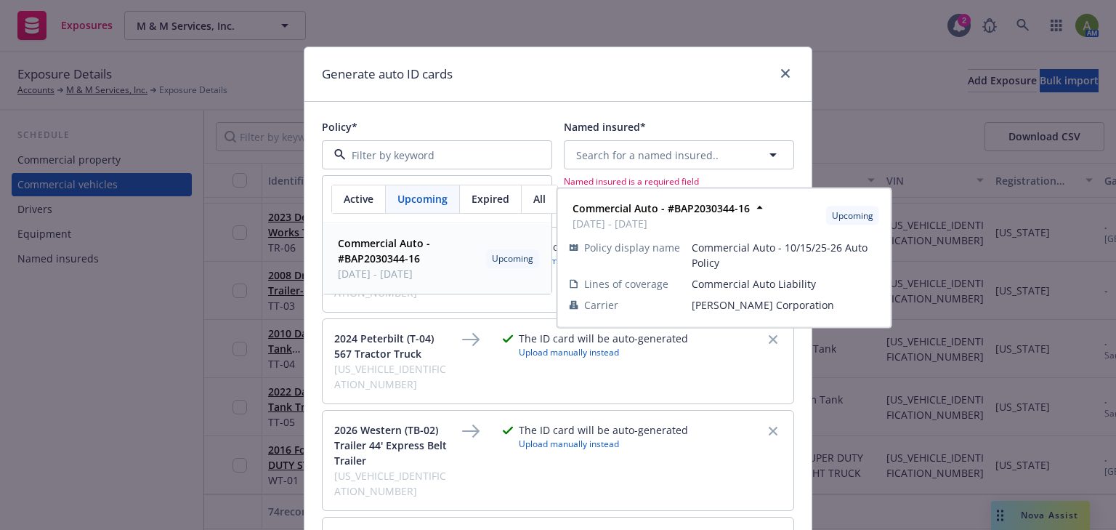
click at [376, 247] on strong "Commercial Auto - #BAP2030344-16" at bounding box center [384, 250] width 92 height 29
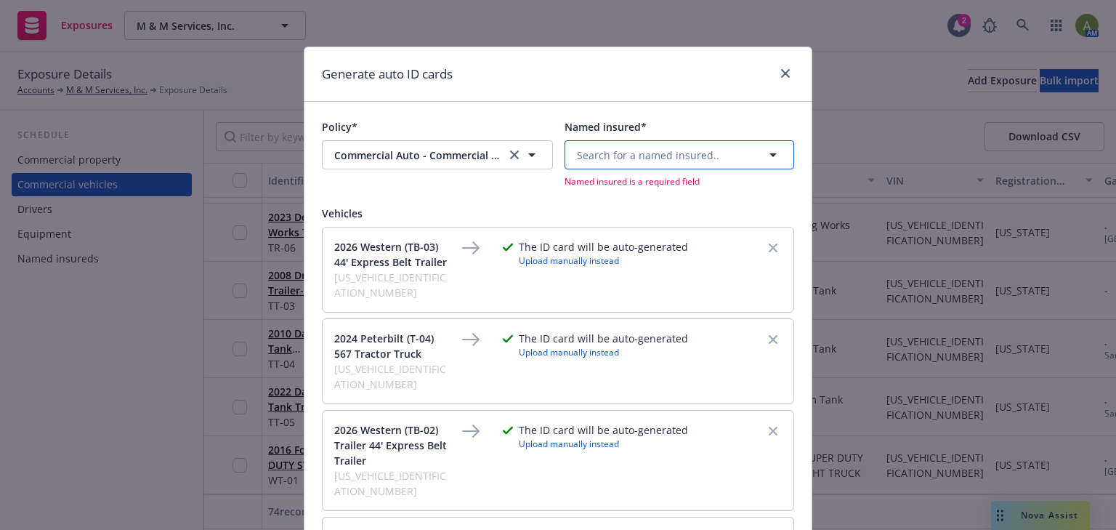
click at [661, 155] on span "Search for a named insured.." at bounding box center [648, 155] width 142 height 15
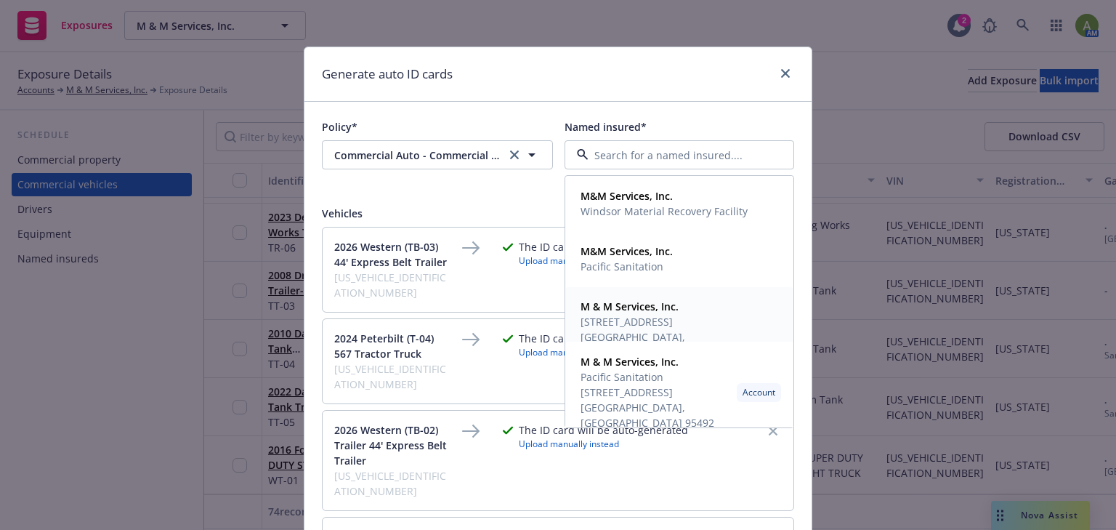
click at [614, 315] on span "[STREET_ADDRESS] [GEOGRAPHIC_DATA], [GEOGRAPHIC_DATA] 95492" at bounding box center [678, 337] width 195 height 46
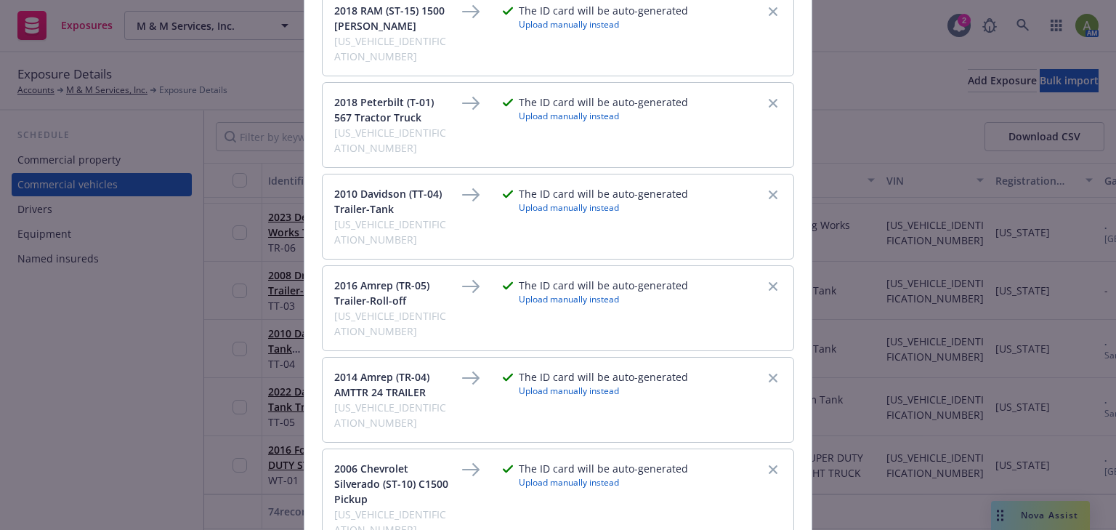
scroll to position [2177, 0]
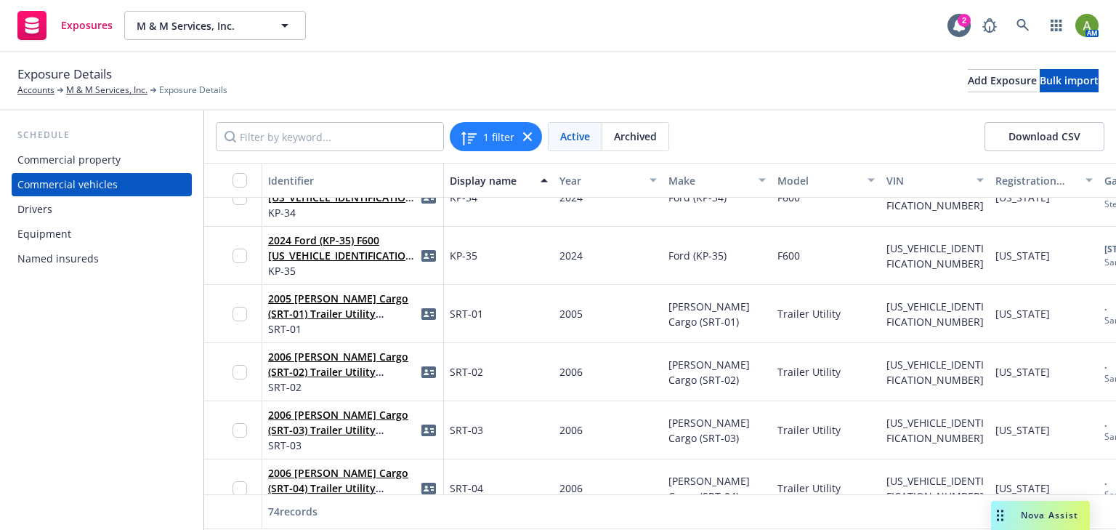
scroll to position [1979, 0]
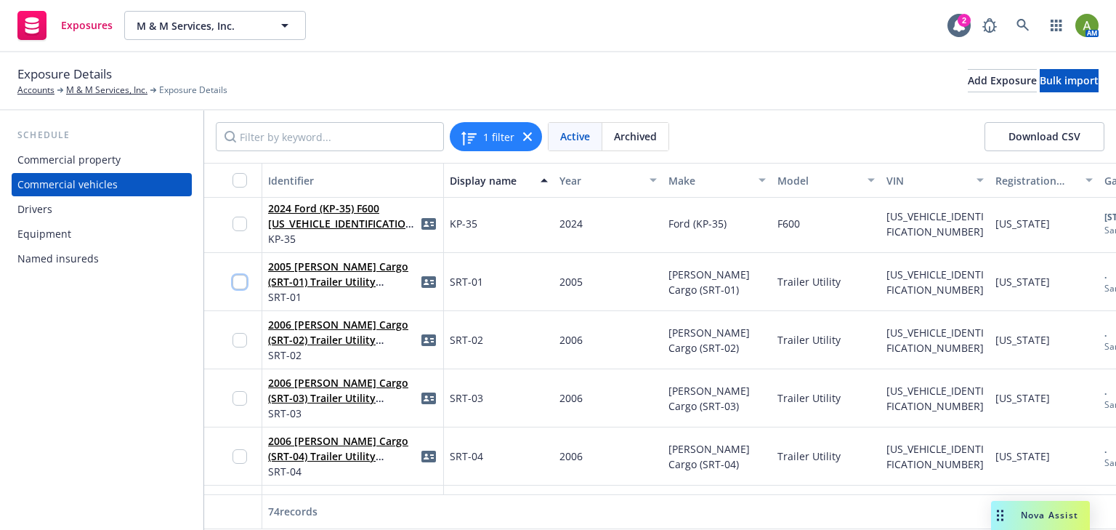
click at [243, 280] on input "checkbox" at bounding box center [240, 282] width 15 height 15
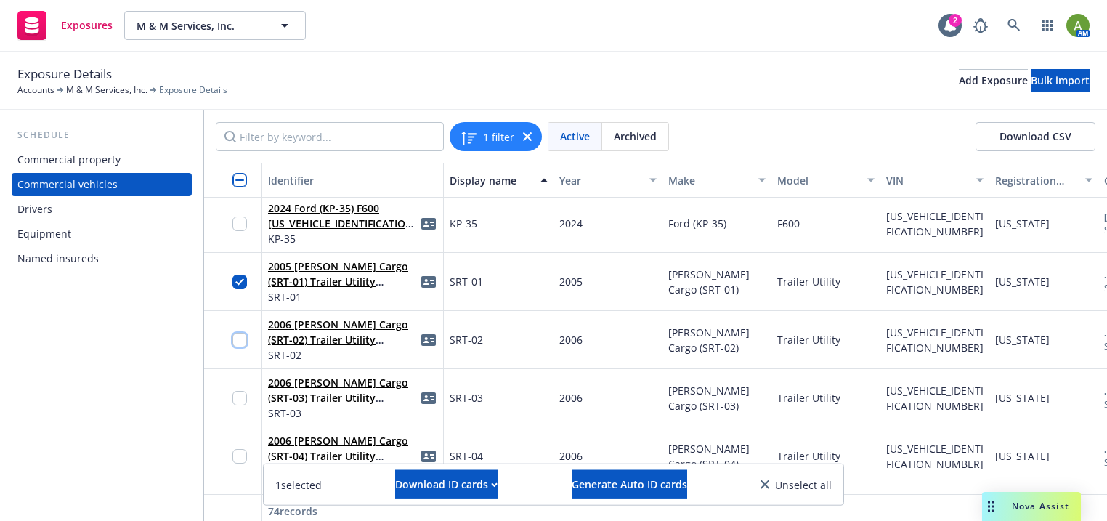
click at [241, 342] on input "checkbox" at bounding box center [240, 340] width 15 height 15
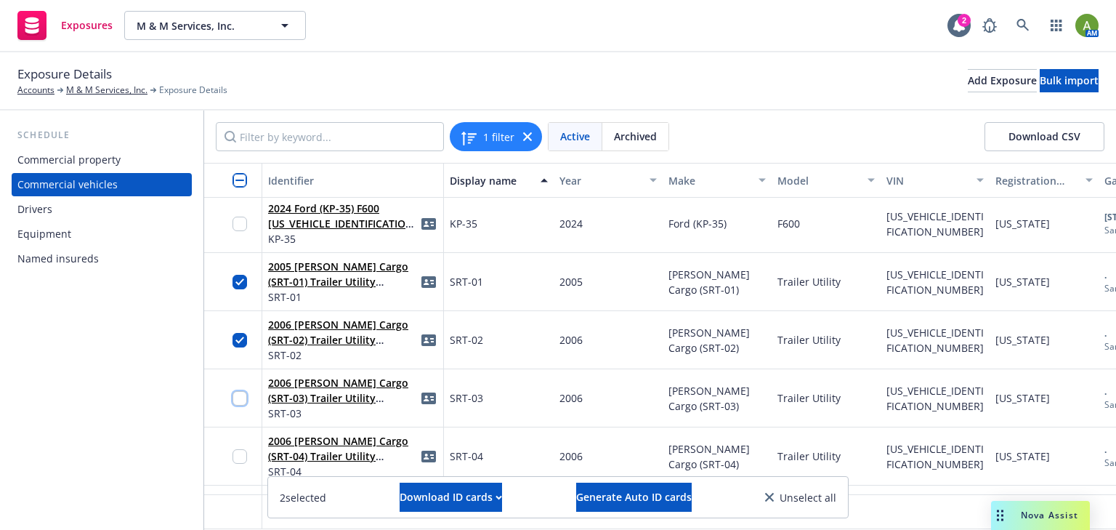
click at [240, 400] on input "checkbox" at bounding box center [240, 398] width 15 height 15
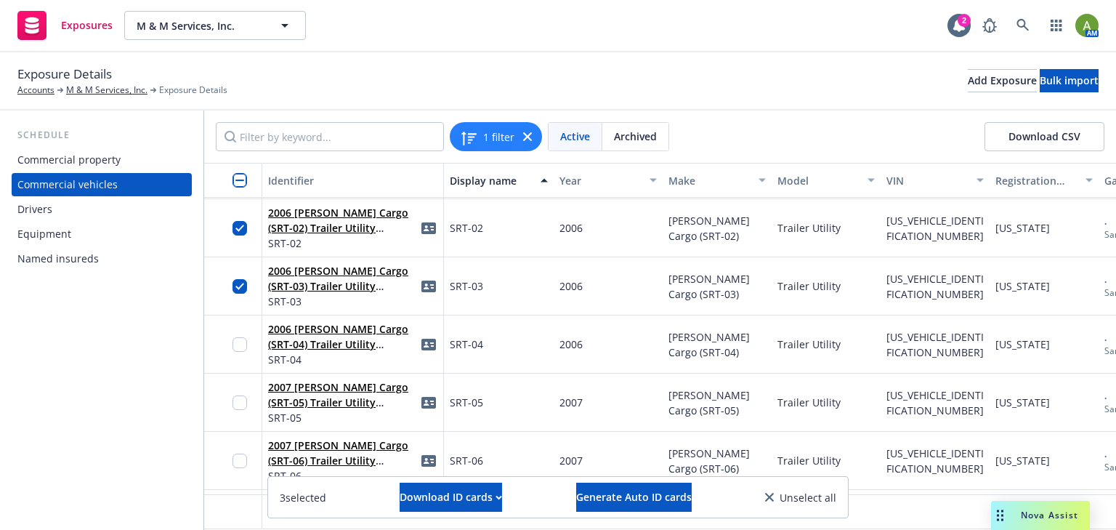
scroll to position [2096, 0]
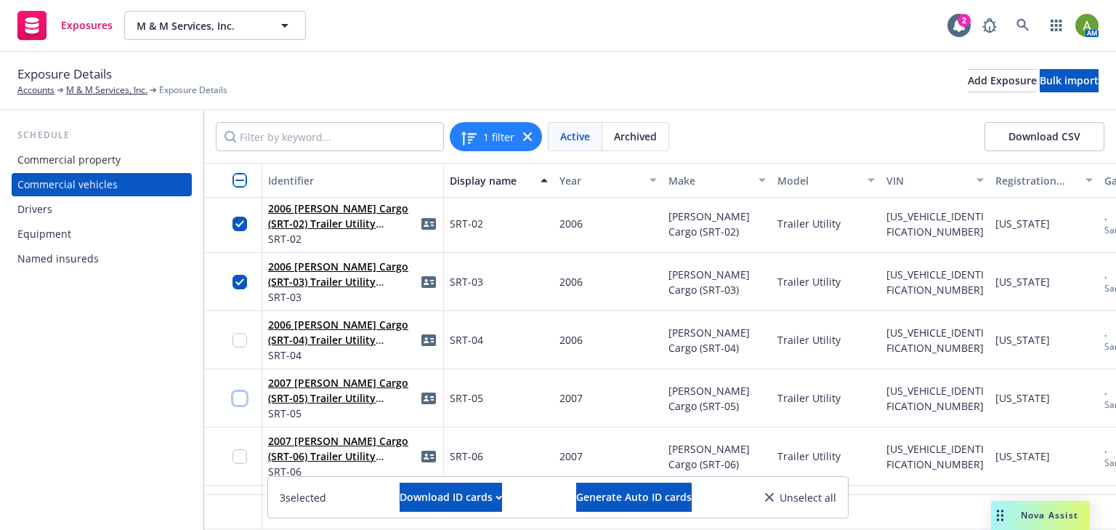
drag, startPoint x: 244, startPoint y: 396, endPoint x: 241, endPoint y: 377, distance: 19.1
click at [244, 396] on input "checkbox" at bounding box center [240, 398] width 15 height 15
click at [246, 400] on input "checkbox" at bounding box center [240, 398] width 15 height 15
click at [241, 341] on input "checkbox" at bounding box center [240, 340] width 15 height 15
click at [238, 400] on input "checkbox" at bounding box center [240, 398] width 15 height 15
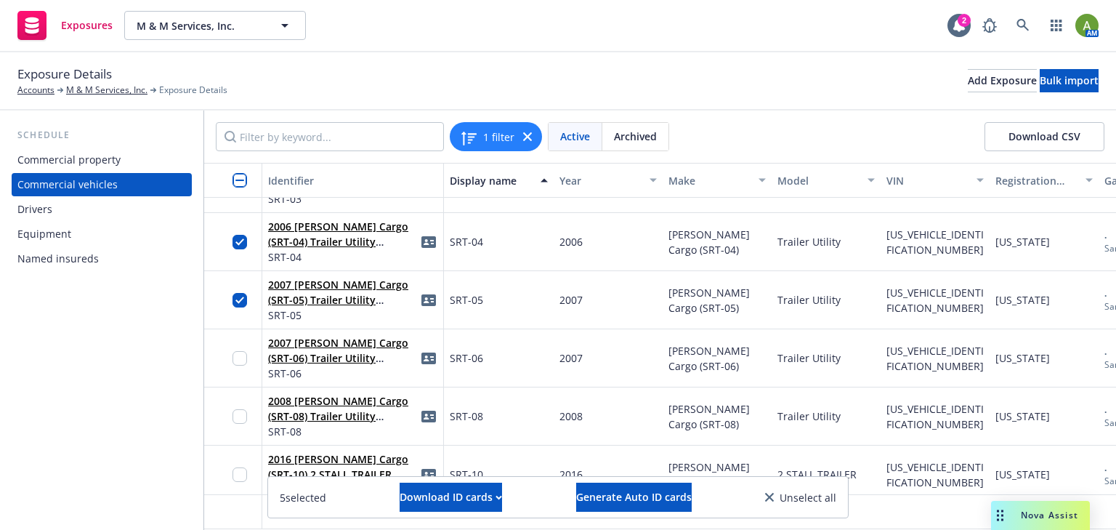
scroll to position [2212, 0]
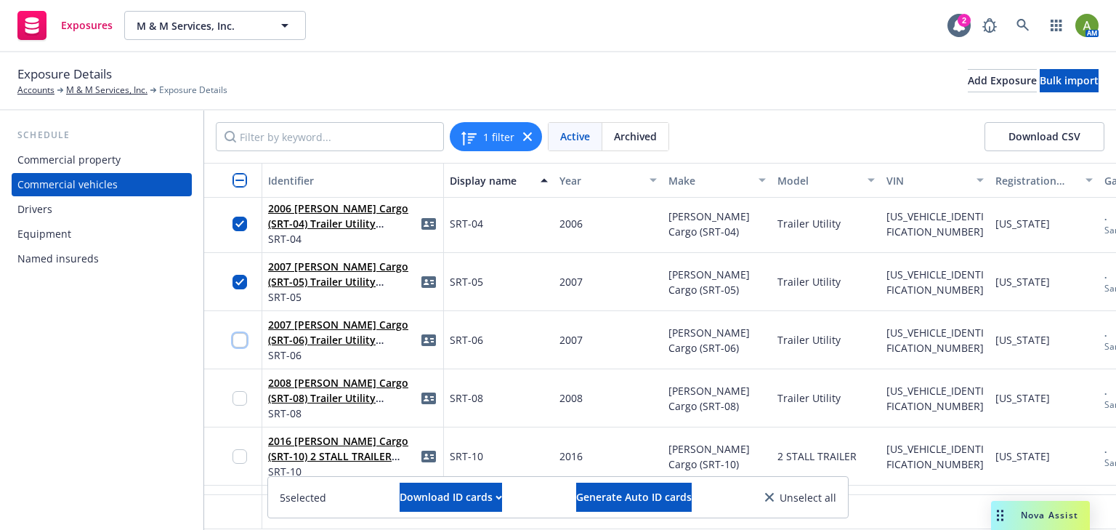
click at [240, 338] on input "checkbox" at bounding box center [240, 340] width 15 height 15
click at [242, 397] on input "checkbox" at bounding box center [240, 398] width 15 height 15
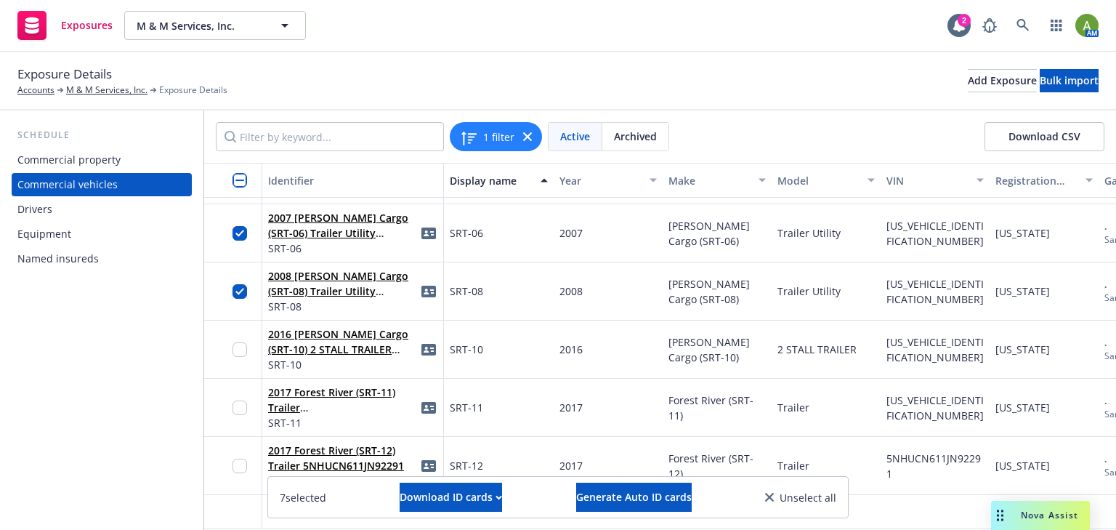
scroll to position [2328, 0]
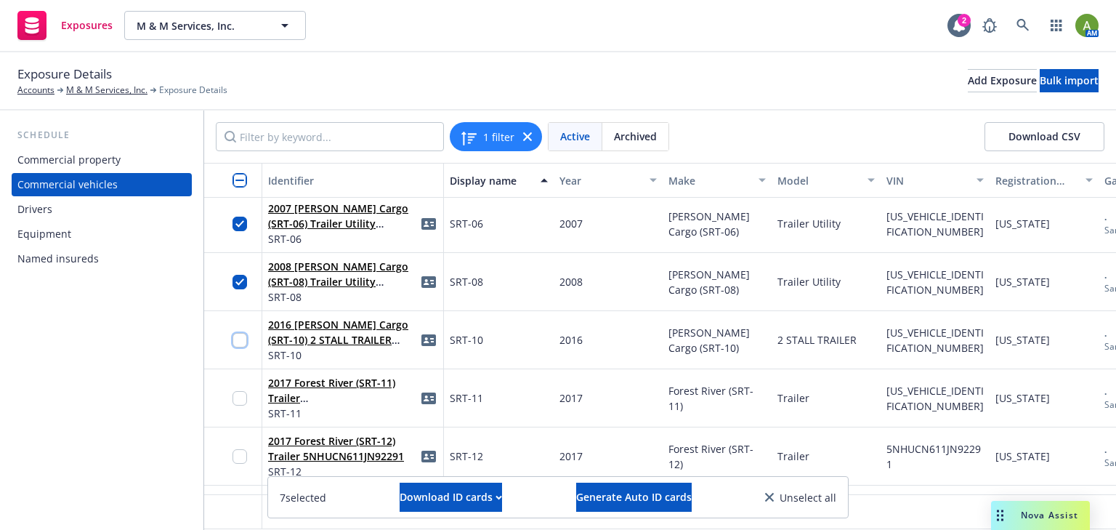
click at [241, 342] on input "checkbox" at bounding box center [240, 340] width 15 height 15
click at [243, 403] on input "checkbox" at bounding box center [240, 398] width 15 height 15
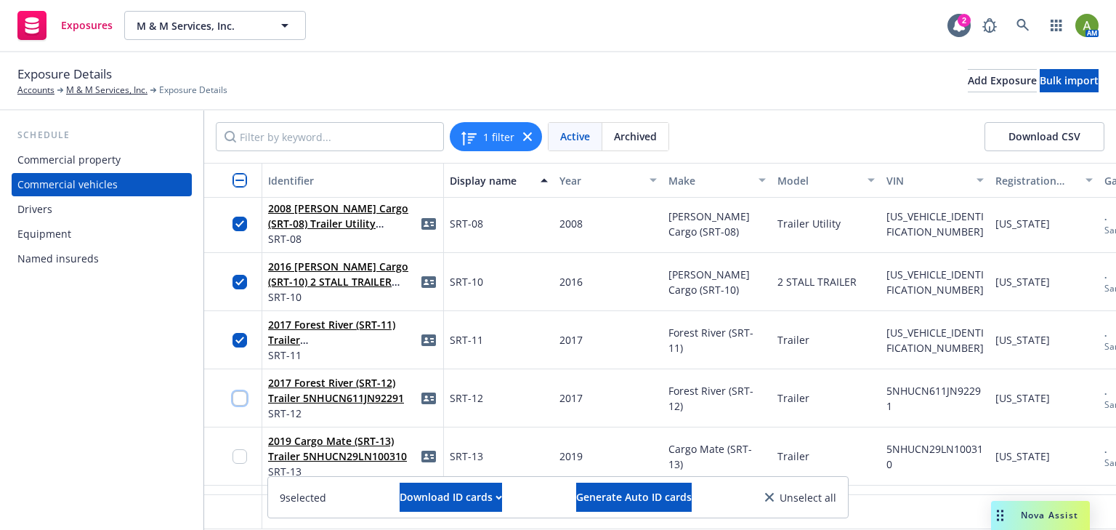
click at [243, 395] on input "checkbox" at bounding box center [240, 398] width 15 height 15
click at [235, 459] on input "checkbox" at bounding box center [240, 456] width 15 height 15
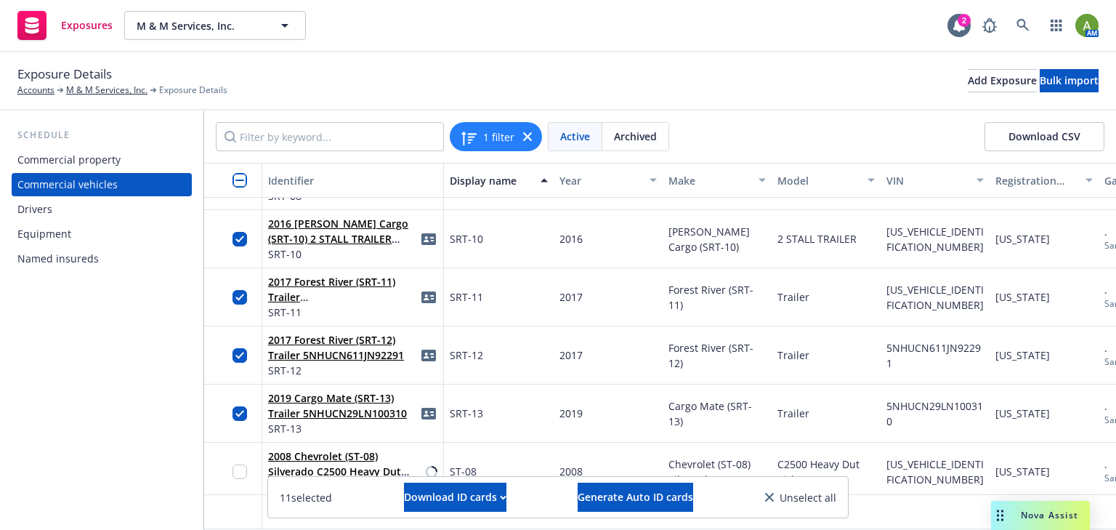
scroll to position [2503, 0]
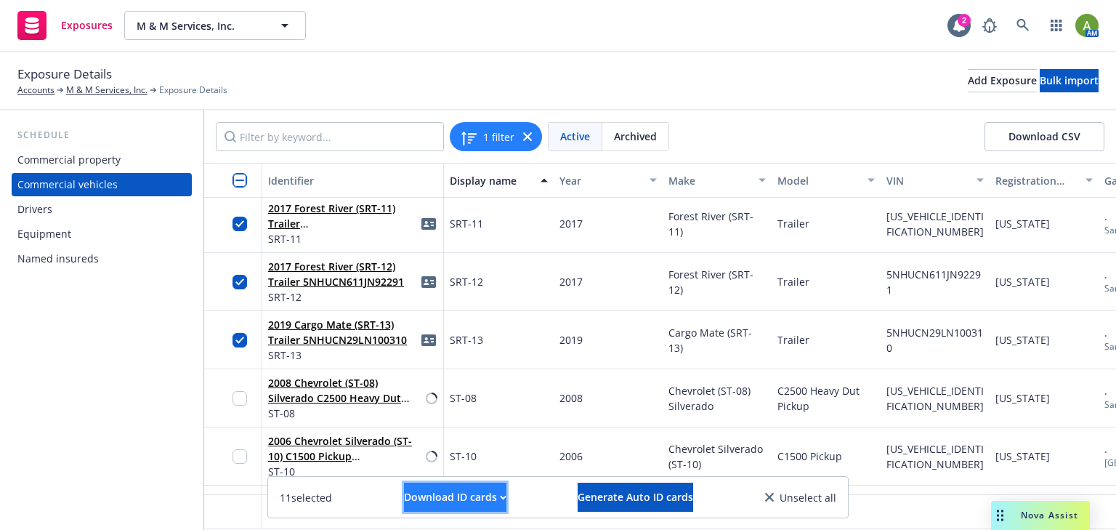
click at [460, 497] on div "Download ID cards" at bounding box center [455, 497] width 102 height 28
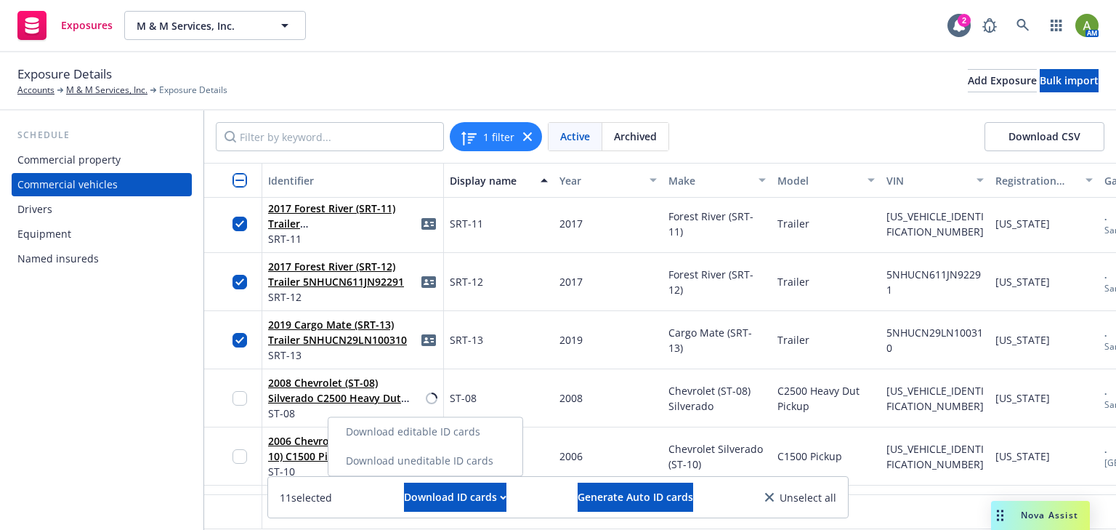
click at [445, 459] on link "Download uneditable ID cards" at bounding box center [425, 460] width 194 height 29
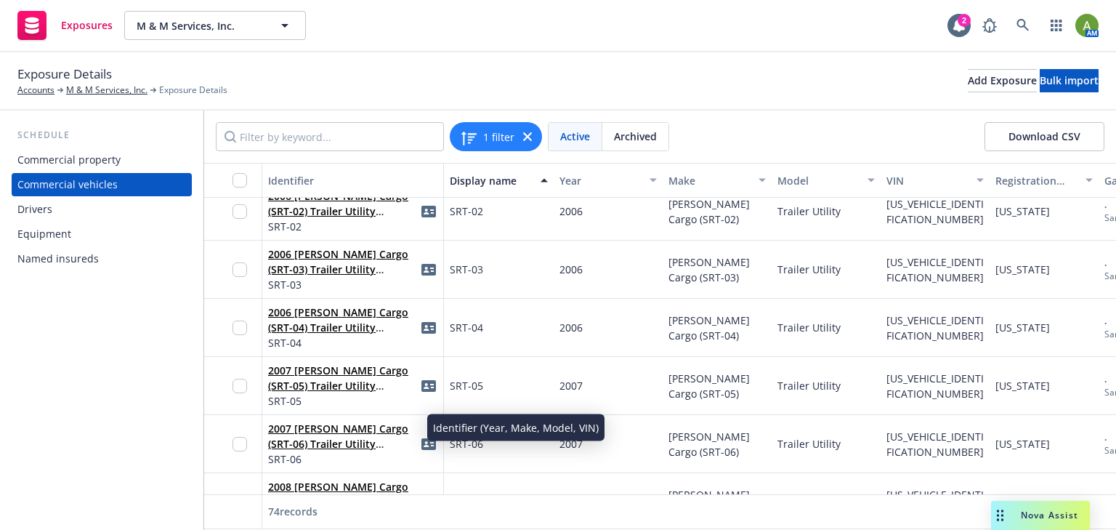
scroll to position [2037, 0]
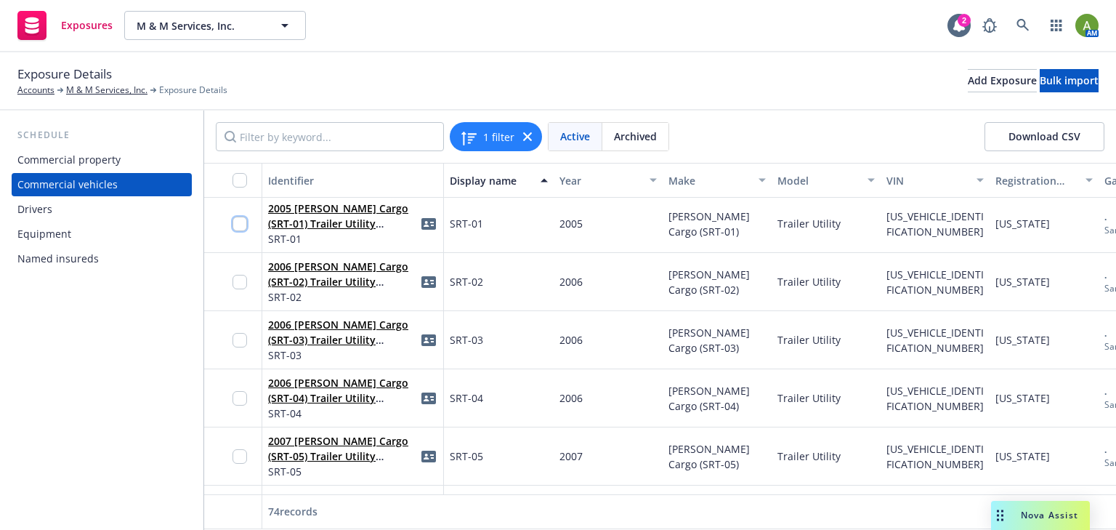
drag, startPoint x: 238, startPoint y: 227, endPoint x: 238, endPoint y: 257, distance: 29.8
click at [238, 227] on input "checkbox" at bounding box center [240, 224] width 15 height 15
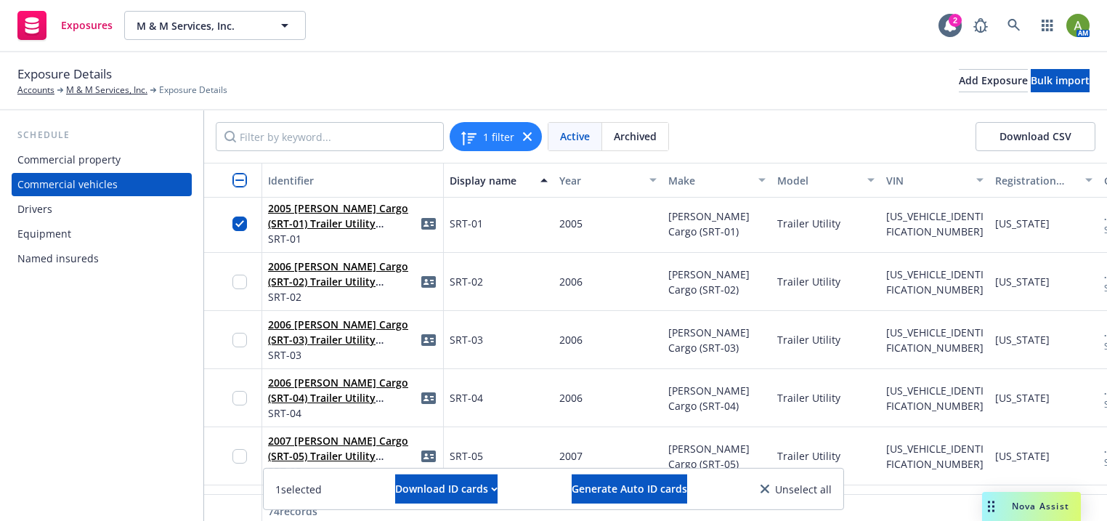
click at [238, 290] on div at bounding box center [244, 282] width 23 height 40
click at [235, 286] on input "checkbox" at bounding box center [240, 282] width 15 height 15
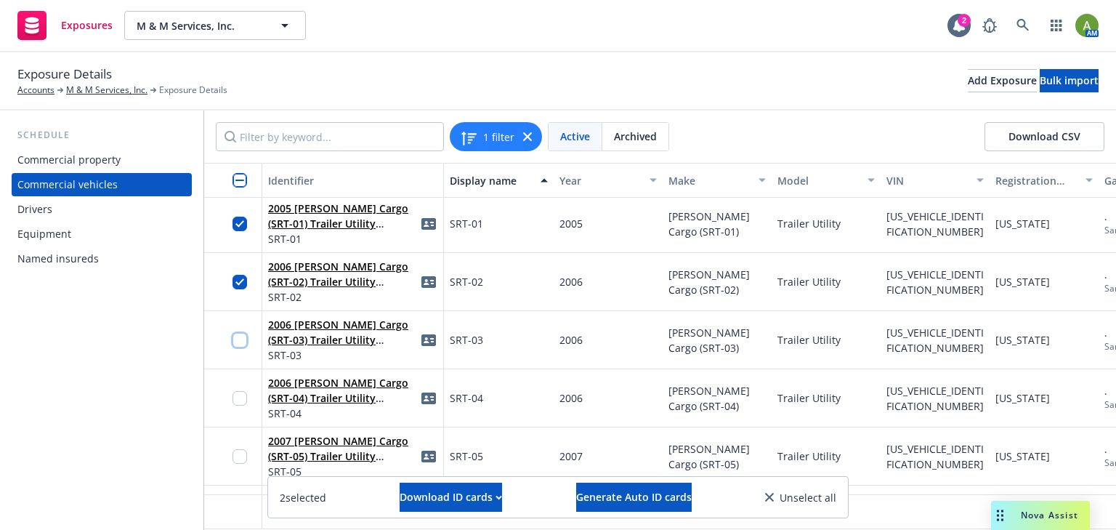
click at [238, 338] on input "checkbox" at bounding box center [240, 340] width 15 height 15
click at [243, 398] on input "checkbox" at bounding box center [240, 398] width 15 height 15
click at [243, 342] on input "checkbox" at bounding box center [240, 340] width 15 height 15
click at [243, 401] on input "checkbox" at bounding box center [240, 398] width 15 height 15
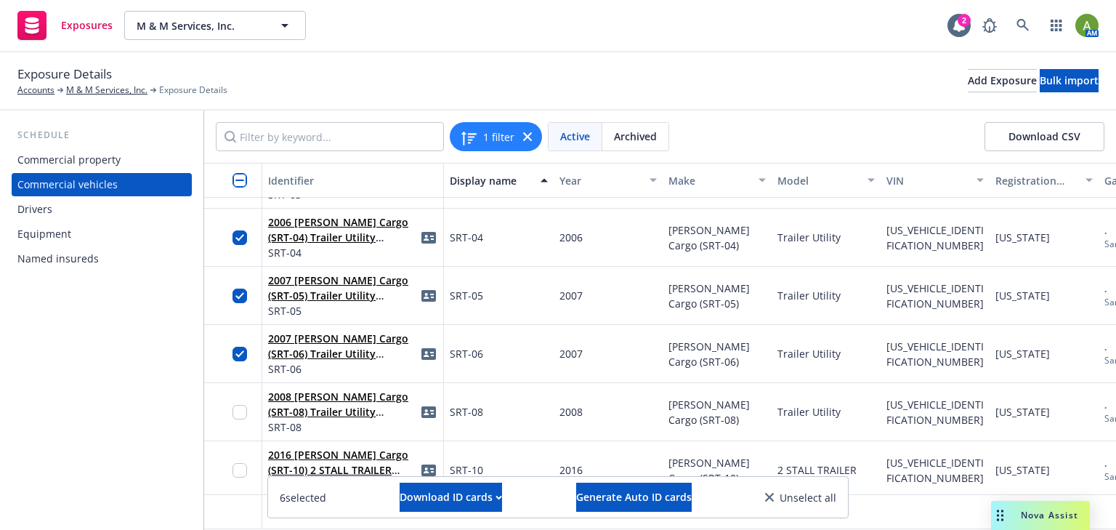
scroll to position [2212, 0]
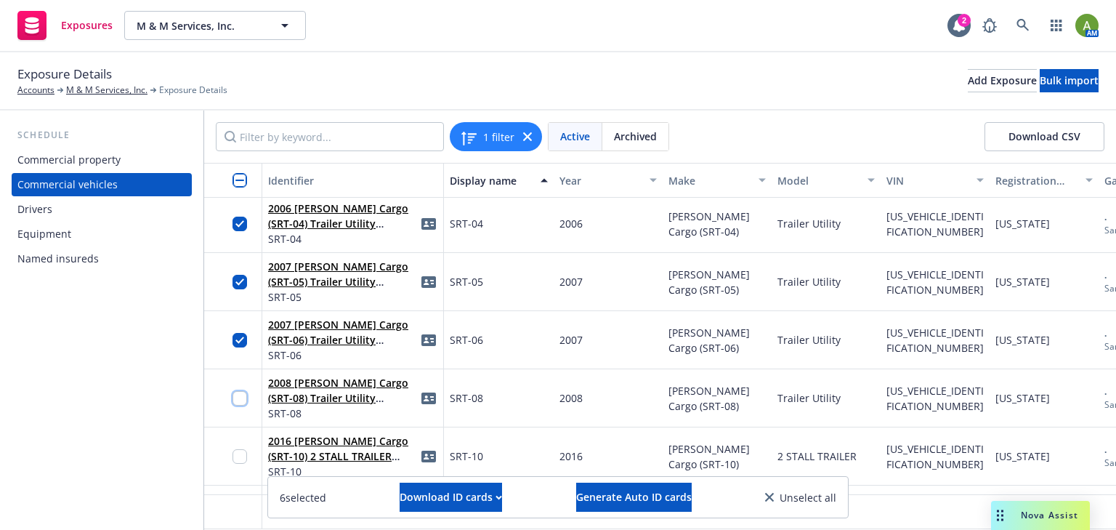
click at [246, 398] on input "checkbox" at bounding box center [240, 398] width 15 height 15
click at [238, 456] on input "checkbox" at bounding box center [240, 456] width 15 height 15
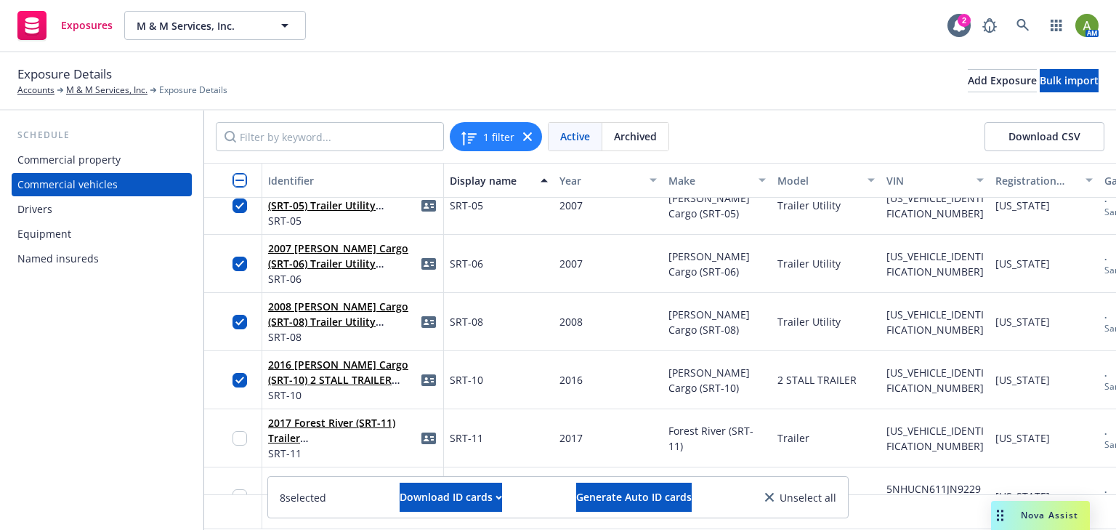
scroll to position [2386, 0]
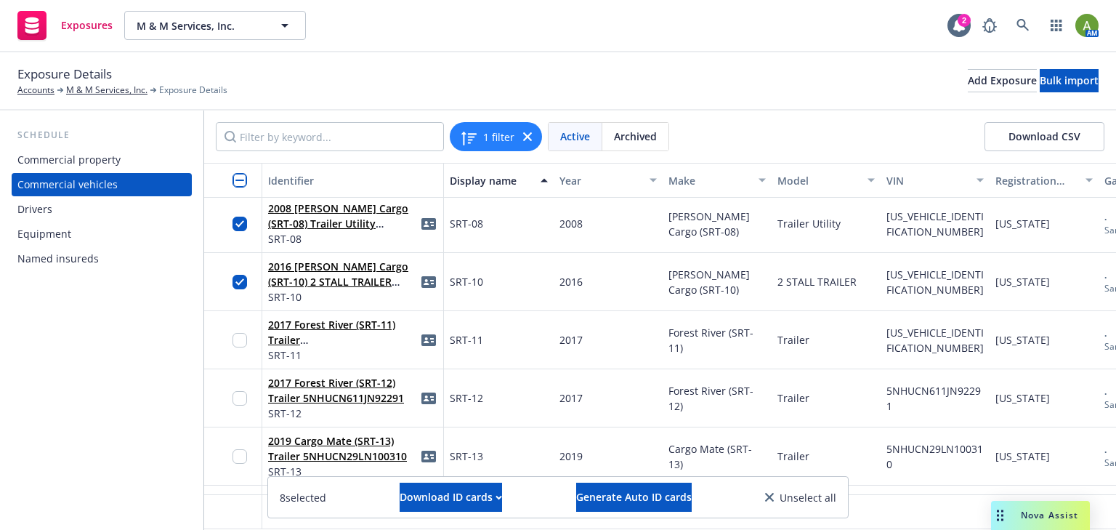
click at [238, 348] on div at bounding box center [244, 340] width 23 height 40
click at [241, 334] on input "checkbox" at bounding box center [240, 340] width 15 height 15
click at [243, 392] on input "checkbox" at bounding box center [240, 398] width 15 height 15
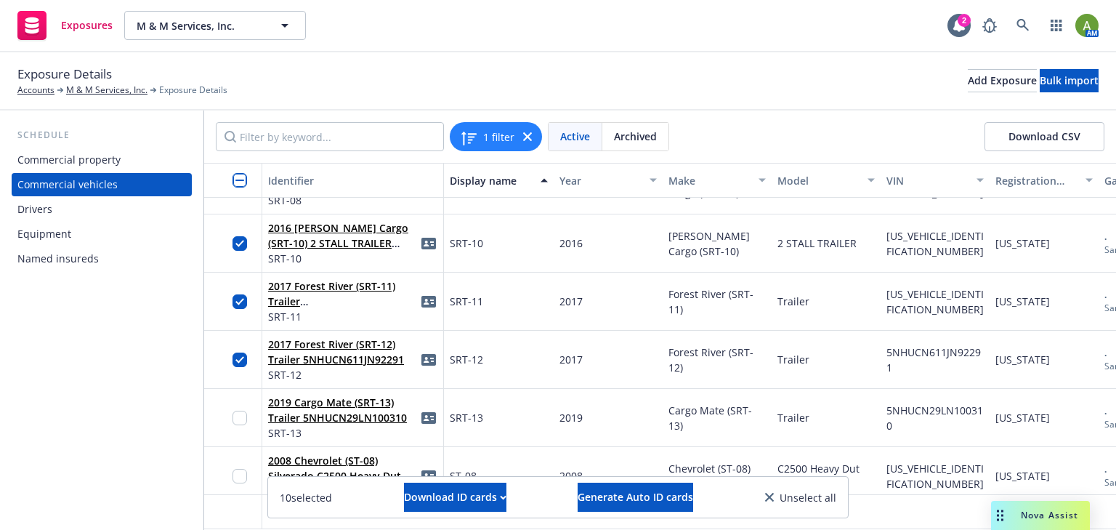
scroll to position [2503, 0]
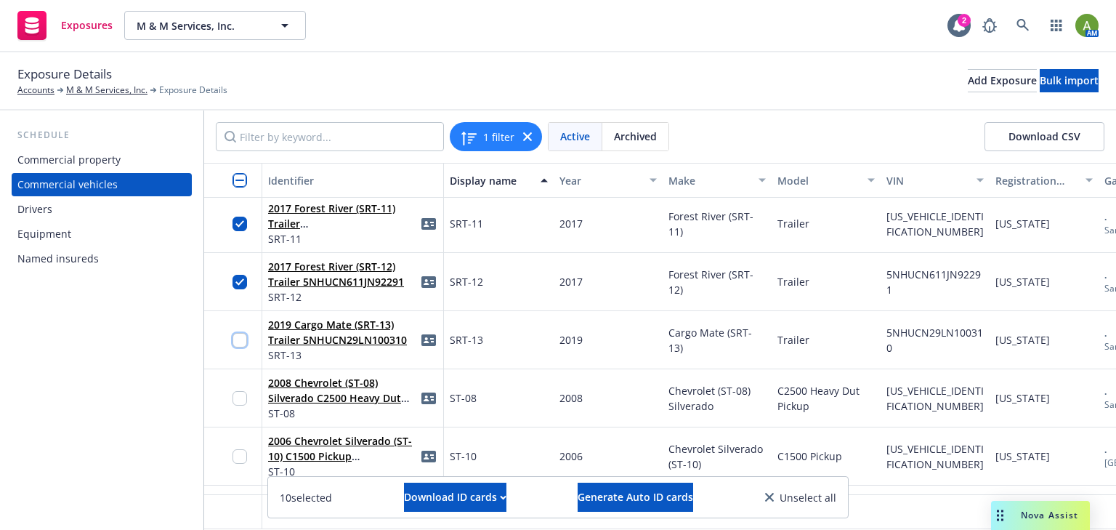
click at [240, 340] on input "checkbox" at bounding box center [240, 340] width 15 height 15
click at [597, 488] on button "Generate Auto ID cards" at bounding box center [636, 496] width 116 height 29
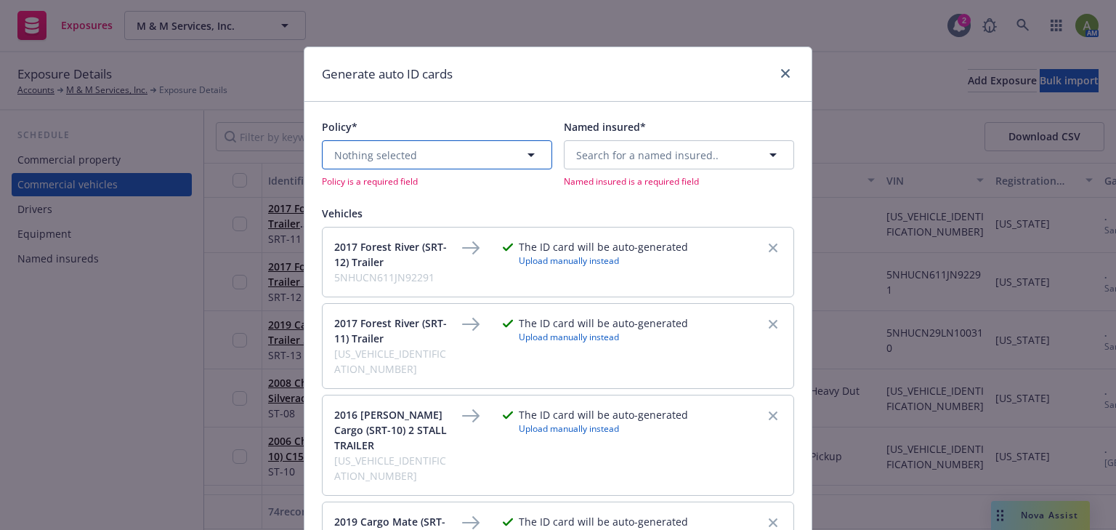
click at [421, 161] on button "Nothing selected" at bounding box center [437, 154] width 230 height 29
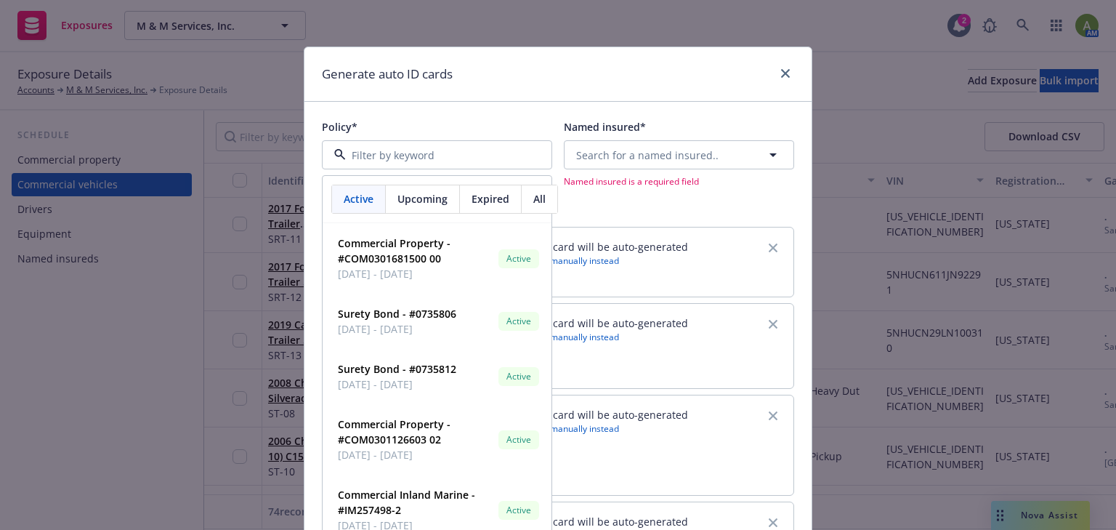
click at [410, 201] on span "Upcoming" at bounding box center [422, 198] width 50 height 15
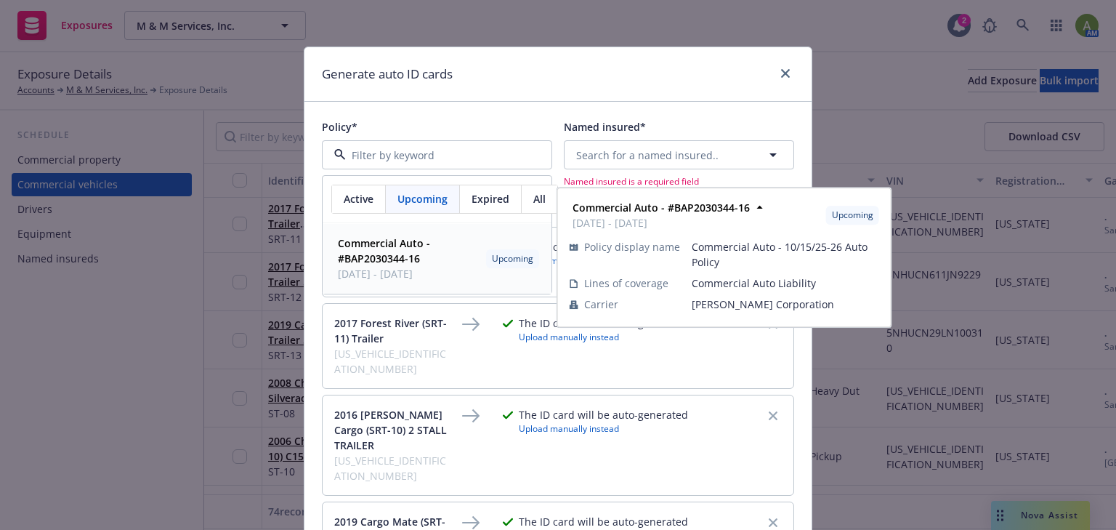
click at [383, 253] on strong "Commercial Auto - #BAP2030344-16" at bounding box center [384, 250] width 92 height 29
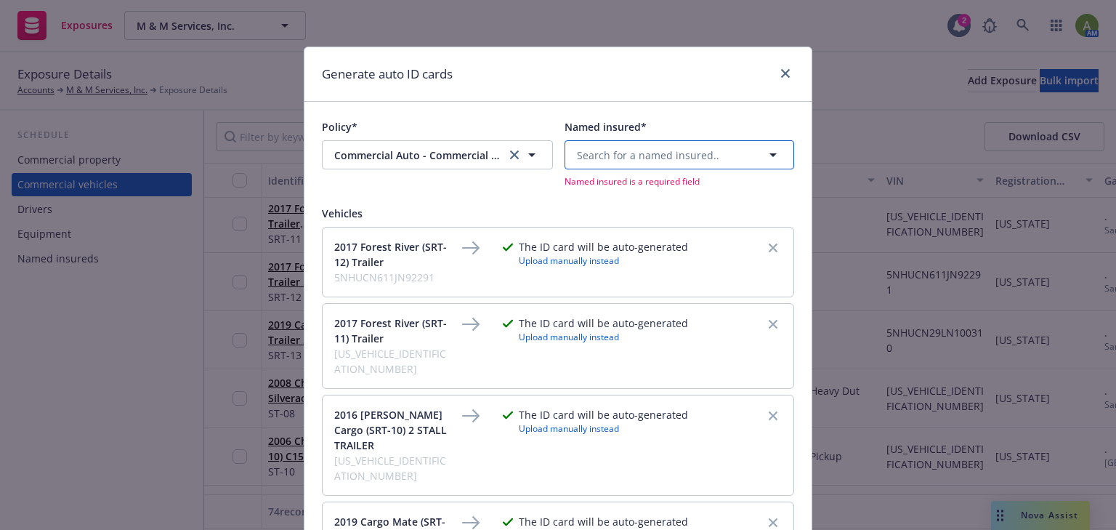
click at [700, 153] on span "Search for a named insured.." at bounding box center [648, 155] width 142 height 15
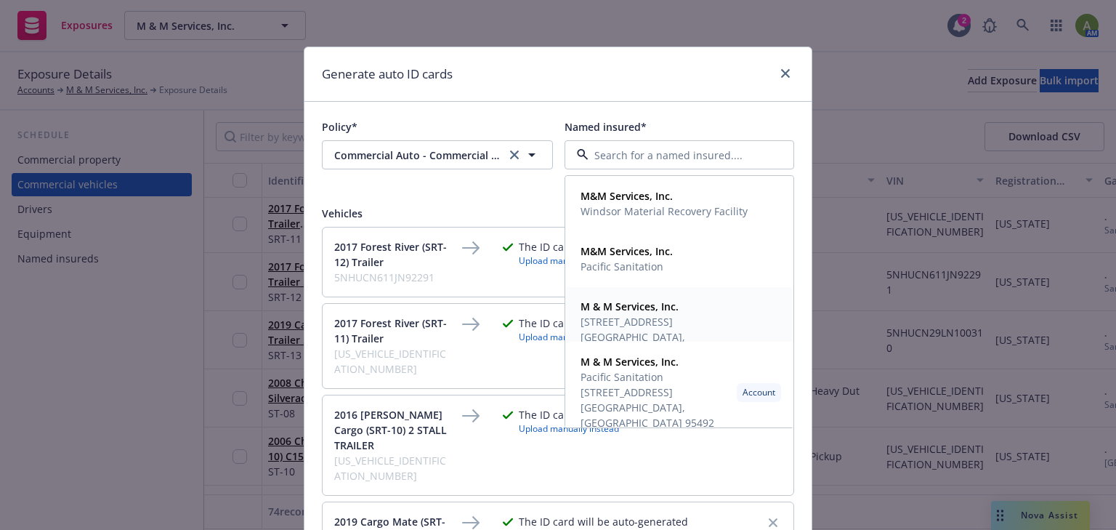
click at [623, 317] on span "[STREET_ADDRESS] [GEOGRAPHIC_DATA], [GEOGRAPHIC_DATA] 95492" at bounding box center [678, 337] width 195 height 46
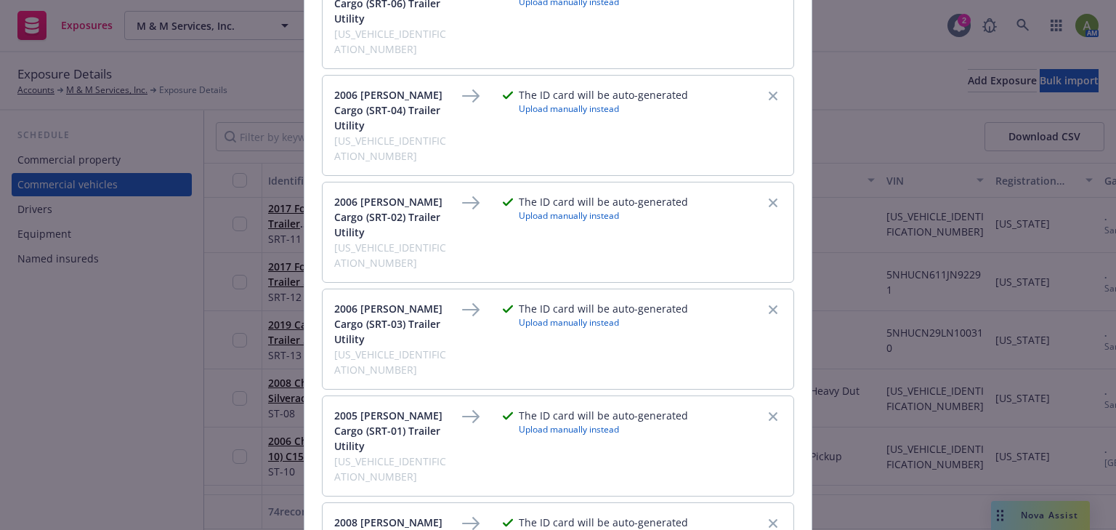
scroll to position [717, 0]
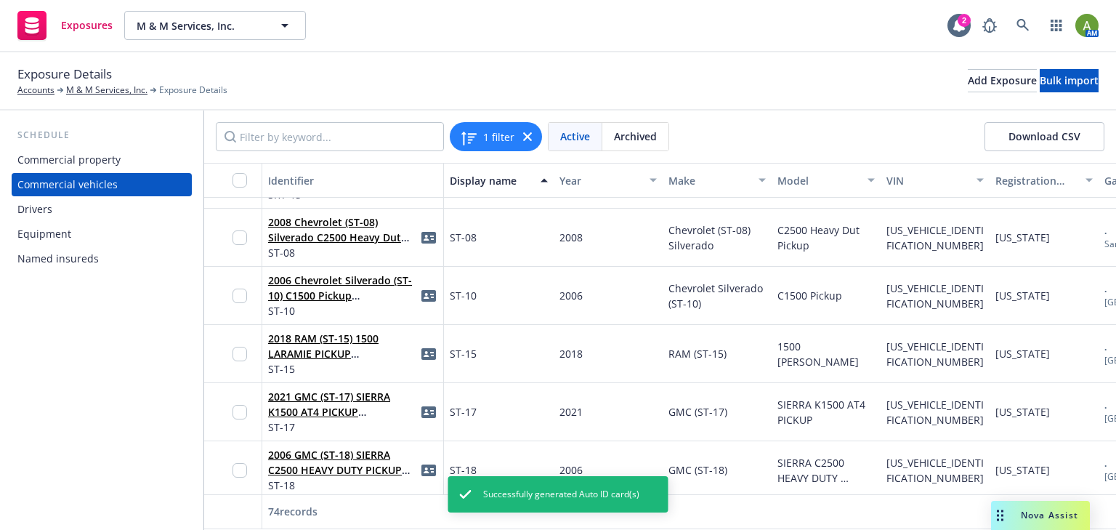
scroll to position [2619, 0]
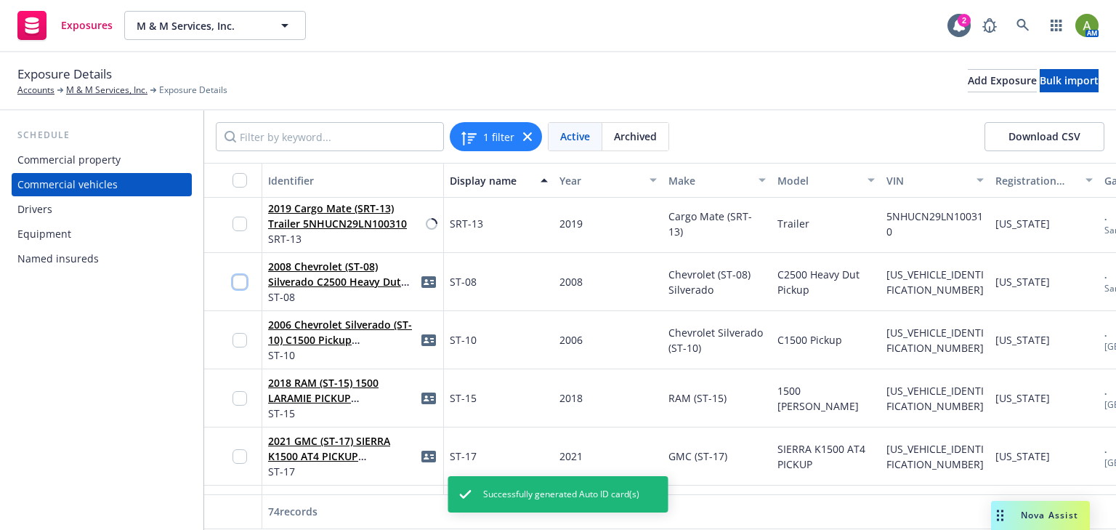
click at [241, 286] on input "checkbox" at bounding box center [240, 282] width 15 height 15
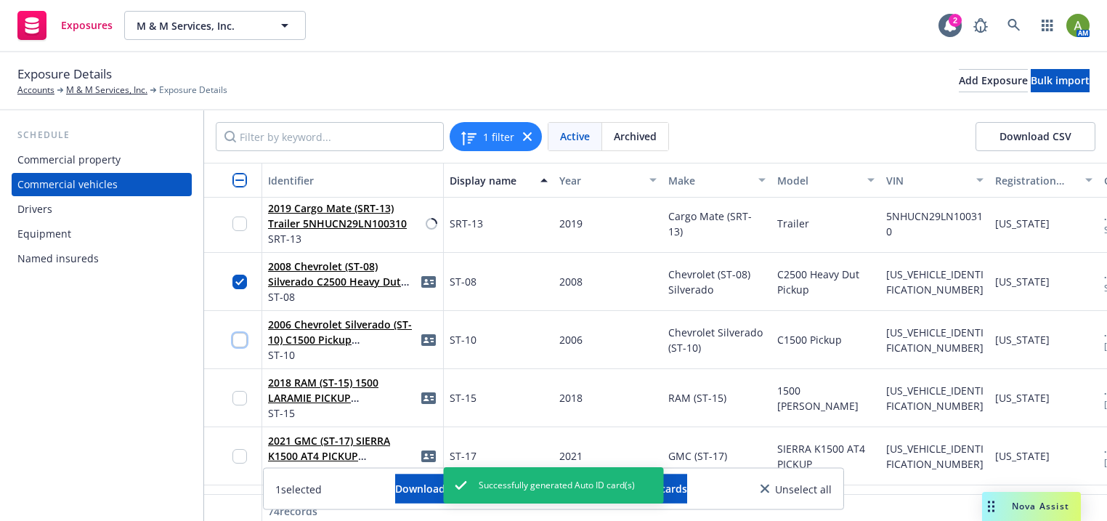
click at [242, 339] on input "checkbox" at bounding box center [240, 340] width 15 height 15
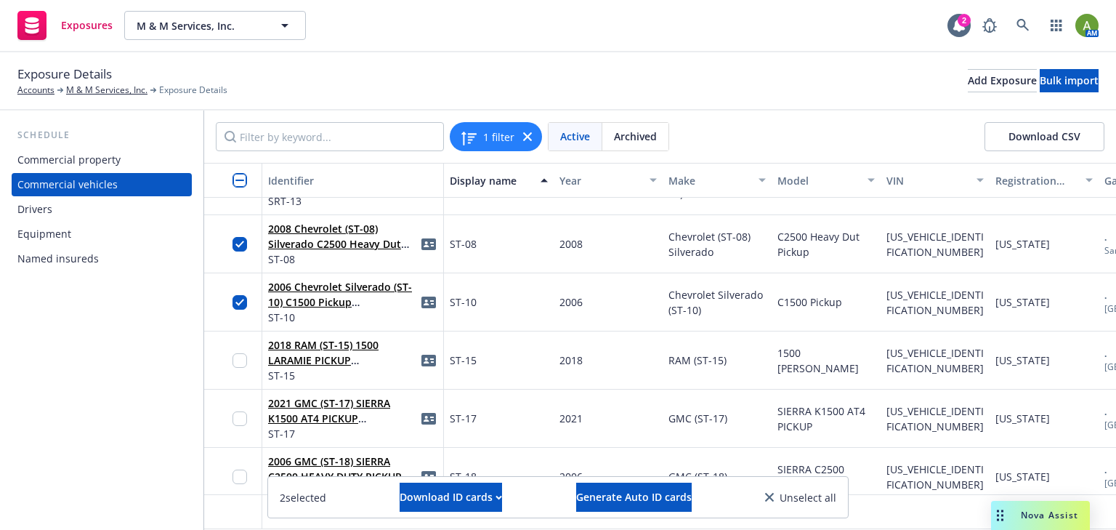
scroll to position [2677, 0]
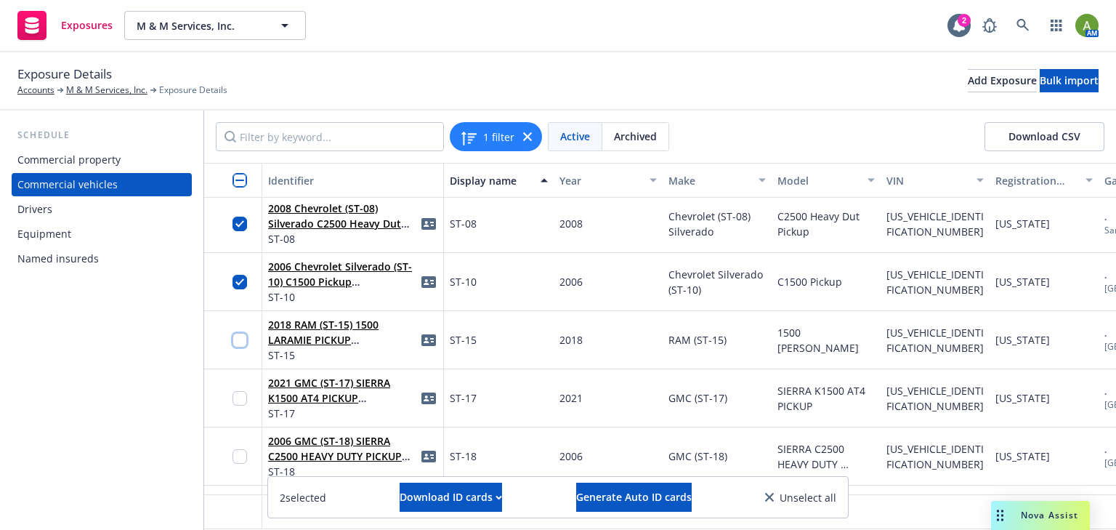
click at [238, 339] on input "checkbox" at bounding box center [240, 340] width 15 height 15
click at [238, 401] on input "checkbox" at bounding box center [240, 398] width 15 height 15
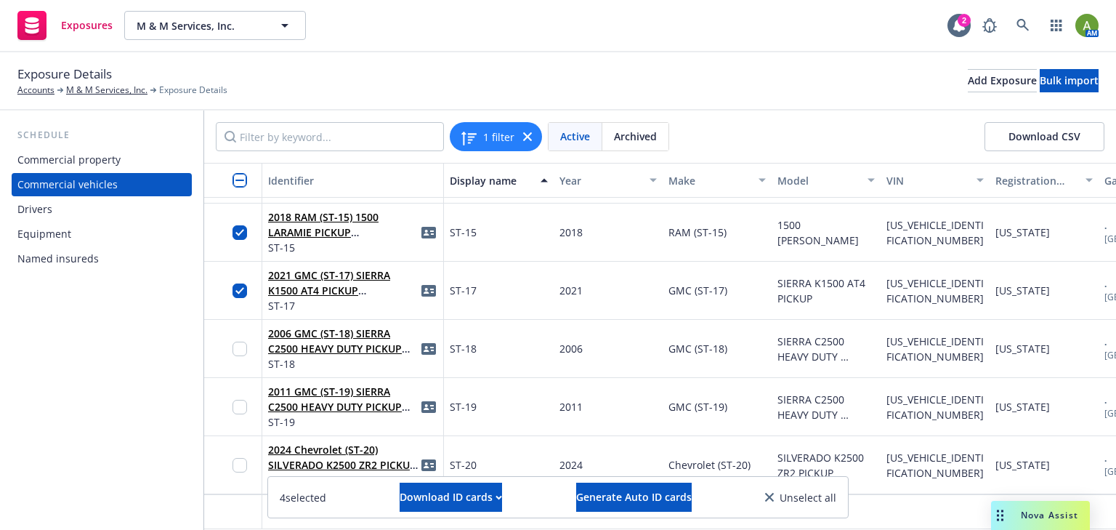
scroll to position [2793, 0]
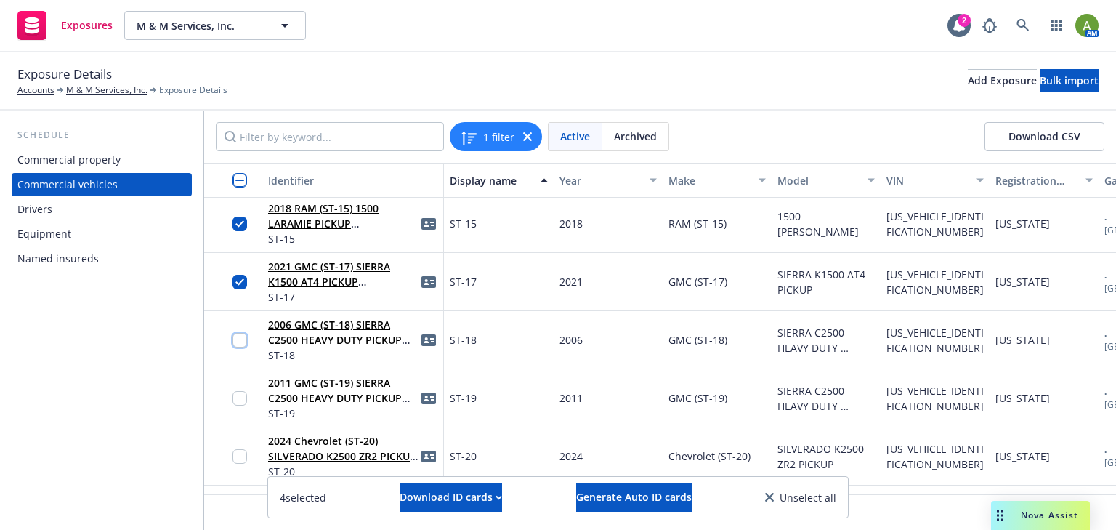
click at [244, 342] on input "checkbox" at bounding box center [240, 340] width 15 height 15
click at [241, 398] on input "checkbox" at bounding box center [240, 398] width 15 height 15
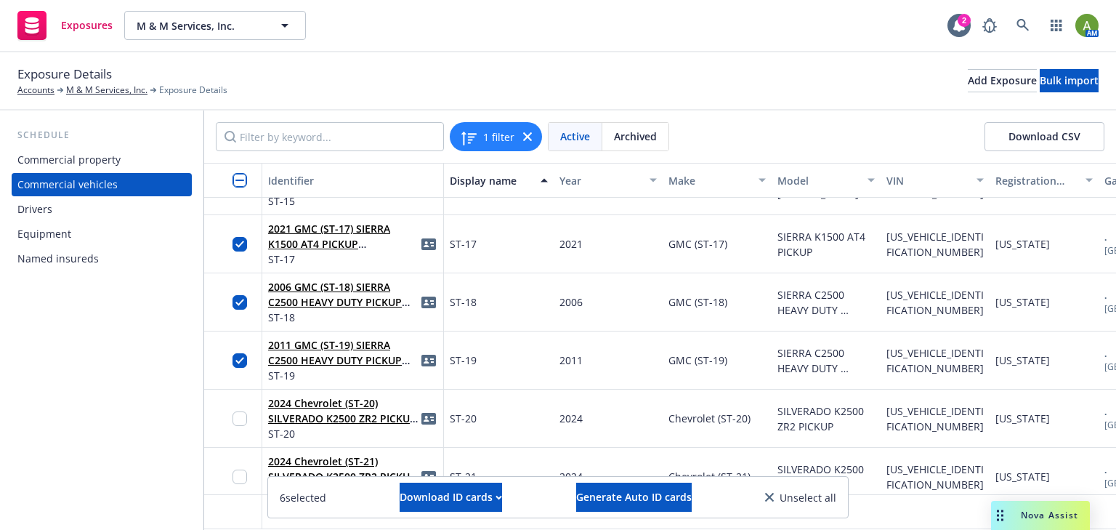
scroll to position [2851, 0]
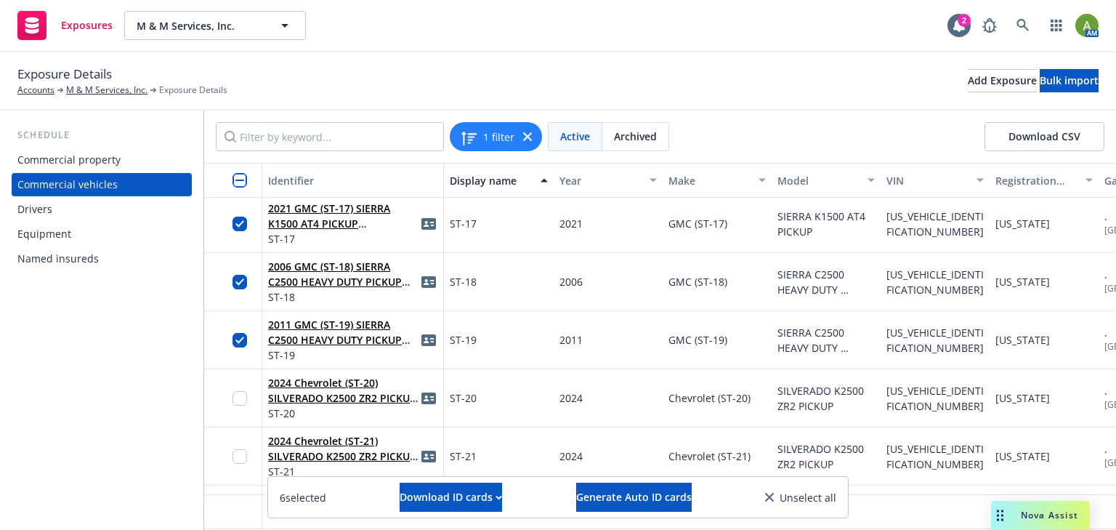
click at [243, 389] on div at bounding box center [244, 398] width 23 height 40
click at [241, 396] on input "checkbox" at bounding box center [240, 398] width 15 height 15
click at [240, 451] on input "checkbox" at bounding box center [240, 456] width 15 height 15
click at [243, 398] on input "checkbox" at bounding box center [240, 398] width 15 height 15
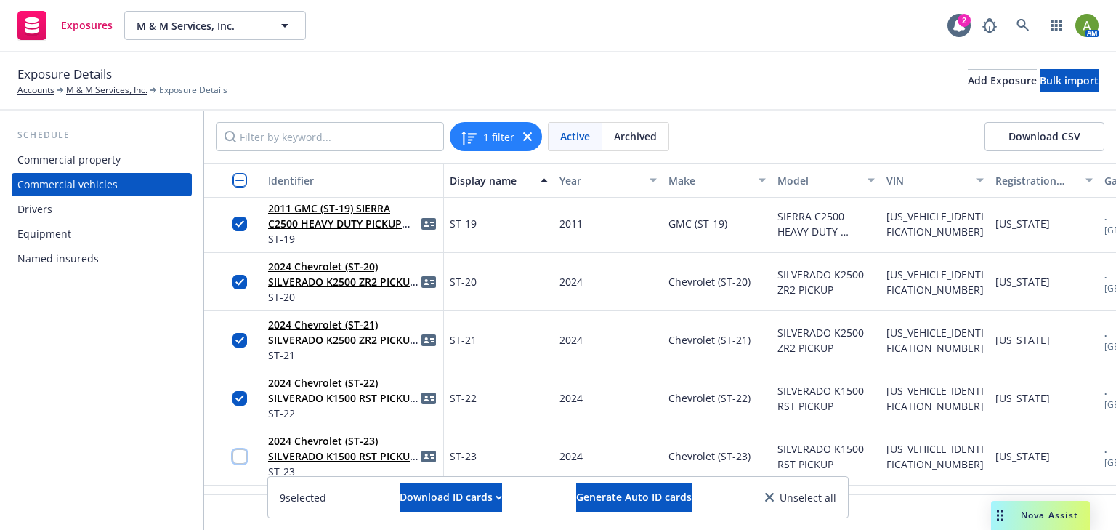
click at [234, 456] on input "checkbox" at bounding box center [240, 456] width 15 height 15
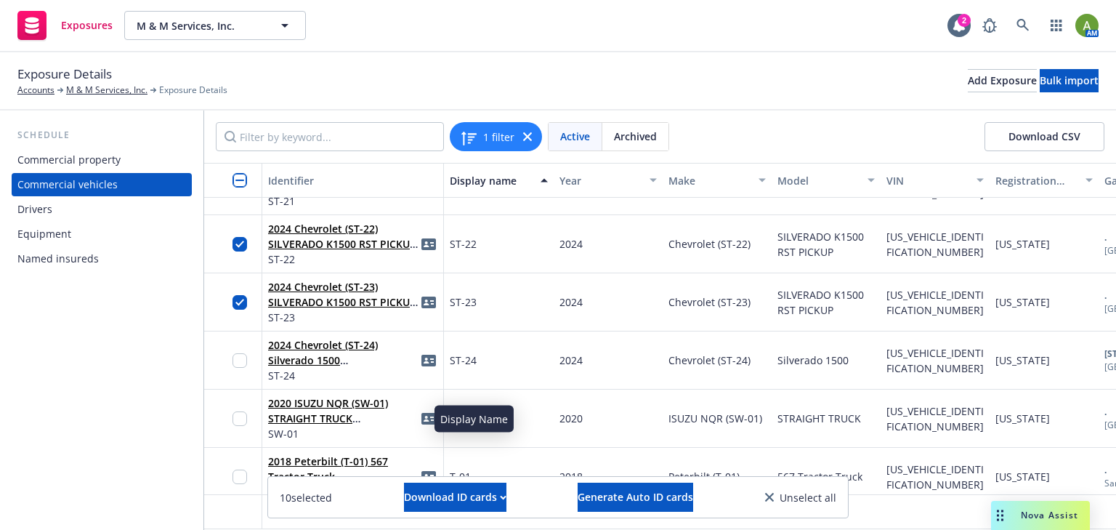
scroll to position [3142, 0]
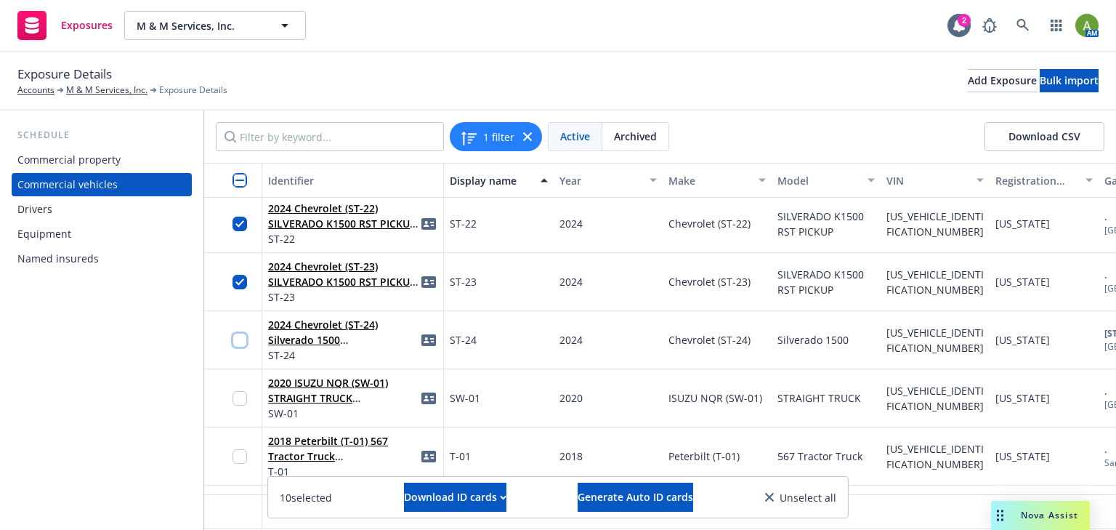
click at [241, 340] on input "checkbox" at bounding box center [240, 340] width 15 height 15
click at [404, 491] on button "Download ID cards" at bounding box center [455, 496] width 102 height 29
click at [388, 461] on link "Download uneditable ID cards" at bounding box center [425, 460] width 194 height 29
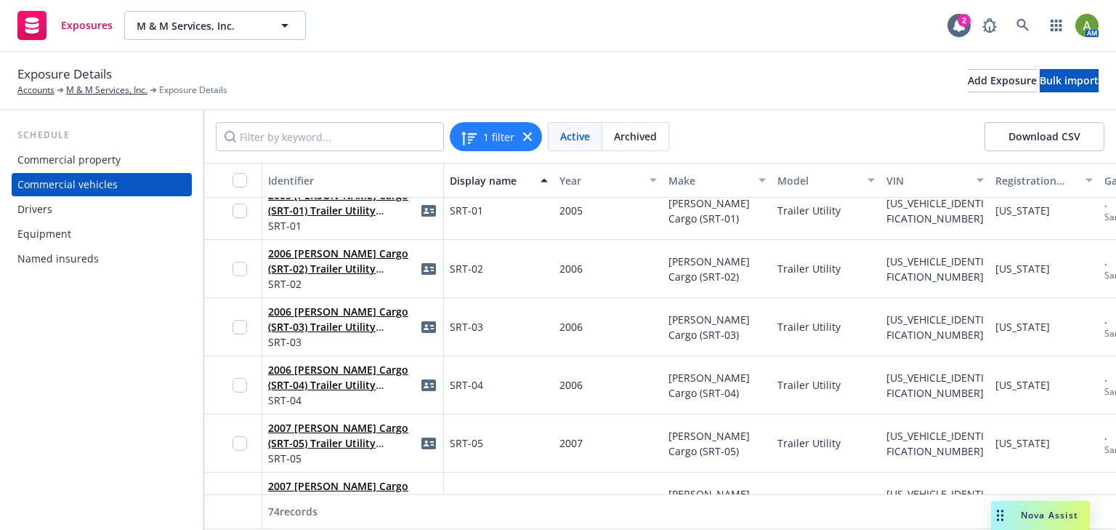
scroll to position [1979, 0]
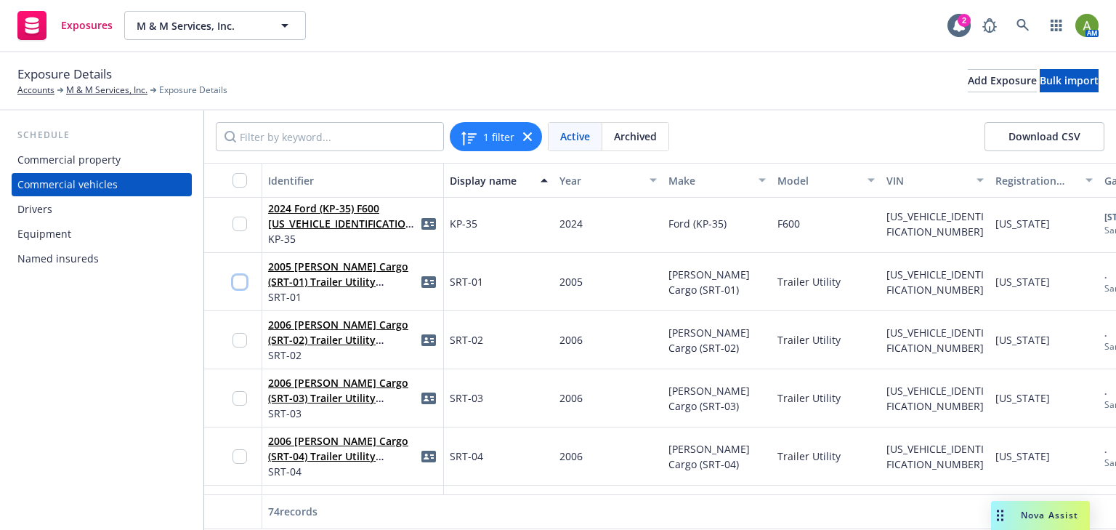
click at [239, 279] on input "checkbox" at bounding box center [240, 282] width 15 height 15
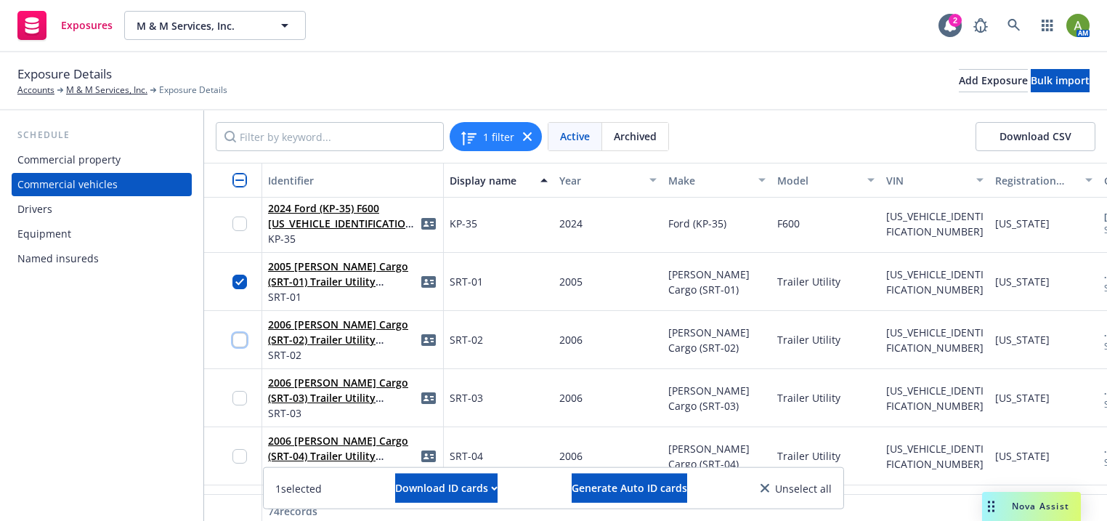
click at [238, 341] on input "checkbox" at bounding box center [240, 340] width 15 height 15
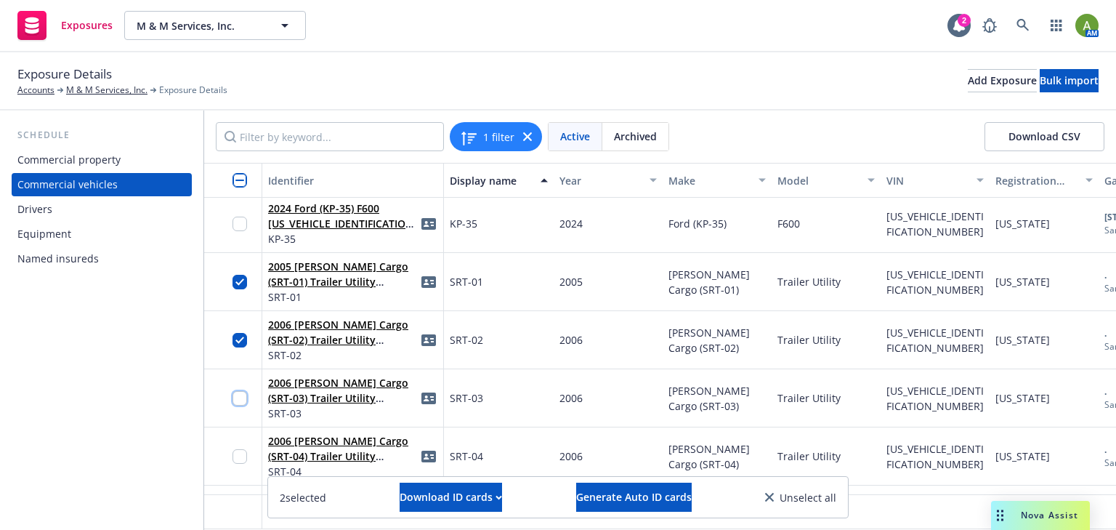
click at [241, 396] on input "checkbox" at bounding box center [240, 398] width 15 height 15
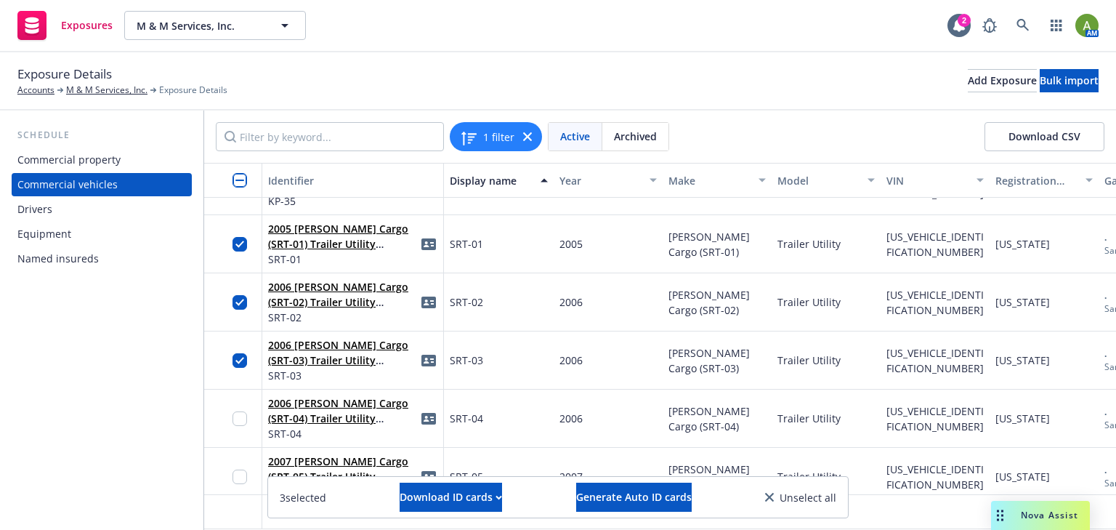
scroll to position [2096, 0]
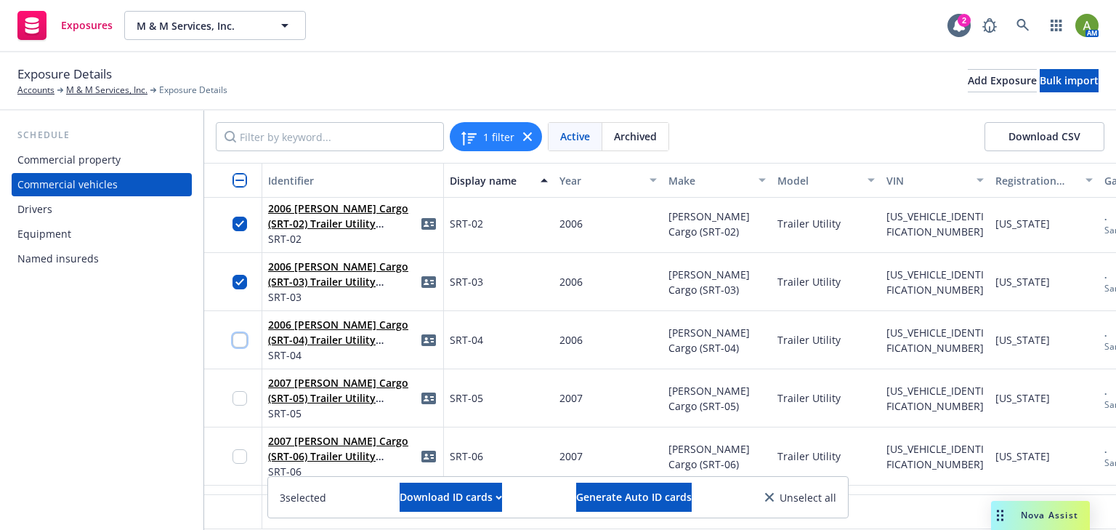
click at [241, 342] on input "checkbox" at bounding box center [240, 340] width 15 height 15
click at [242, 390] on div at bounding box center [244, 398] width 23 height 40
click at [242, 397] on input "checkbox" at bounding box center [240, 398] width 15 height 15
click at [235, 342] on input "checkbox" at bounding box center [240, 340] width 15 height 15
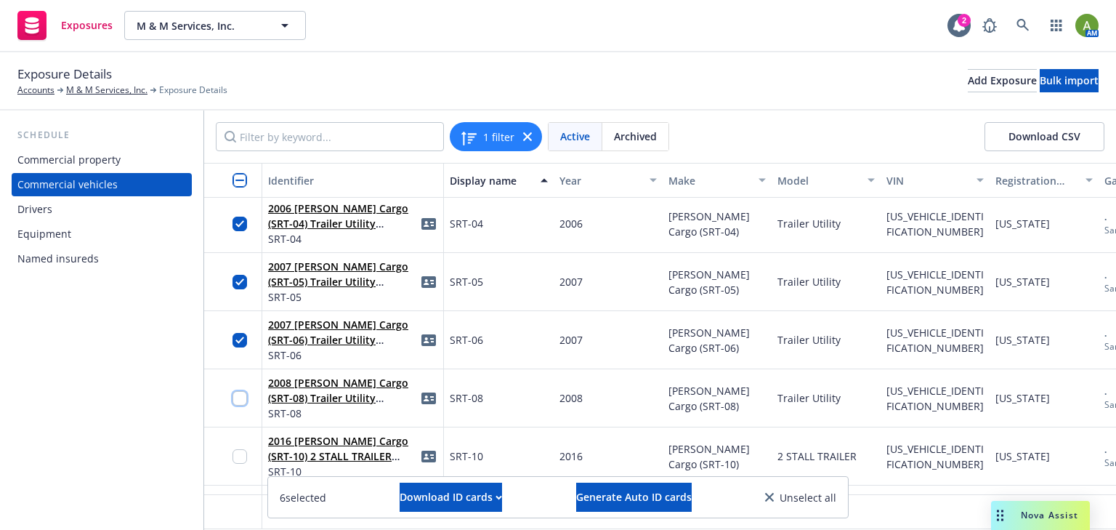
click at [239, 403] on input "checkbox" at bounding box center [240, 398] width 15 height 15
click at [244, 456] on input "checkbox" at bounding box center [240, 456] width 15 height 15
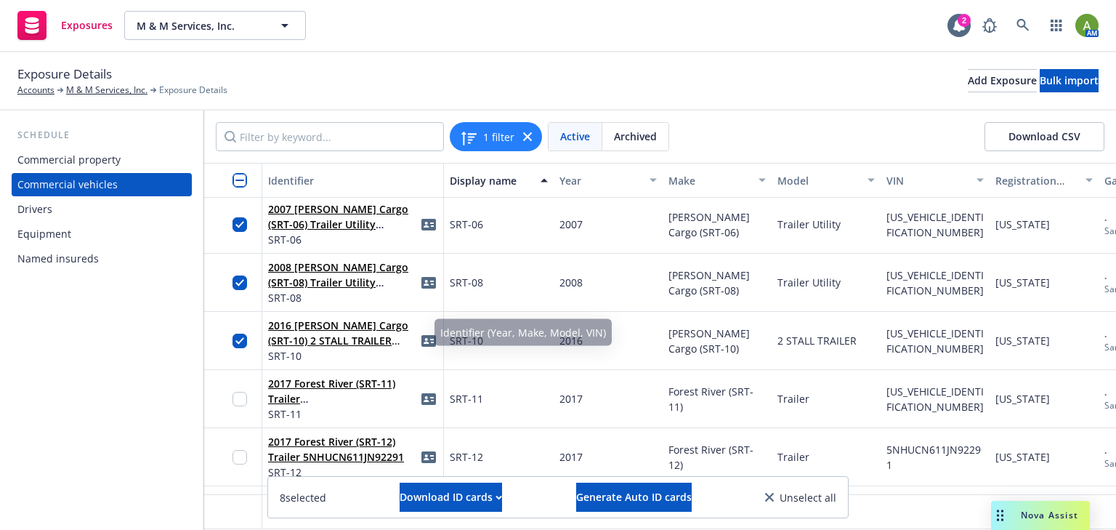
scroll to position [2328, 0]
click at [240, 399] on input "checkbox" at bounding box center [240, 398] width 15 height 15
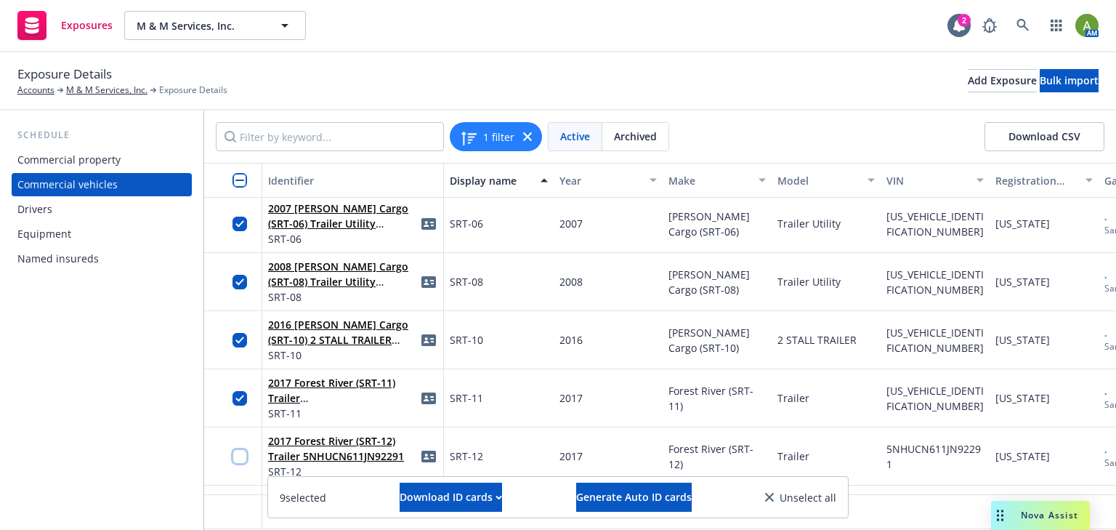
click at [238, 456] on input "checkbox" at bounding box center [240, 456] width 15 height 15
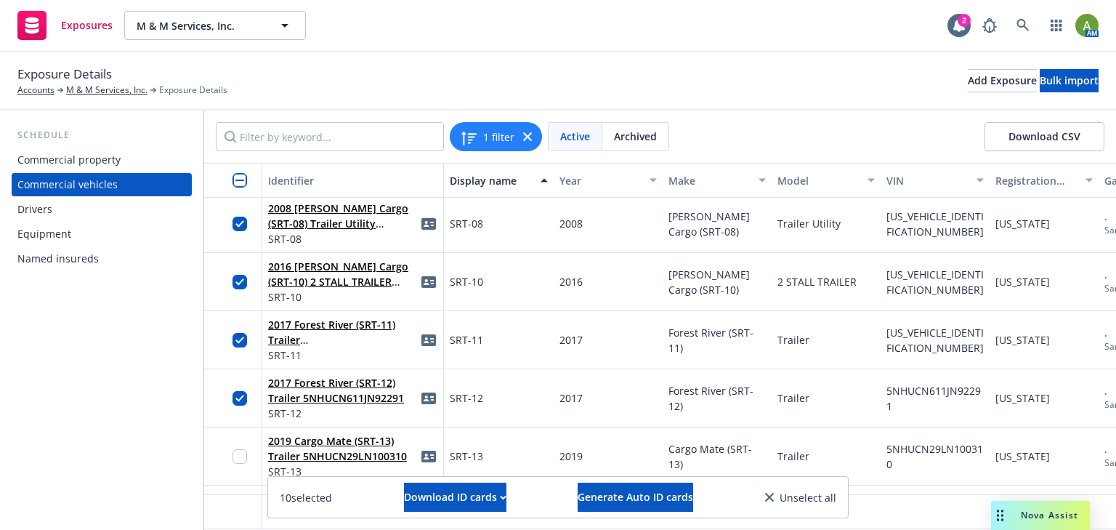
scroll to position [2444, 0]
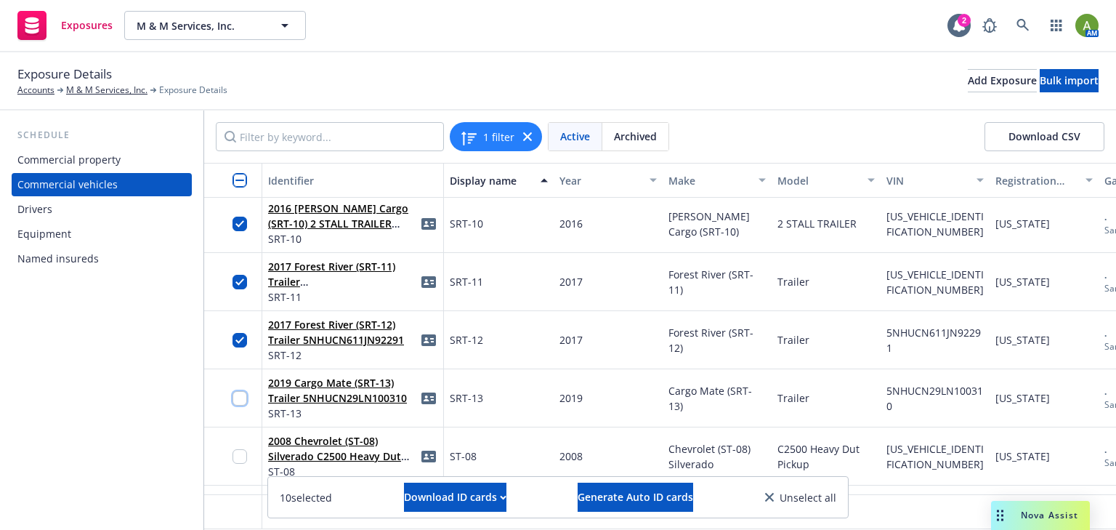
click at [241, 396] on input "checkbox" at bounding box center [240, 398] width 15 height 15
click at [437, 505] on div "Download ID cards" at bounding box center [455, 497] width 102 height 28
click at [442, 465] on link "Download uneditable ID cards" at bounding box center [425, 460] width 194 height 29
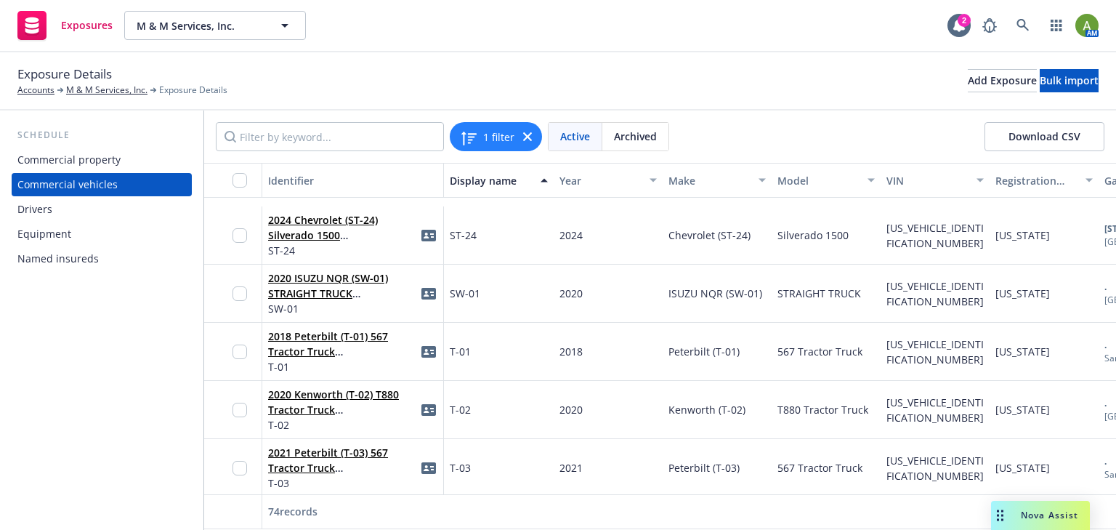
scroll to position [3316, 0]
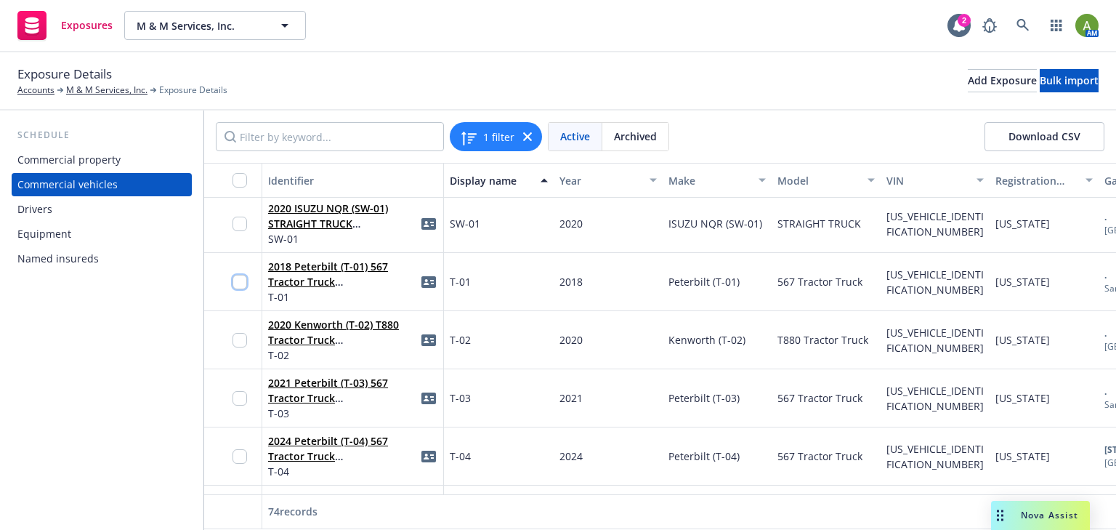
click at [240, 279] on input "checkbox" at bounding box center [240, 282] width 15 height 15
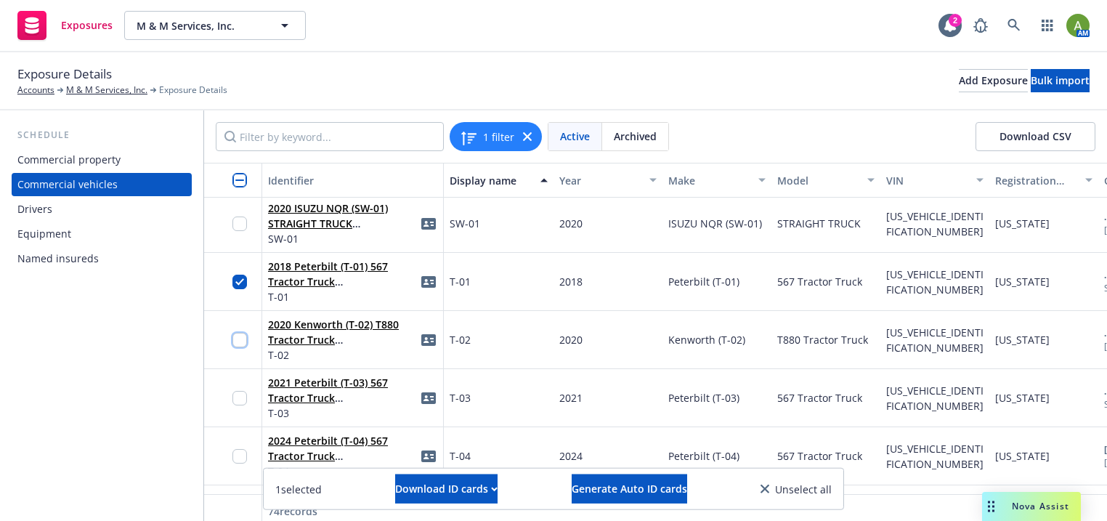
click at [238, 340] on input "checkbox" at bounding box center [240, 340] width 15 height 15
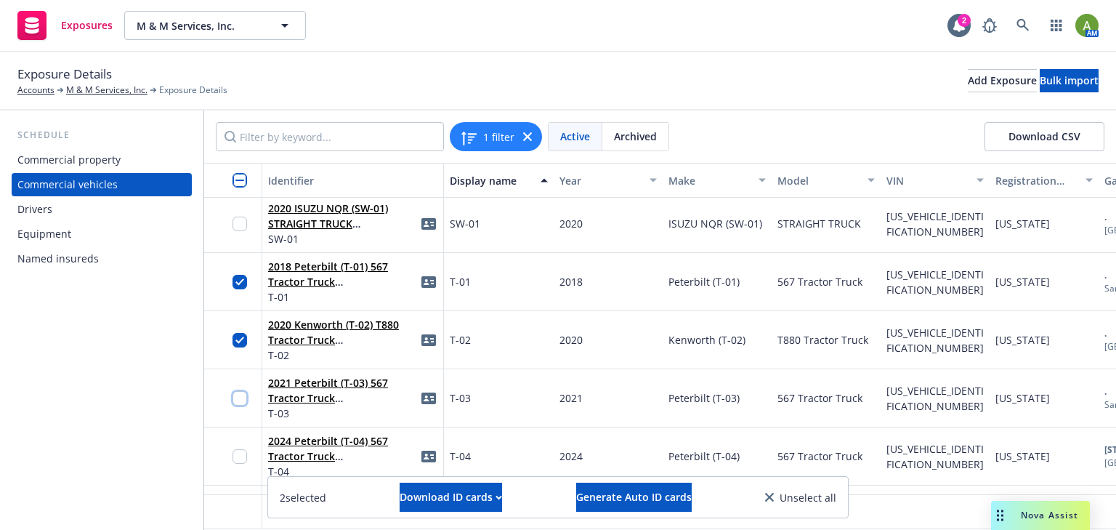
click at [238, 401] on input "checkbox" at bounding box center [240, 398] width 15 height 15
click at [238, 457] on input "checkbox" at bounding box center [240, 456] width 15 height 15
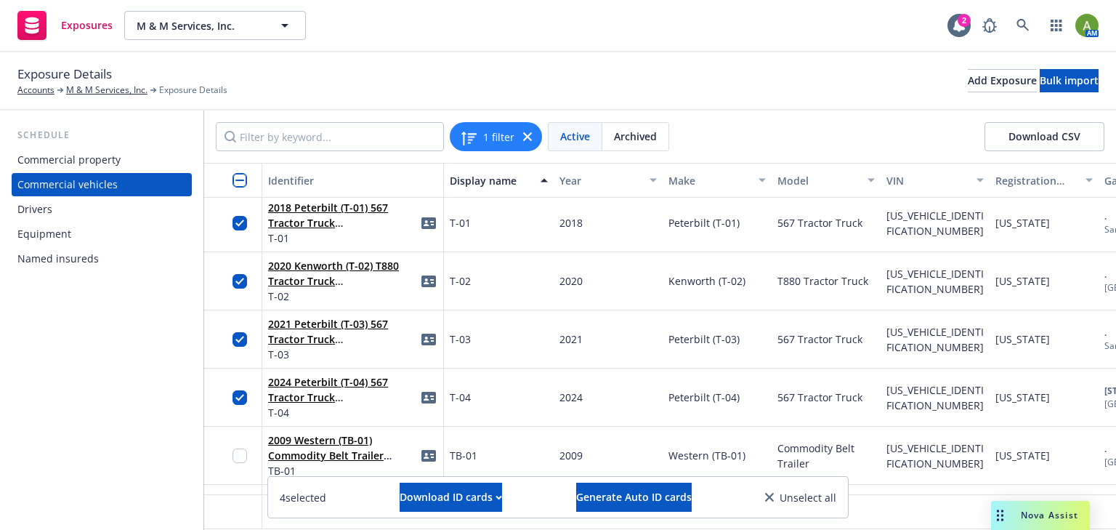
scroll to position [3433, 0]
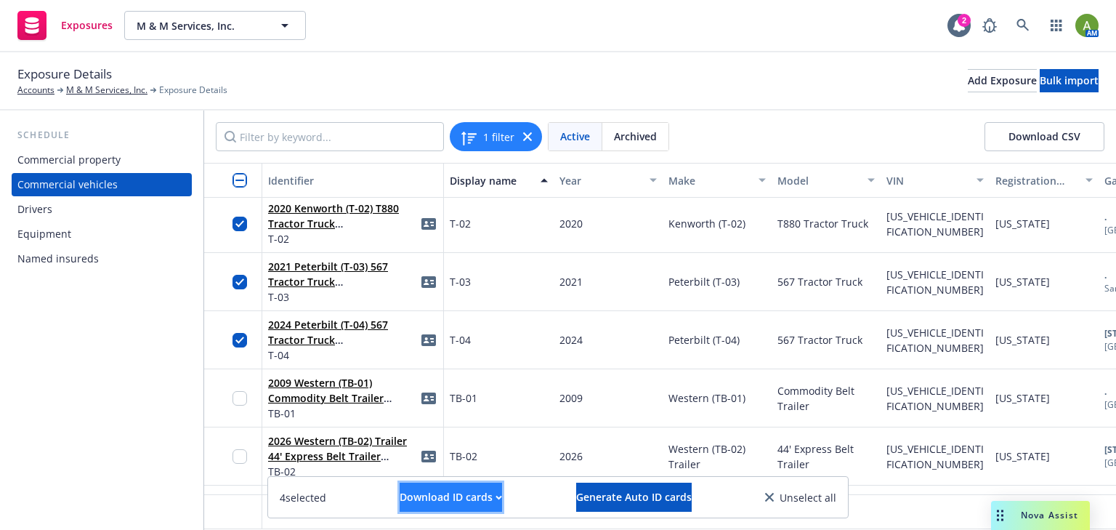
click at [453, 498] on div "Download ID cards" at bounding box center [451, 497] width 102 height 28
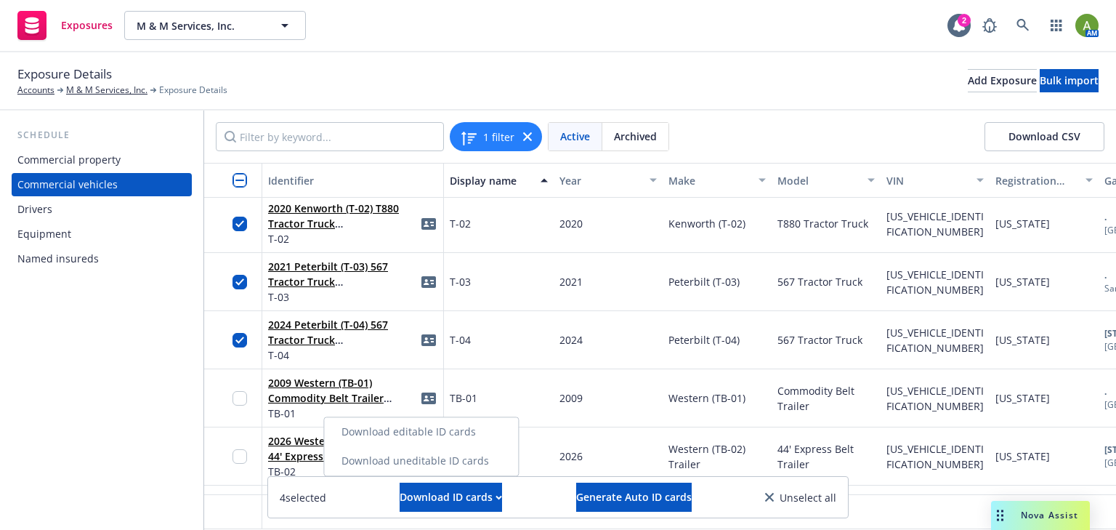
click at [443, 462] on link "Download uneditable ID cards" at bounding box center [421, 460] width 194 height 29
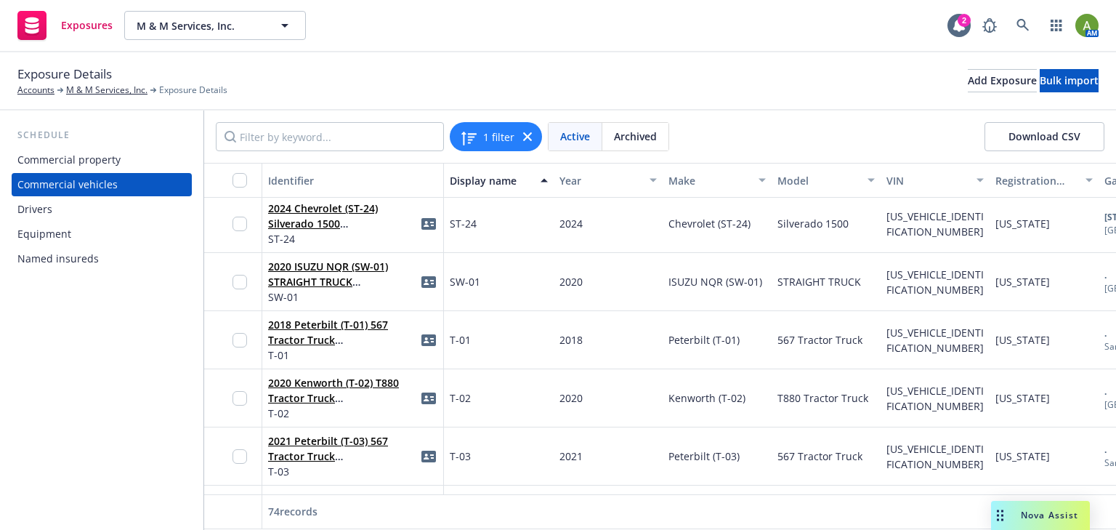
scroll to position [3200, 0]
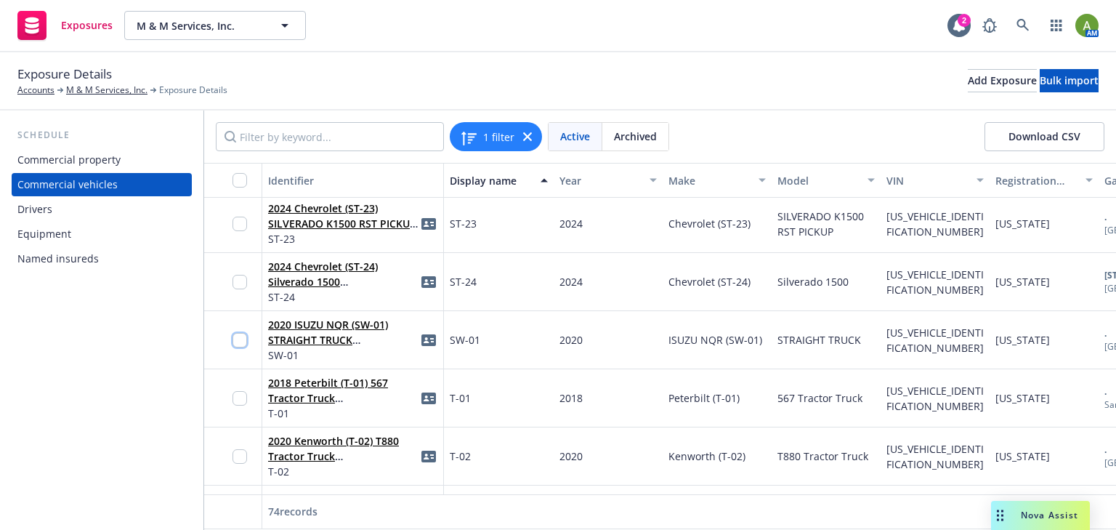
drag, startPoint x: 246, startPoint y: 336, endPoint x: 271, endPoint y: 368, distance: 41.0
click at [246, 336] on input "checkbox" at bounding box center [240, 340] width 15 height 15
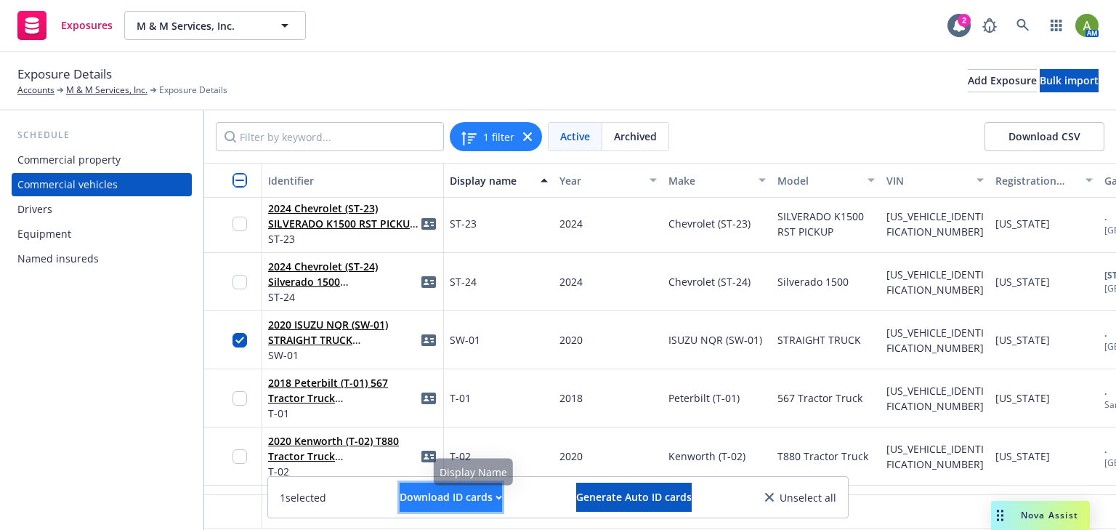
click at [416, 488] on div "Download ID cards" at bounding box center [451, 497] width 102 height 28
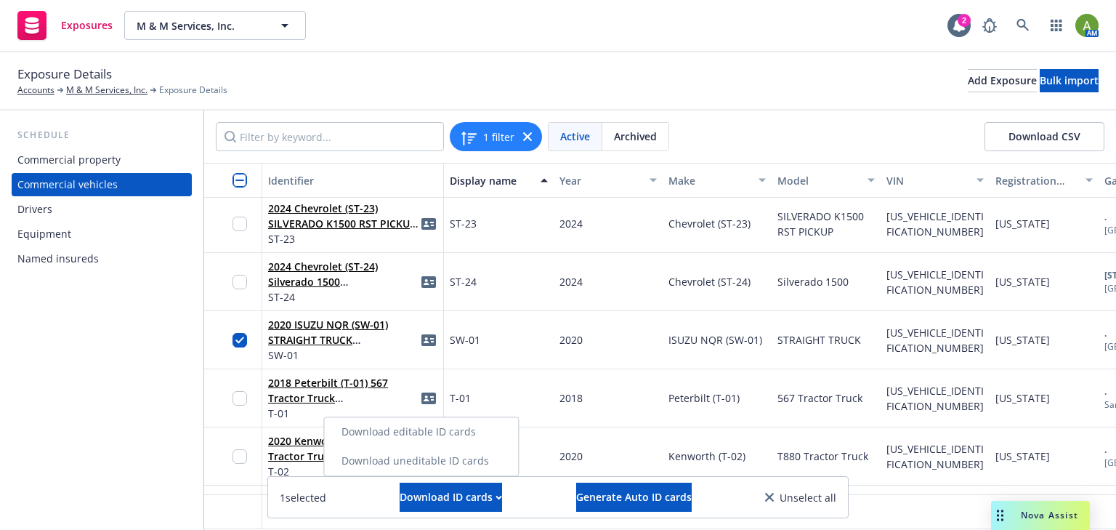
drag, startPoint x: 416, startPoint y: 464, endPoint x: 373, endPoint y: 428, distance: 56.2
click at [416, 464] on link "Download uneditable ID cards" at bounding box center [421, 460] width 194 height 29
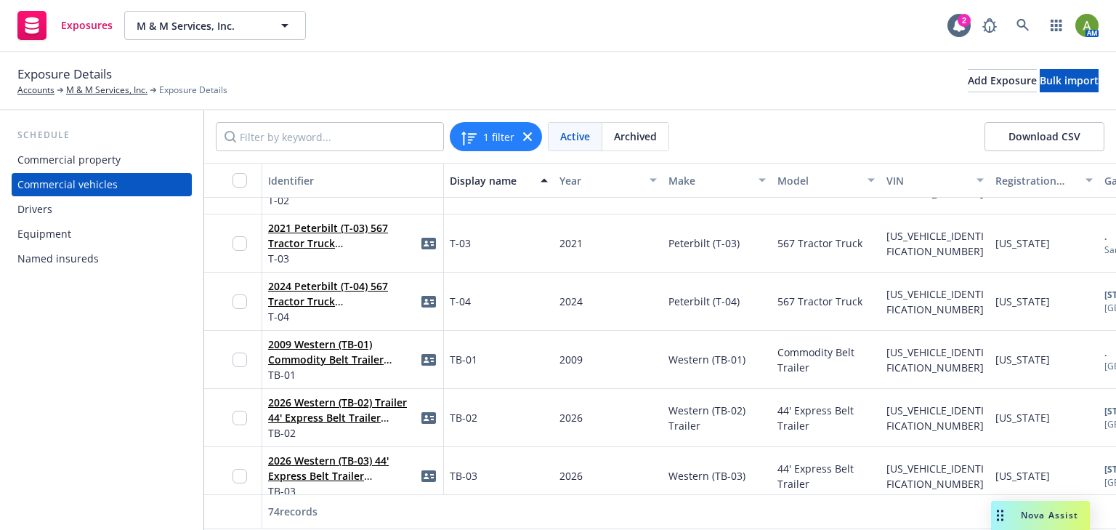
scroll to position [3433, 0]
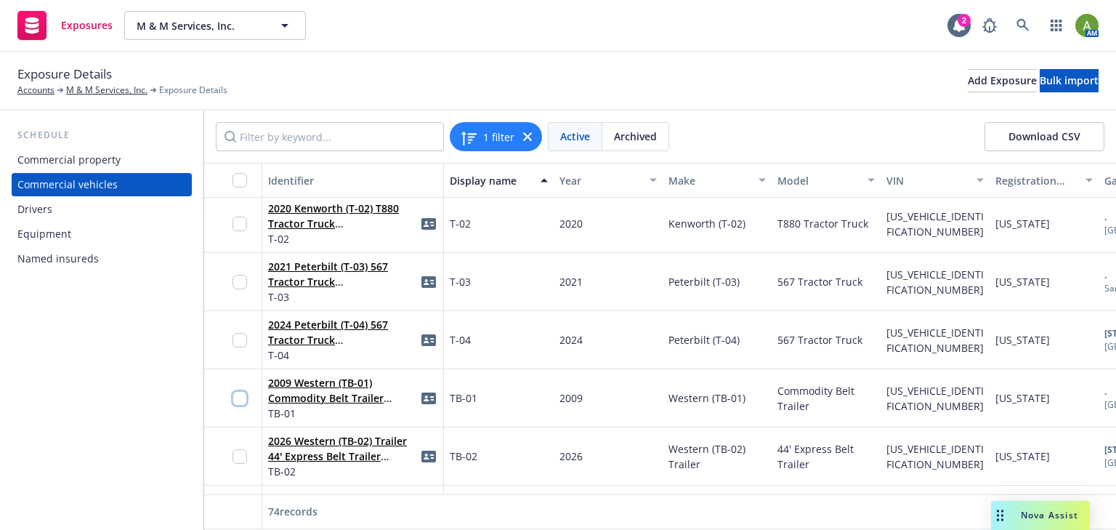
click at [243, 397] on input "checkbox" at bounding box center [240, 398] width 15 height 15
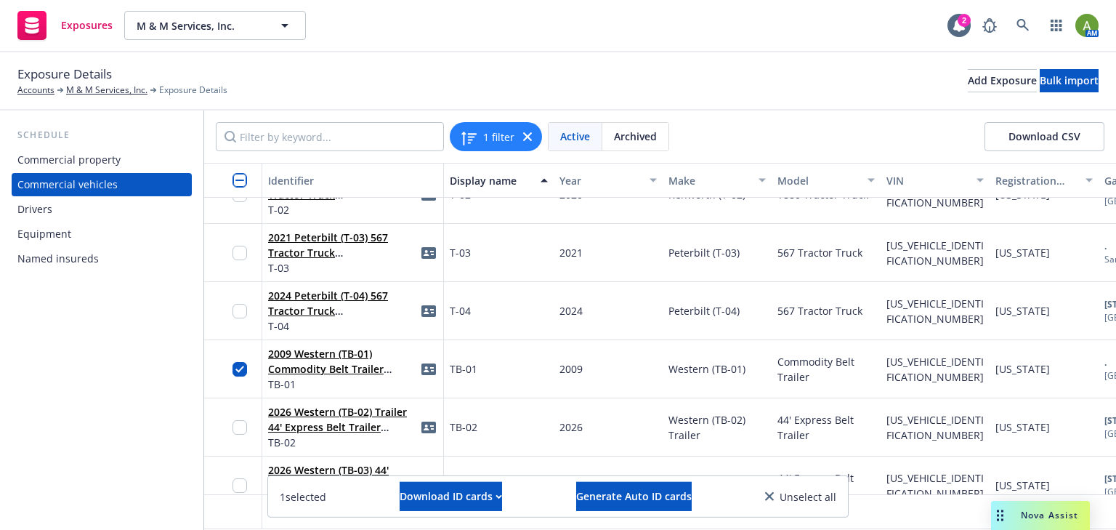
scroll to position [3491, 0]
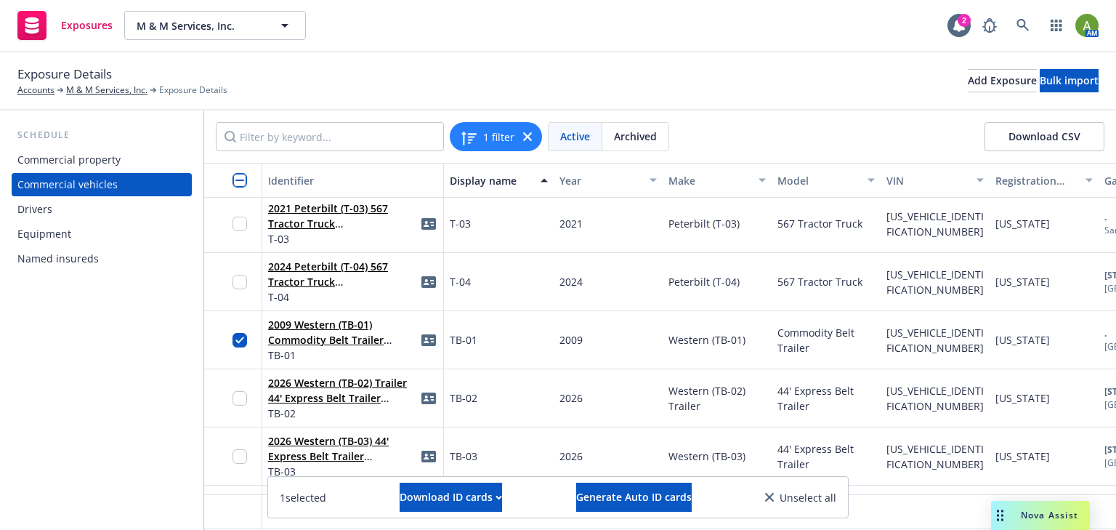
click at [246, 404] on div at bounding box center [244, 398] width 23 height 40
click at [240, 401] on input "checkbox" at bounding box center [240, 398] width 15 height 15
click at [243, 454] on input "checkbox" at bounding box center [240, 456] width 15 height 15
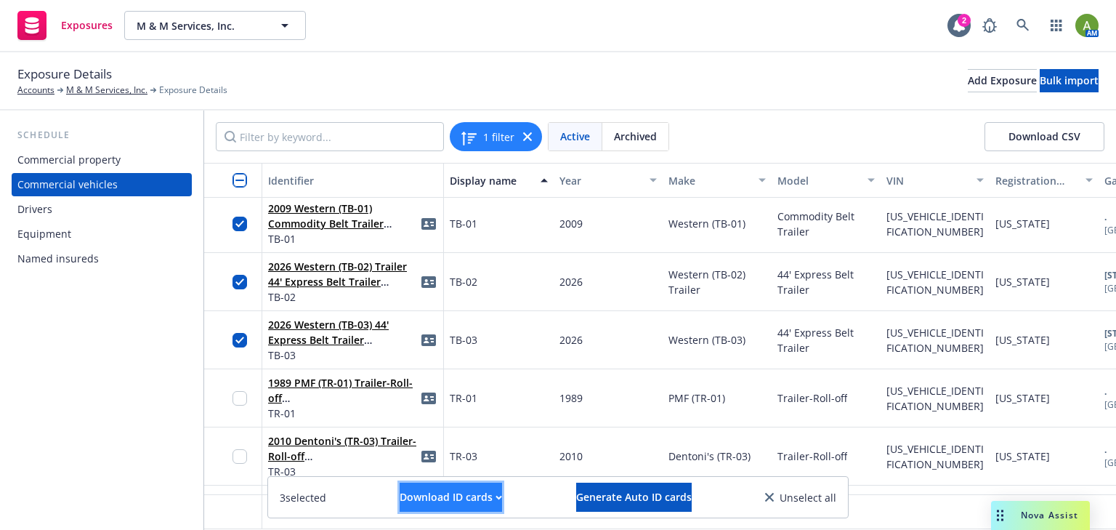
click at [432, 497] on div "Download ID cards" at bounding box center [451, 497] width 102 height 28
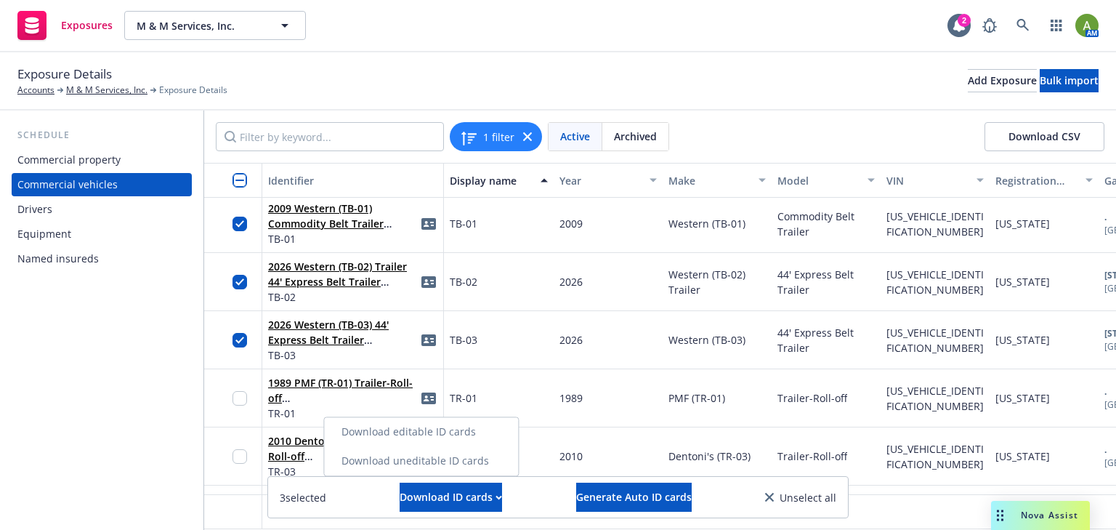
click at [419, 465] on link "Download uneditable ID cards" at bounding box center [421, 460] width 194 height 29
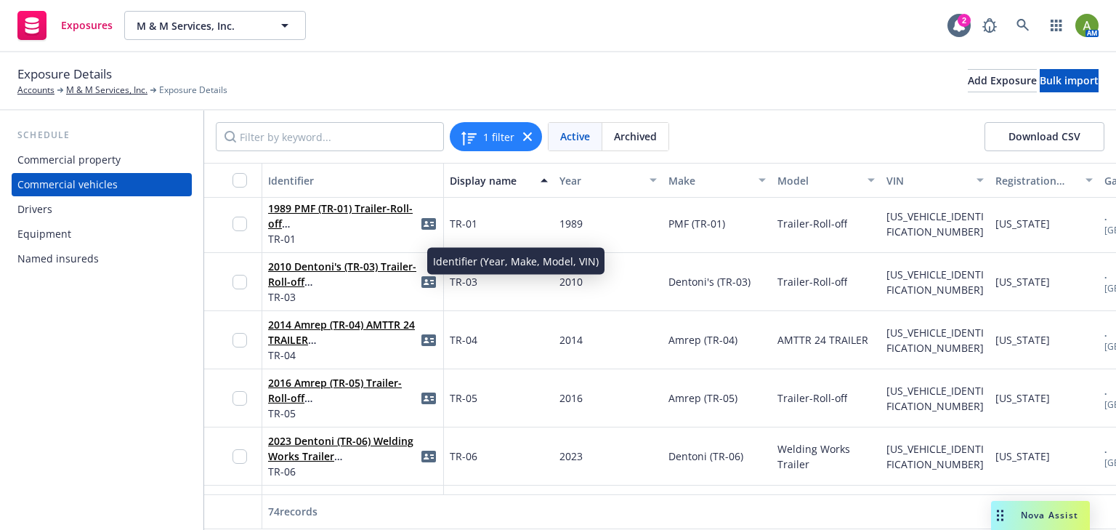
scroll to position [3723, 0]
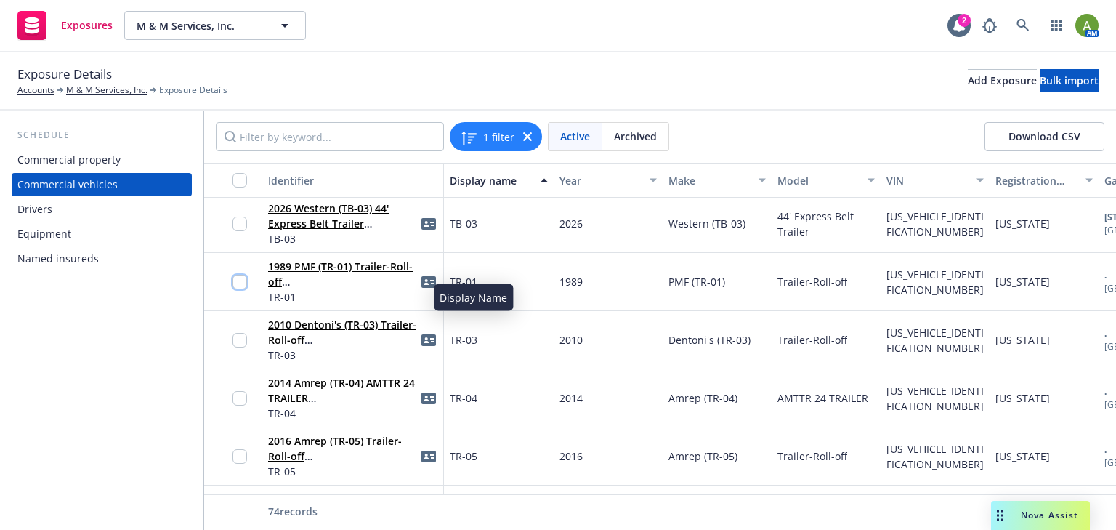
click at [241, 281] on input "checkbox" at bounding box center [240, 282] width 15 height 15
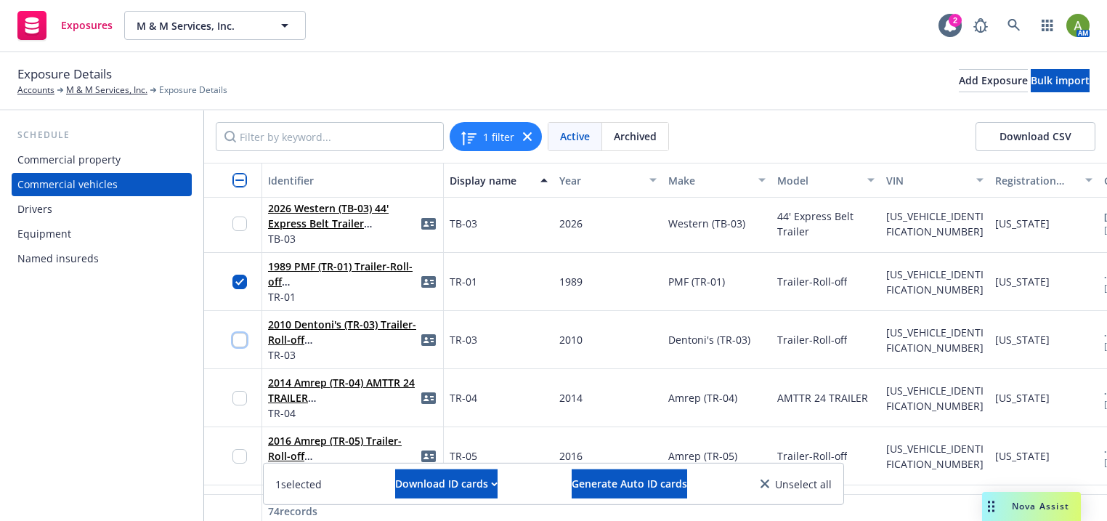
click at [240, 339] on input "checkbox" at bounding box center [240, 340] width 15 height 15
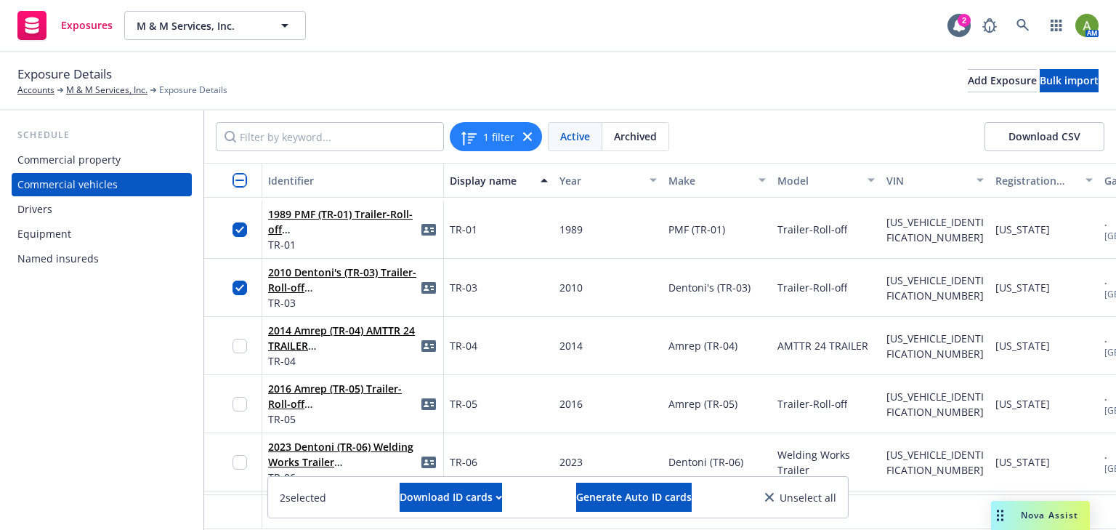
scroll to position [3840, 0]
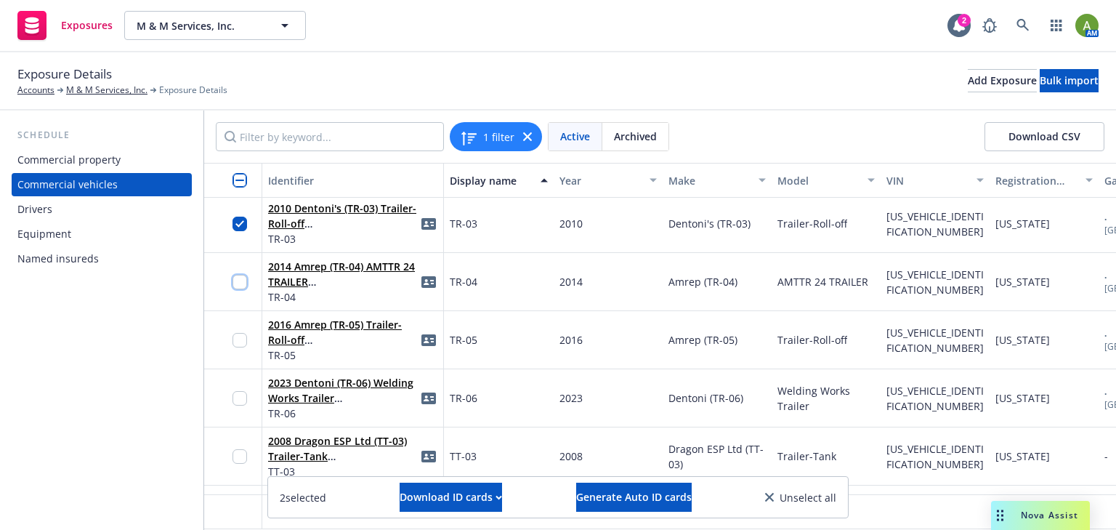
click at [241, 277] on input "checkbox" at bounding box center [240, 282] width 15 height 15
click at [233, 344] on input "checkbox" at bounding box center [240, 340] width 15 height 15
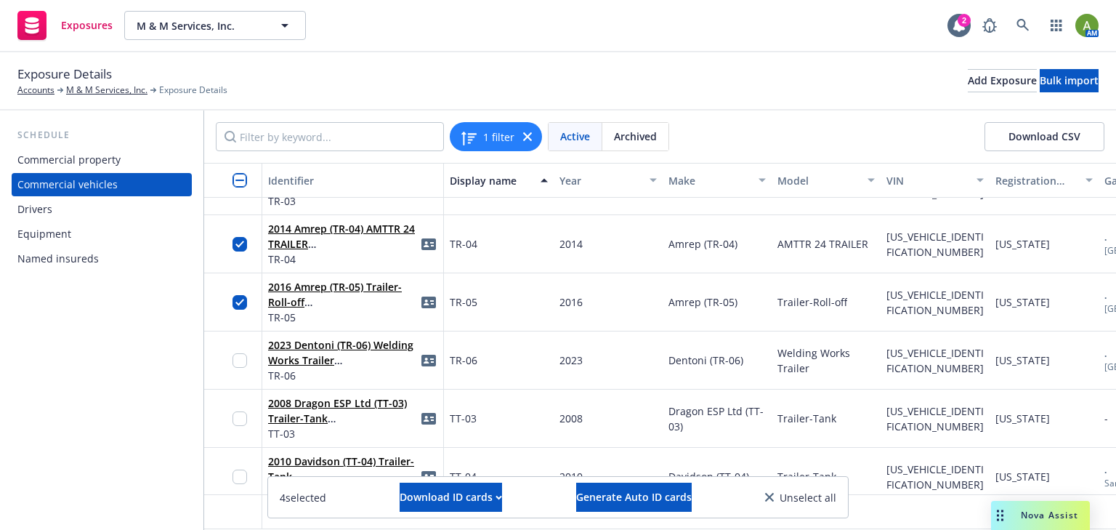
scroll to position [3898, 0]
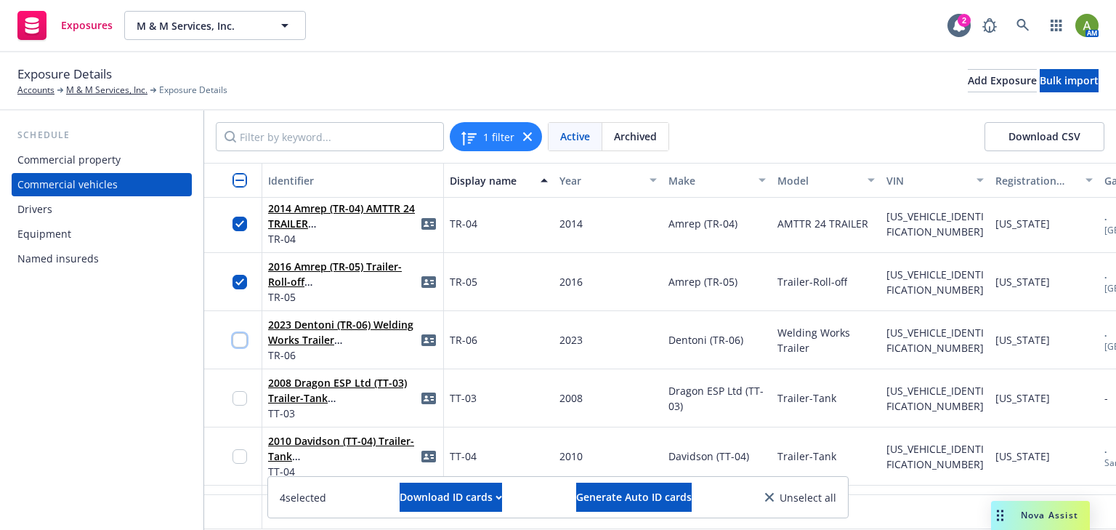
click at [239, 338] on input "checkbox" at bounding box center [240, 340] width 15 height 15
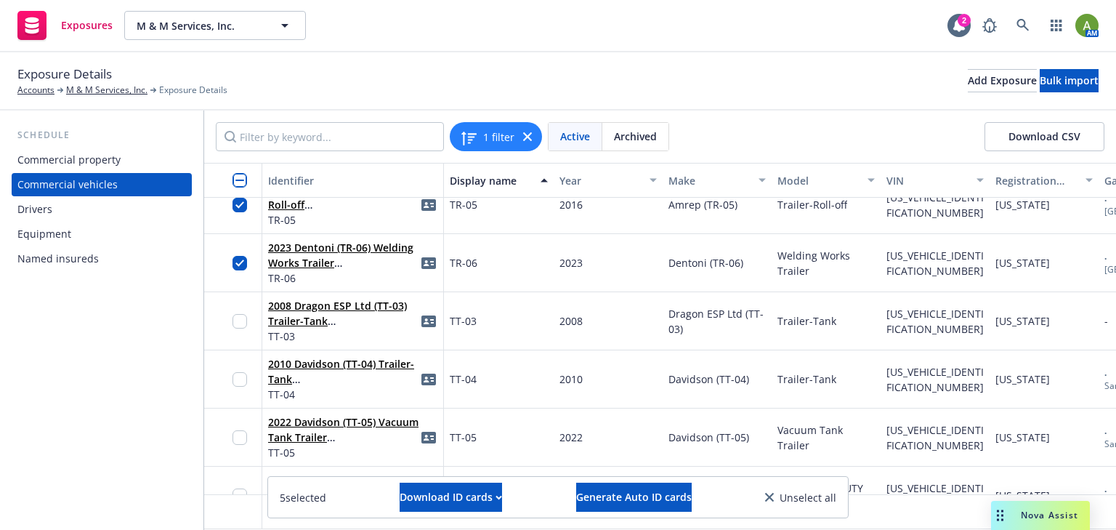
scroll to position [4014, 0]
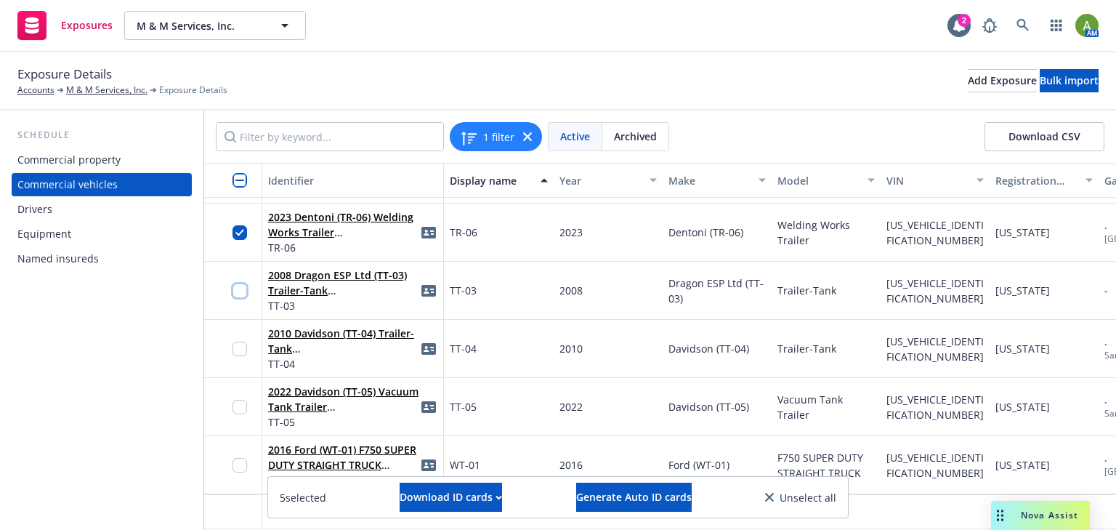
drag, startPoint x: 239, startPoint y: 283, endPoint x: 239, endPoint y: 304, distance: 20.3
click at [239, 285] on input "checkbox" at bounding box center [240, 290] width 15 height 15
click at [239, 342] on input "checkbox" at bounding box center [240, 349] width 15 height 15
click at [241, 400] on input "checkbox" at bounding box center [240, 407] width 15 height 15
click at [242, 458] on input "checkbox" at bounding box center [240, 465] width 15 height 15
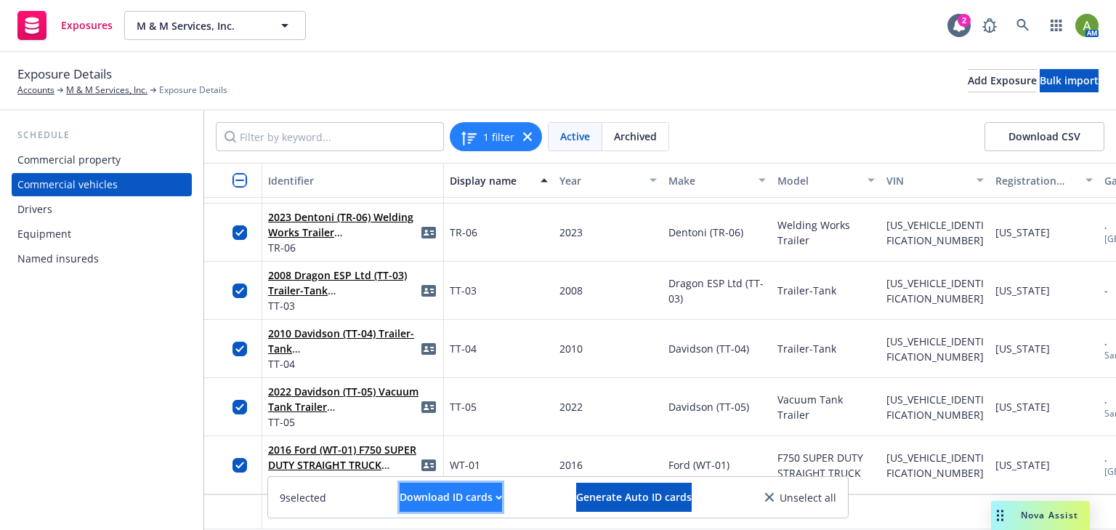
click at [442, 500] on div "Download ID cards" at bounding box center [451, 497] width 102 height 28
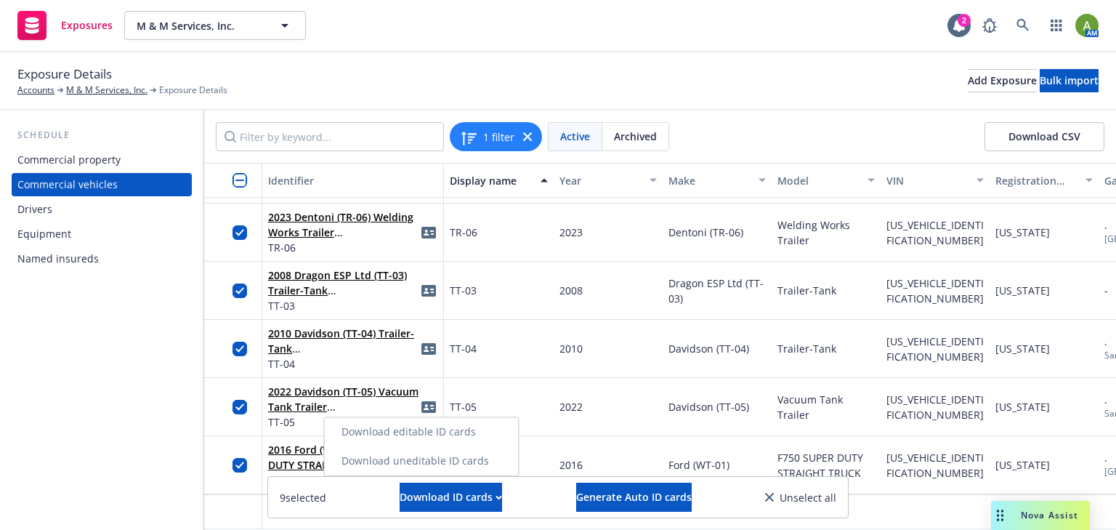
click at [427, 465] on link "Download uneditable ID cards" at bounding box center [421, 460] width 194 height 29
